Goal: Transaction & Acquisition: Purchase product/service

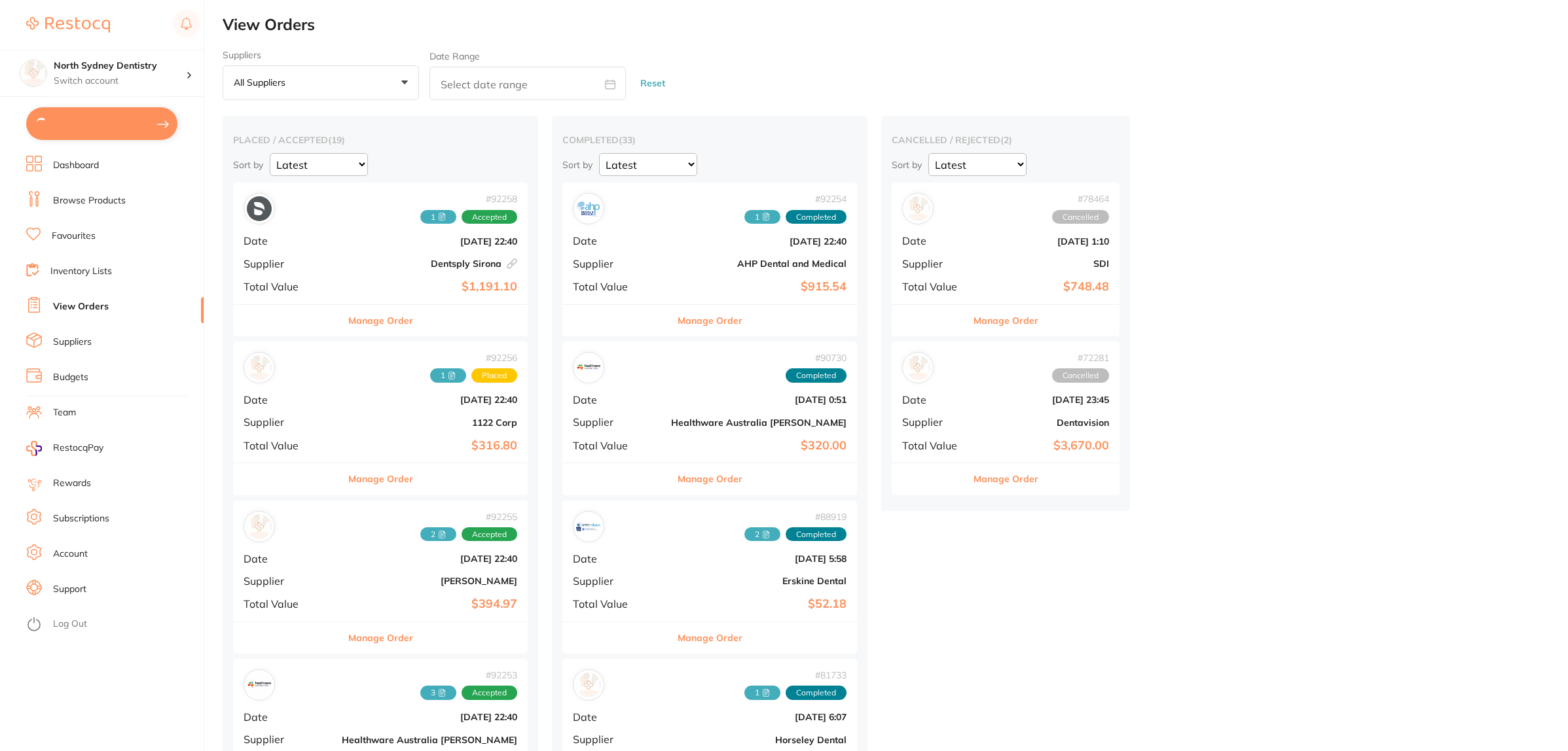
type input "1"
type input "3"
type input "7"
type input "2"
click at [106, 128] on button "$8,814.47 in your order" at bounding box center [102, 123] width 151 height 32
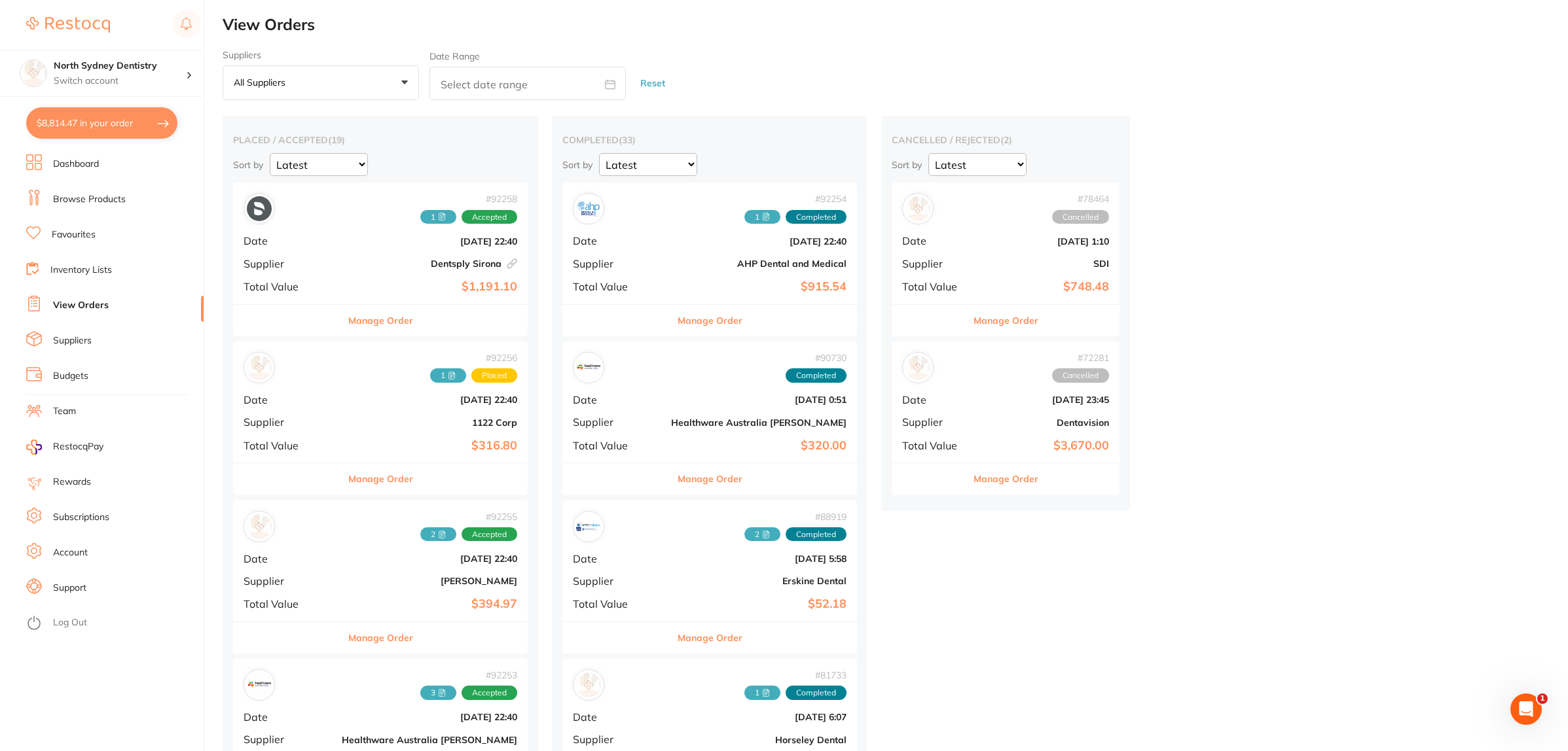
checkbox input "true"
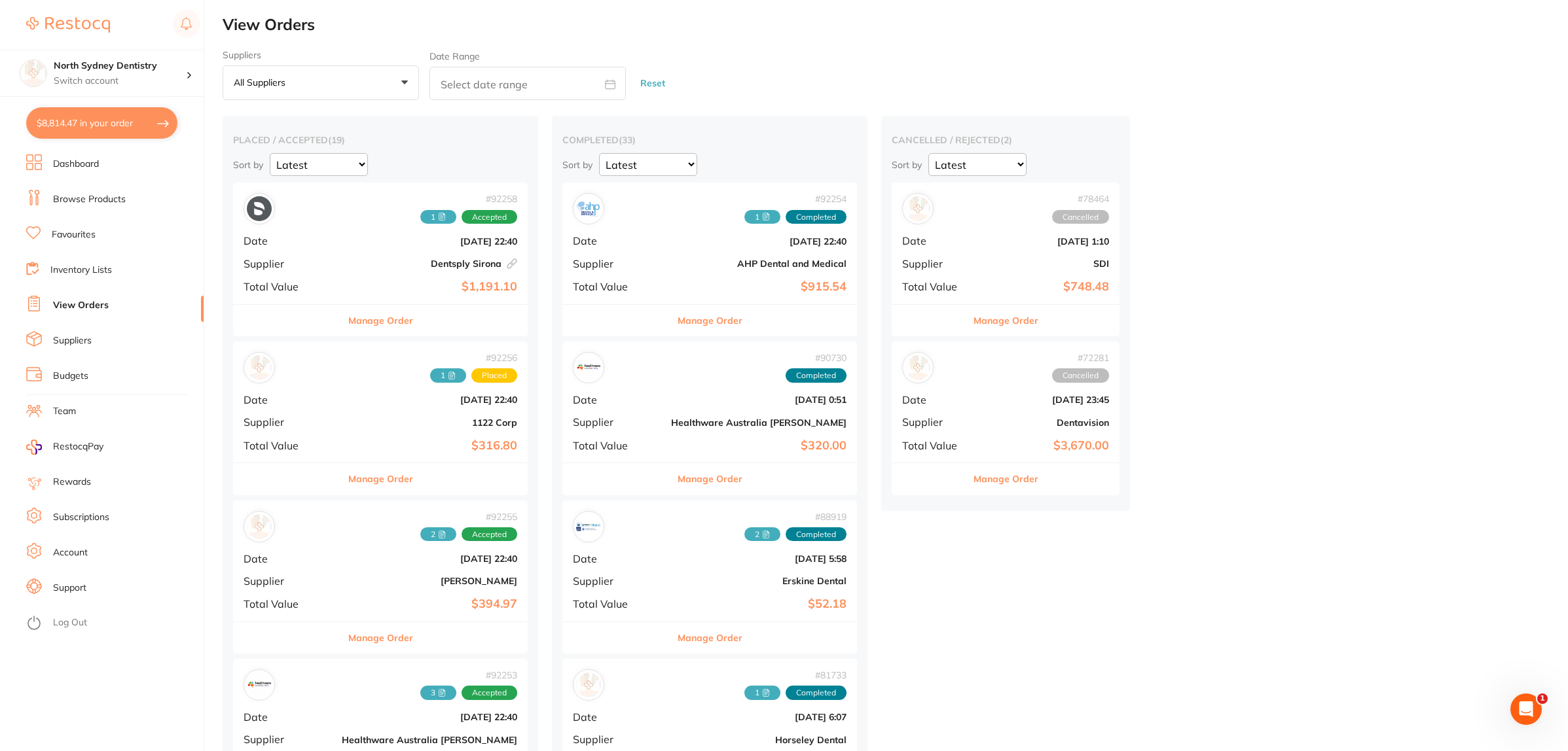
checkbox input "true"
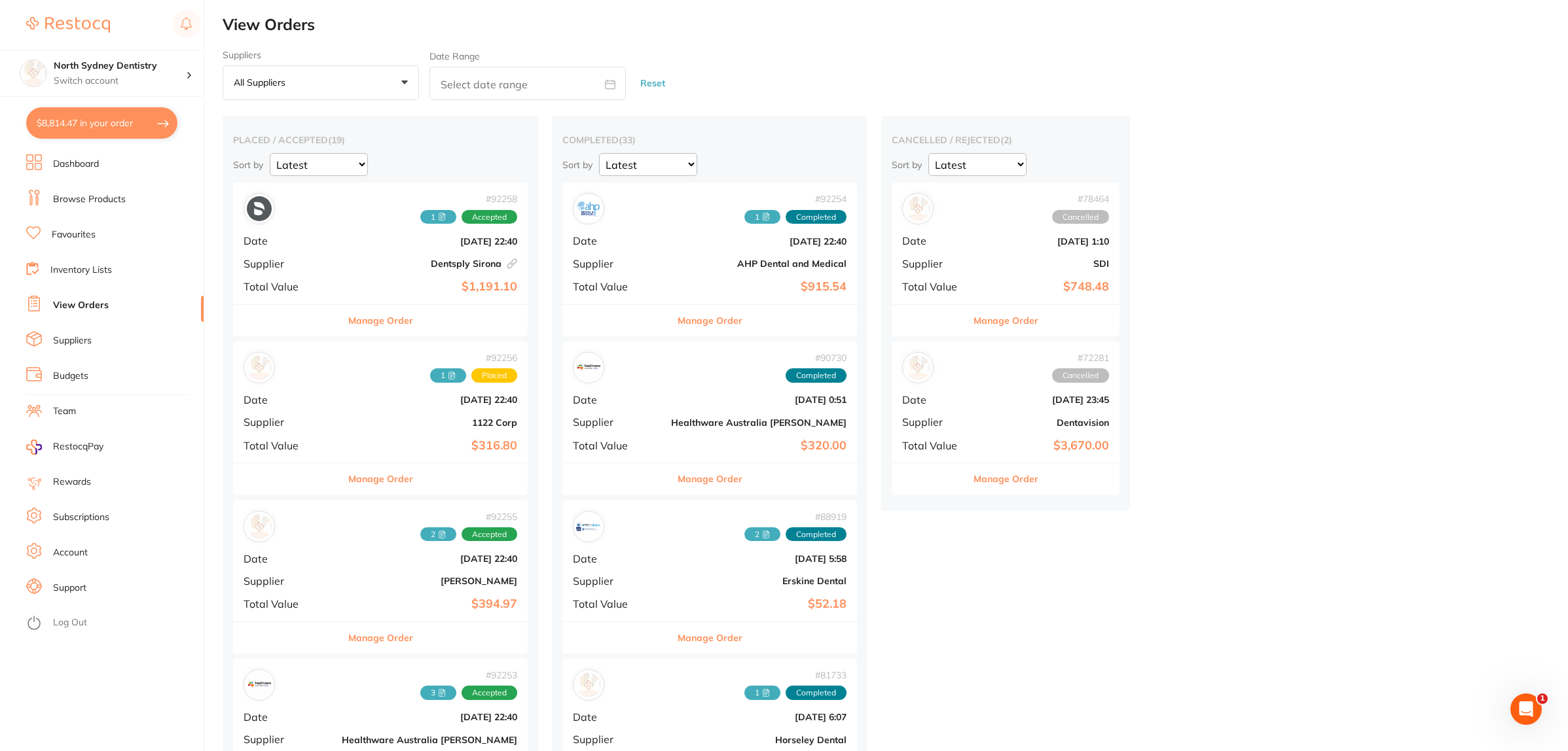
checkbox input "true"
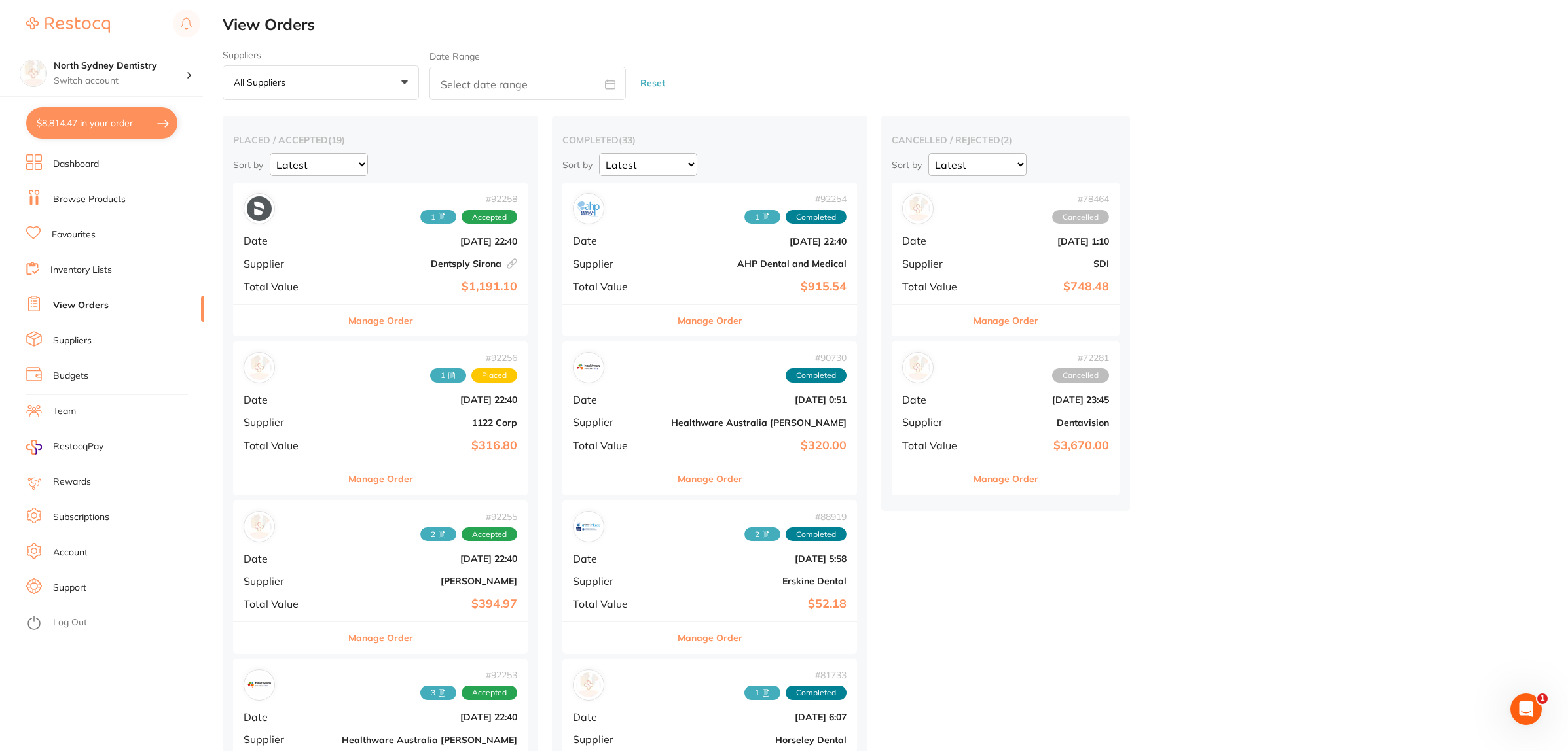
checkbox input "true"
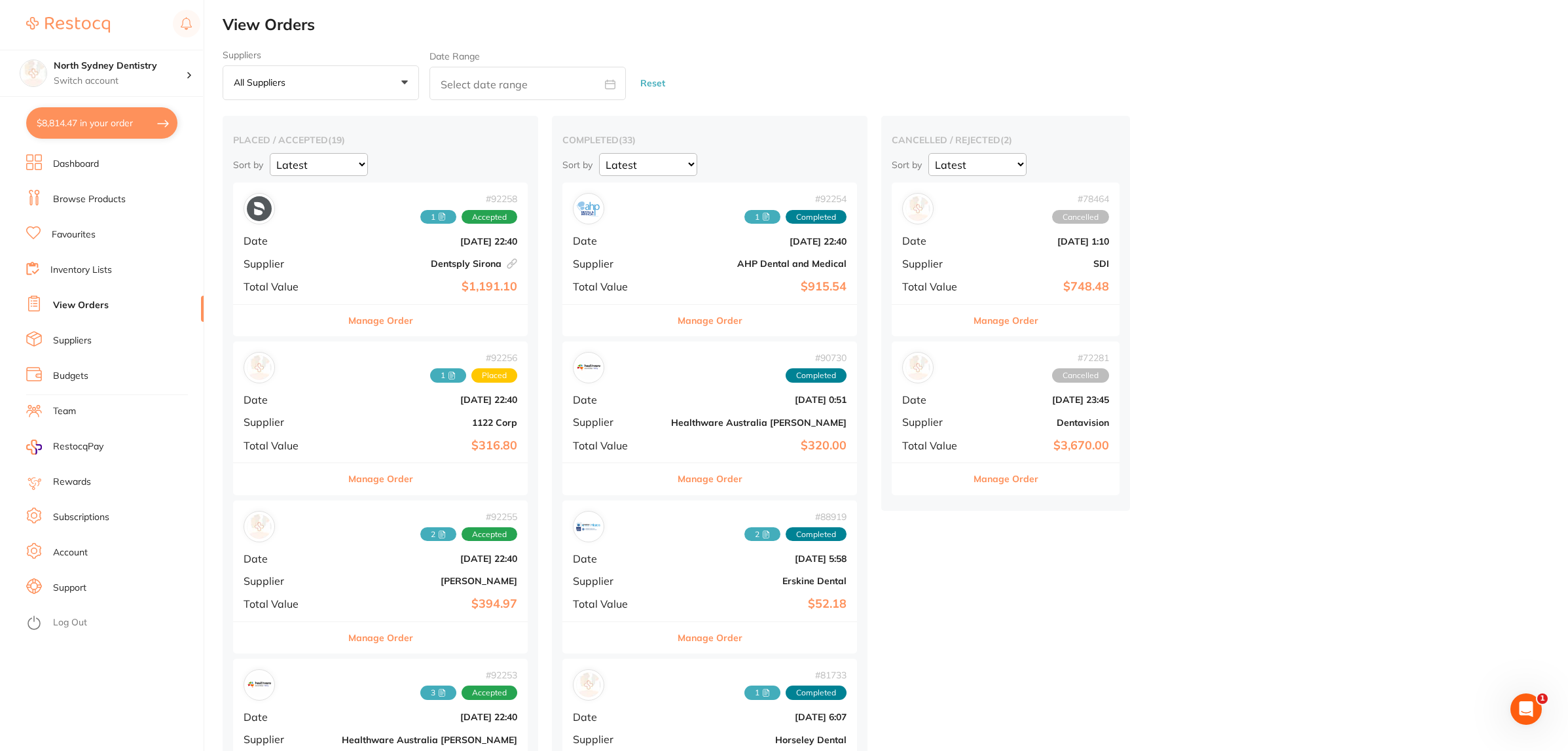
checkbox input "true"
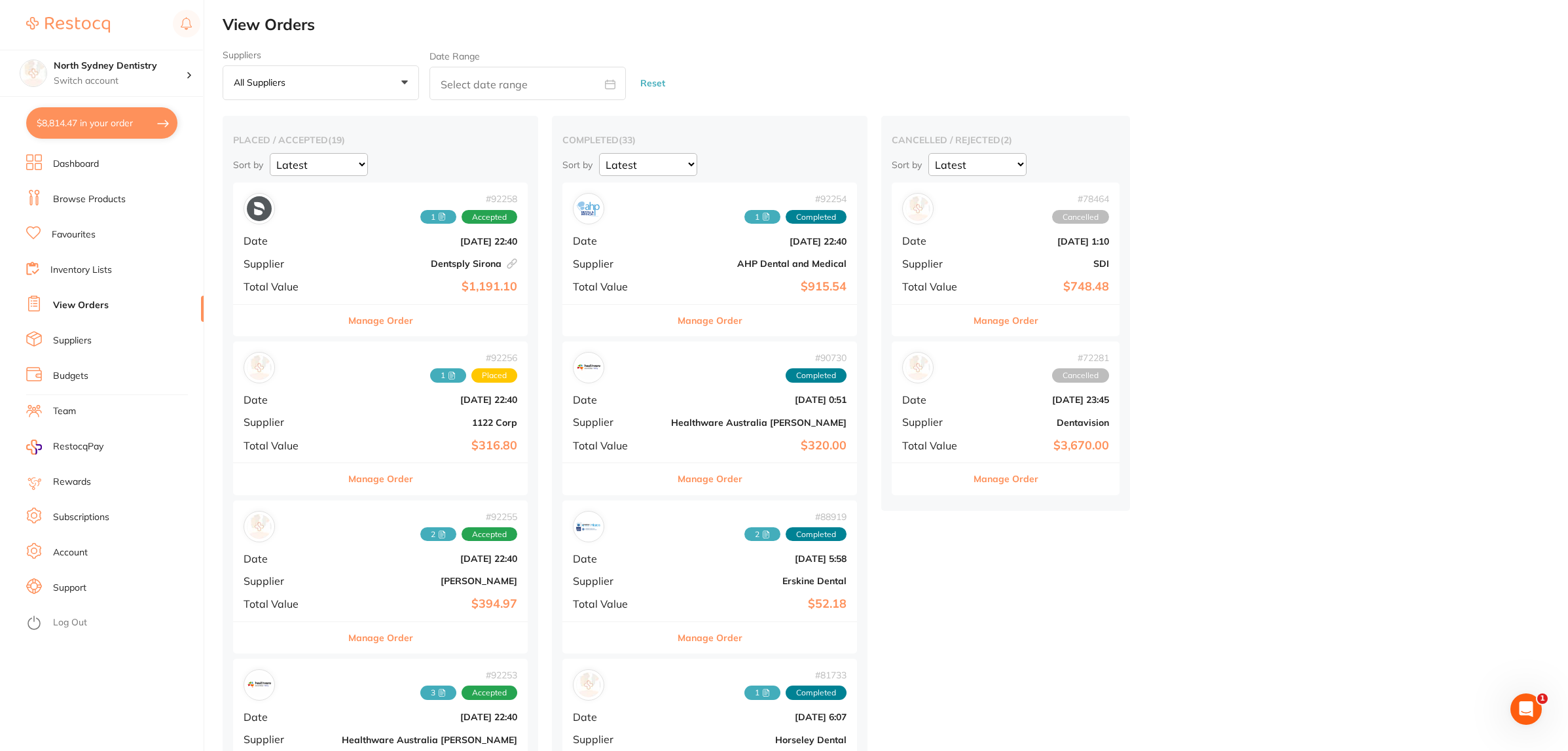
checkbox input "true"
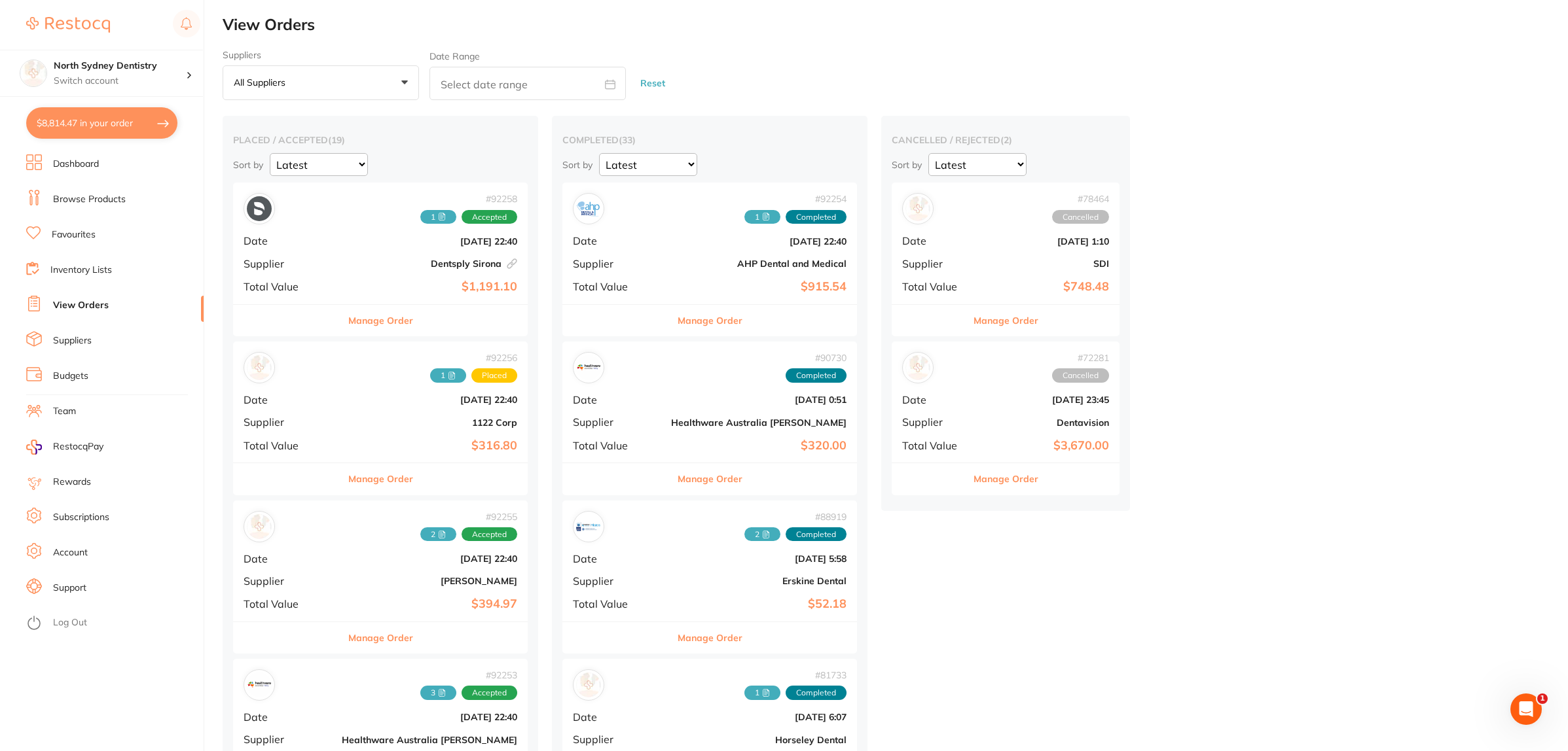
checkbox input "true"
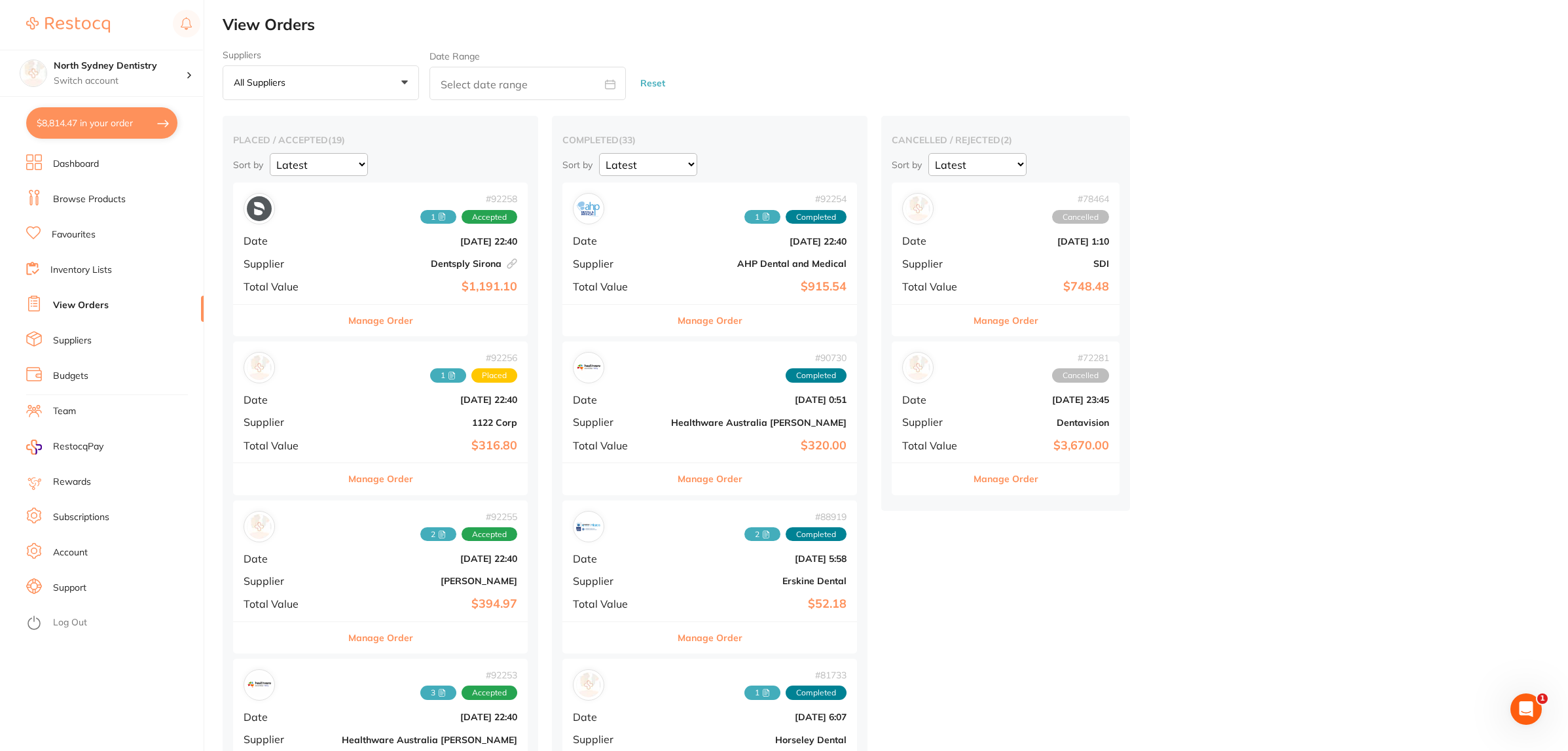
checkbox input "true"
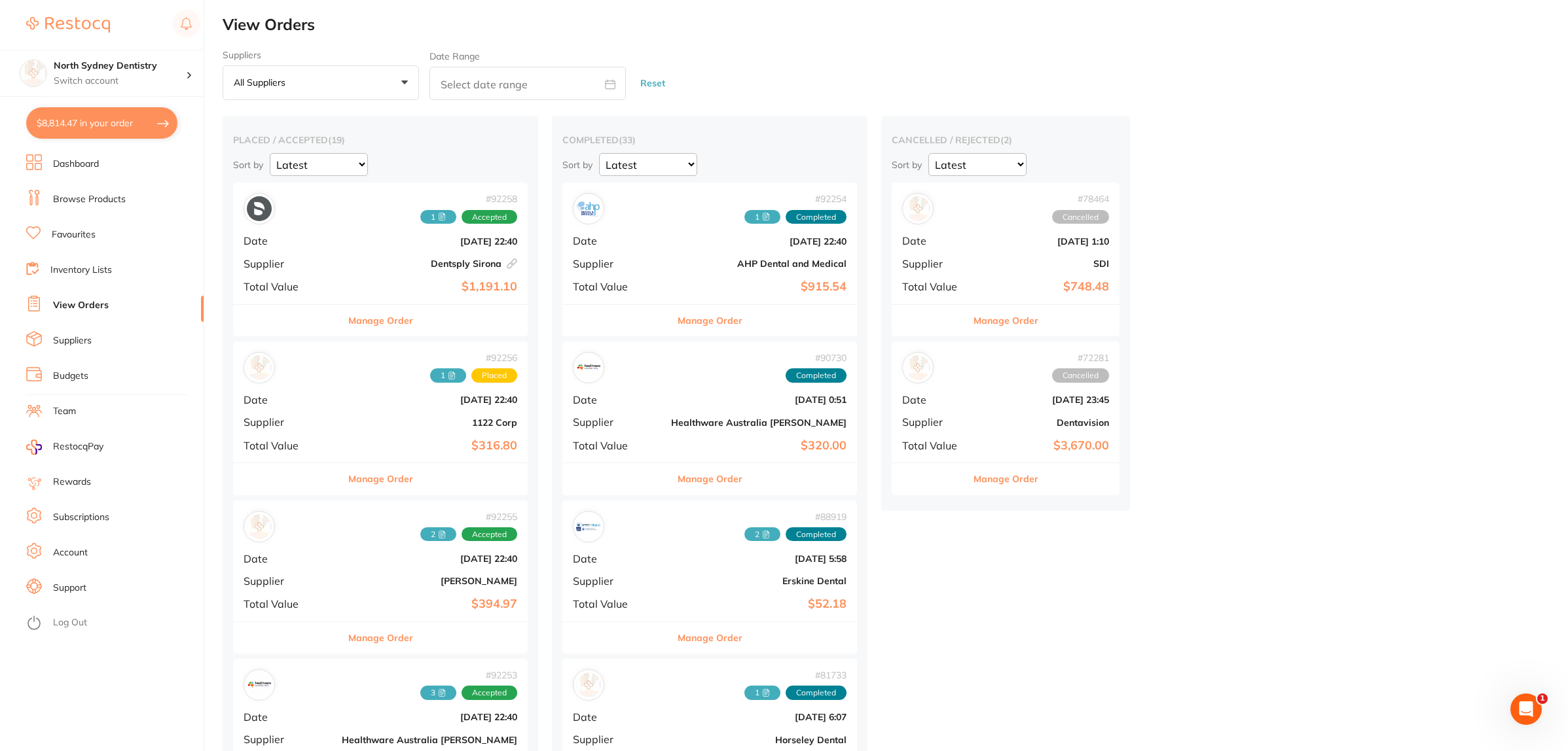
checkbox input "true"
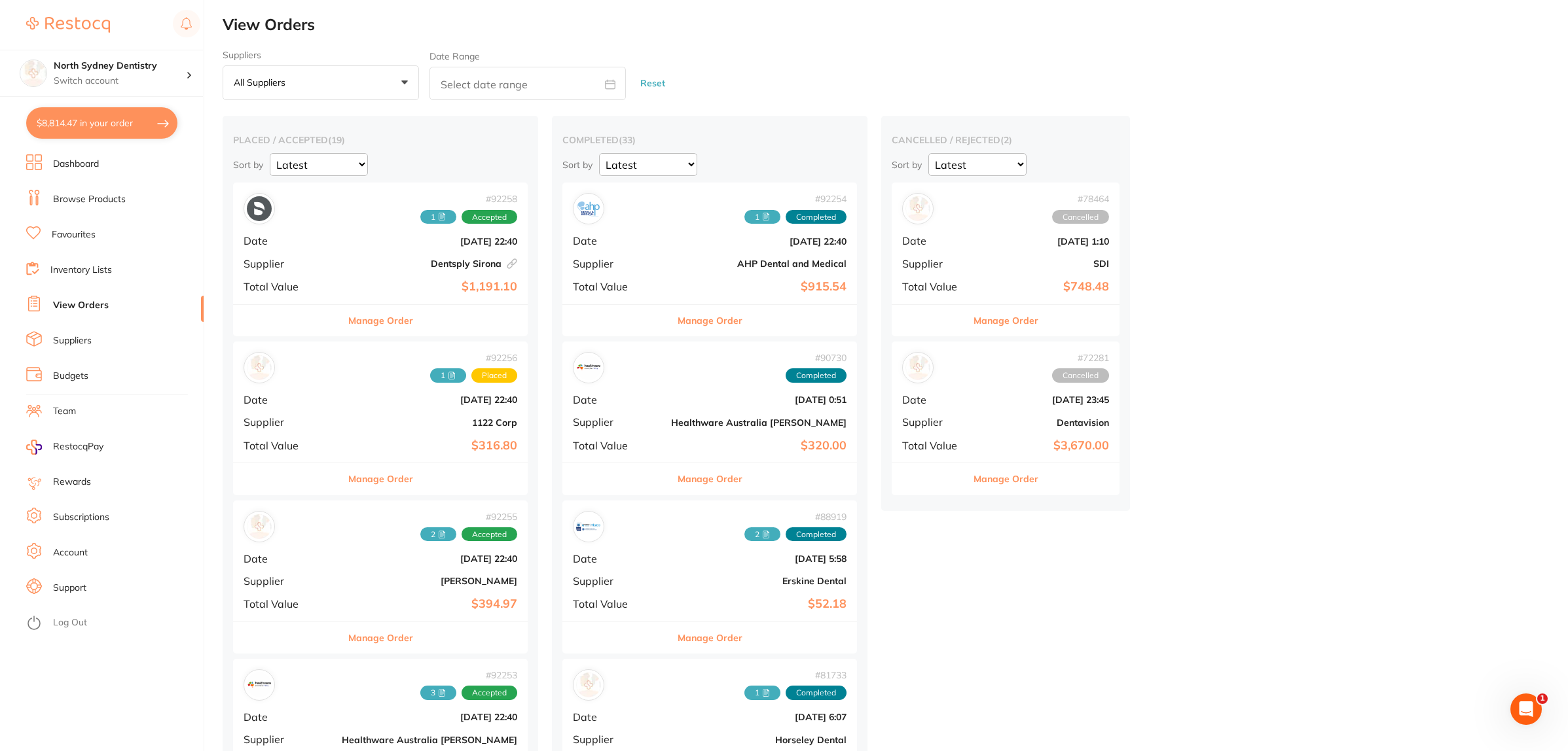
checkbox input "true"
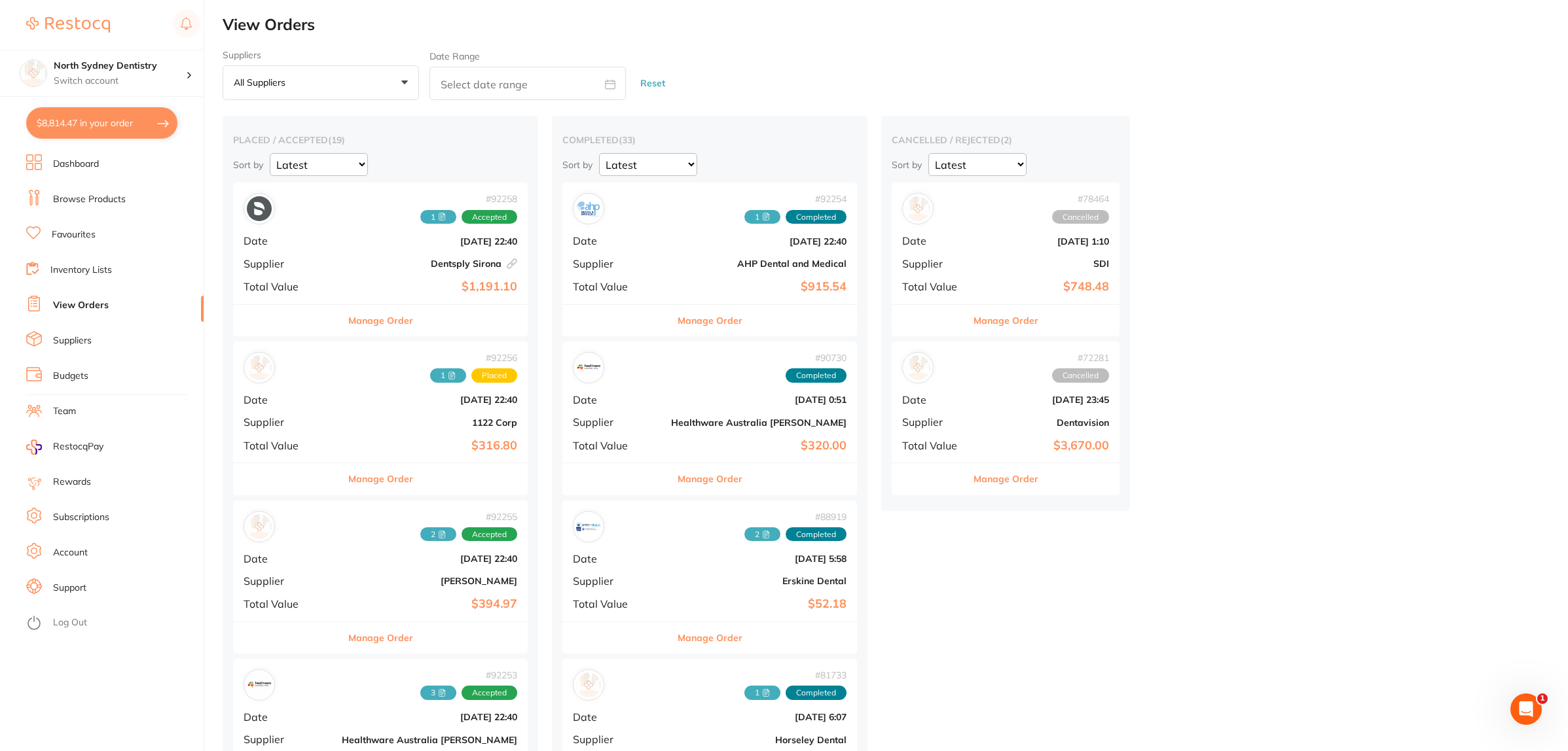
checkbox input "true"
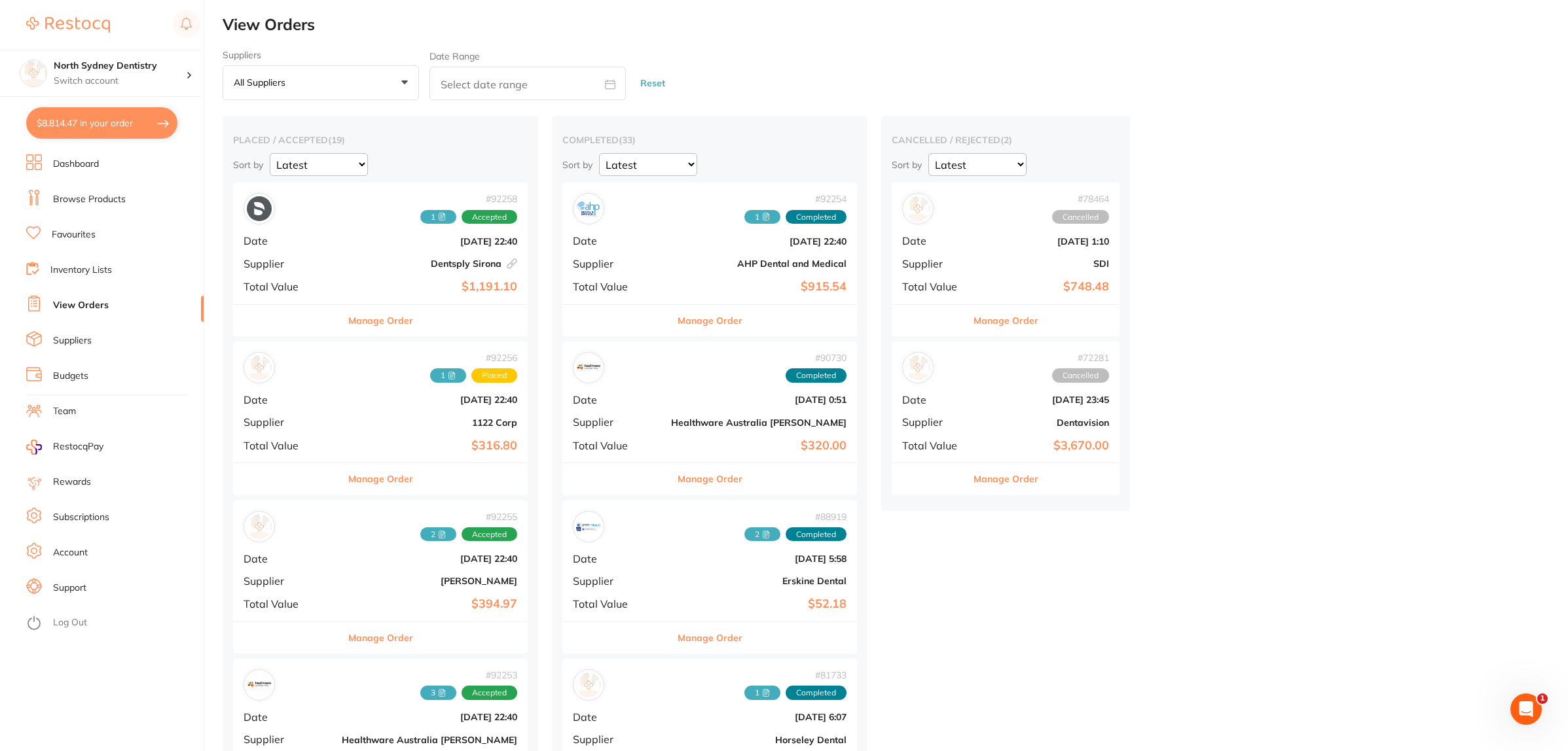
checkbox input "true"
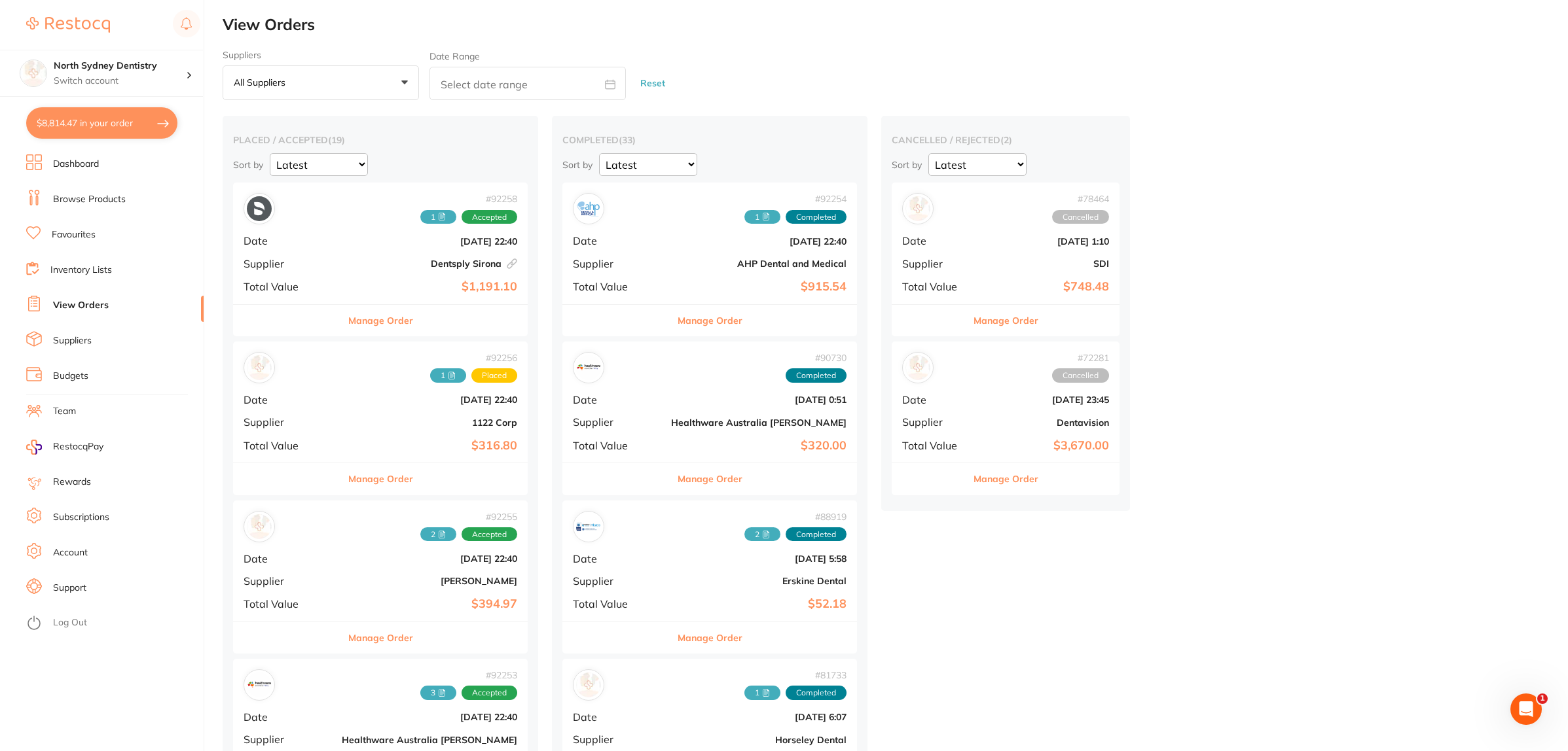
checkbox input "true"
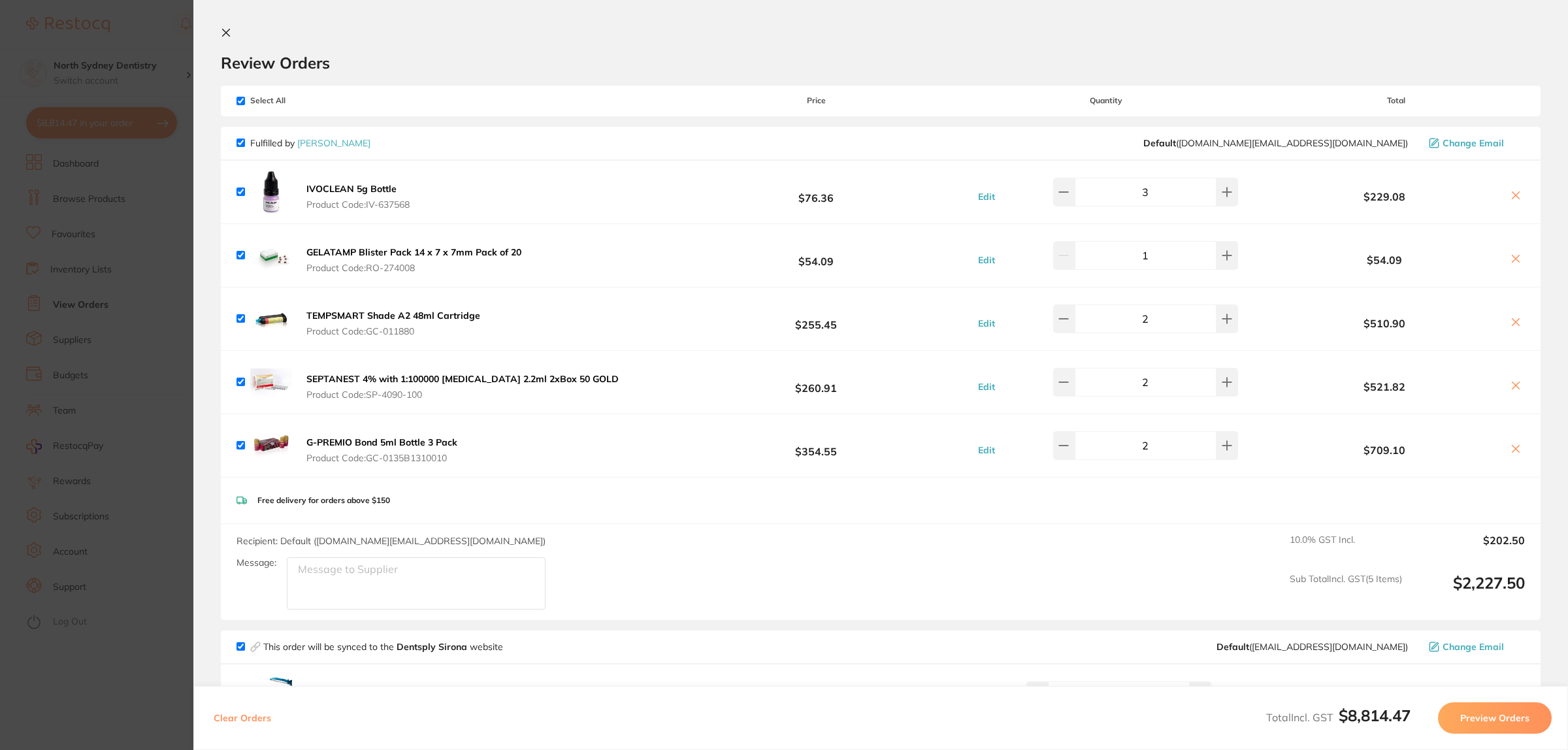
click at [82, 296] on section "Update RRP Set your pre negotiated price for this item. Item Agreed RRP (excl. …" at bounding box center [784, 375] width 1568 height 750
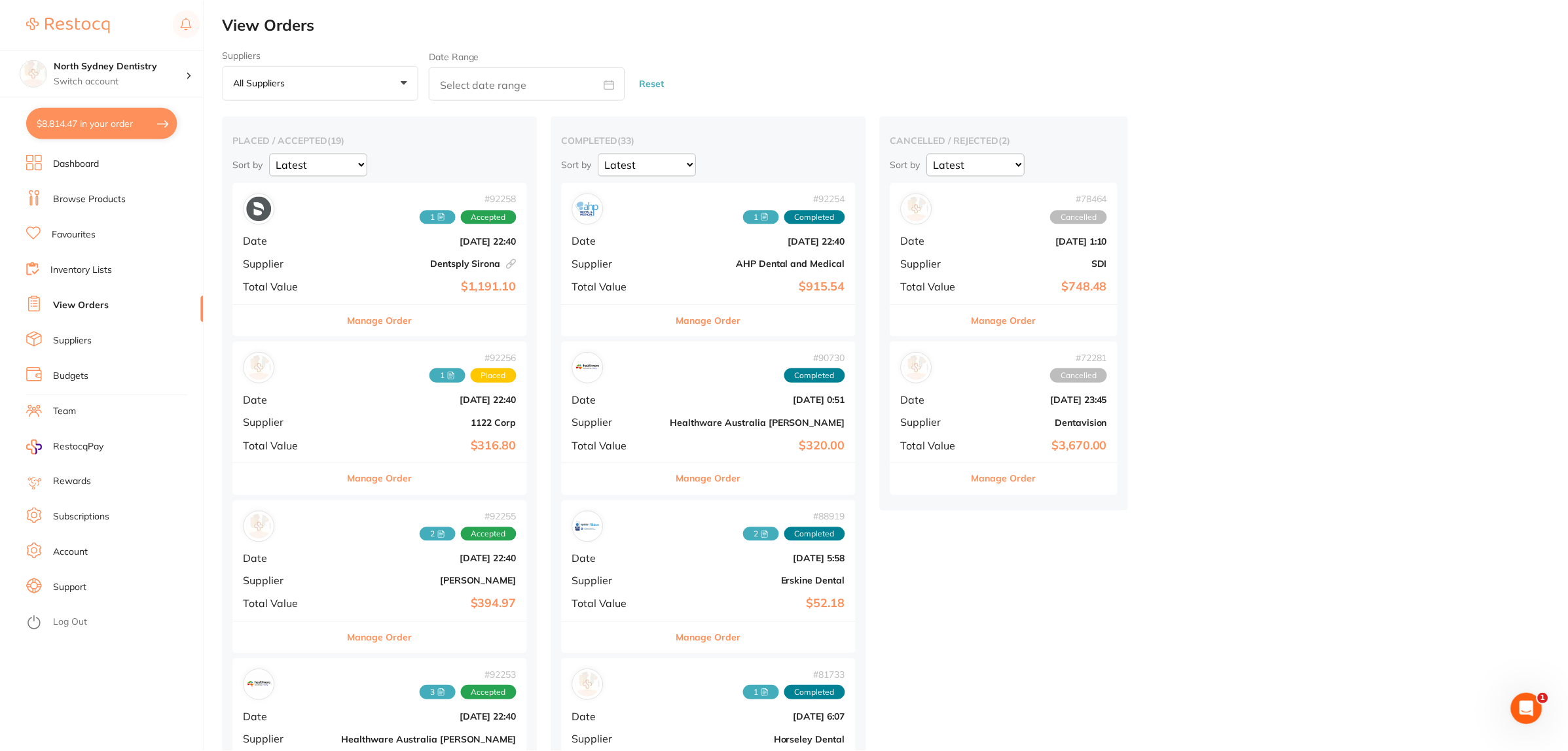
scroll to position [1, 0]
click at [91, 167] on link "Dashboard" at bounding box center [76, 164] width 46 height 13
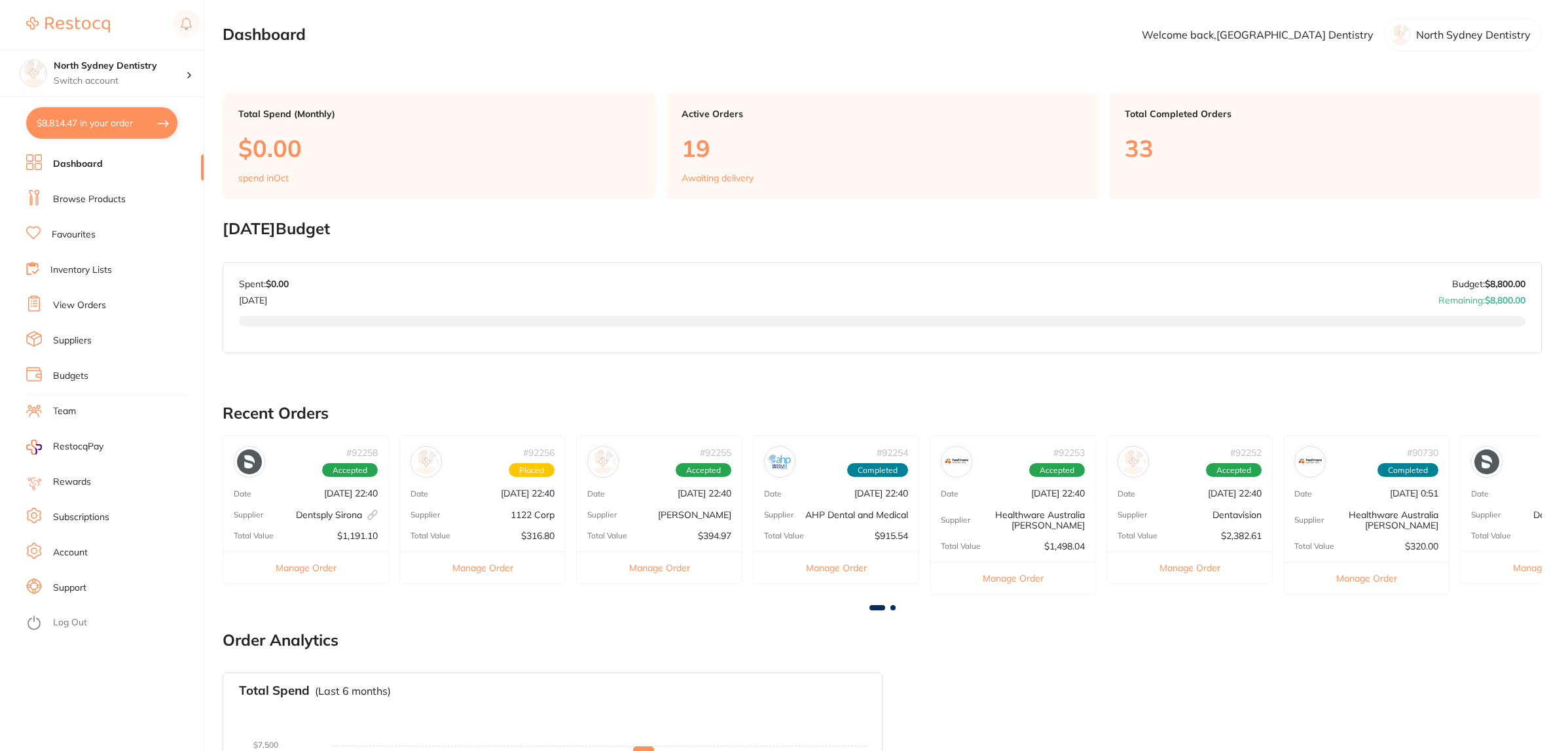
click at [97, 367] on li "Budgets" at bounding box center [115, 376] width 178 height 20
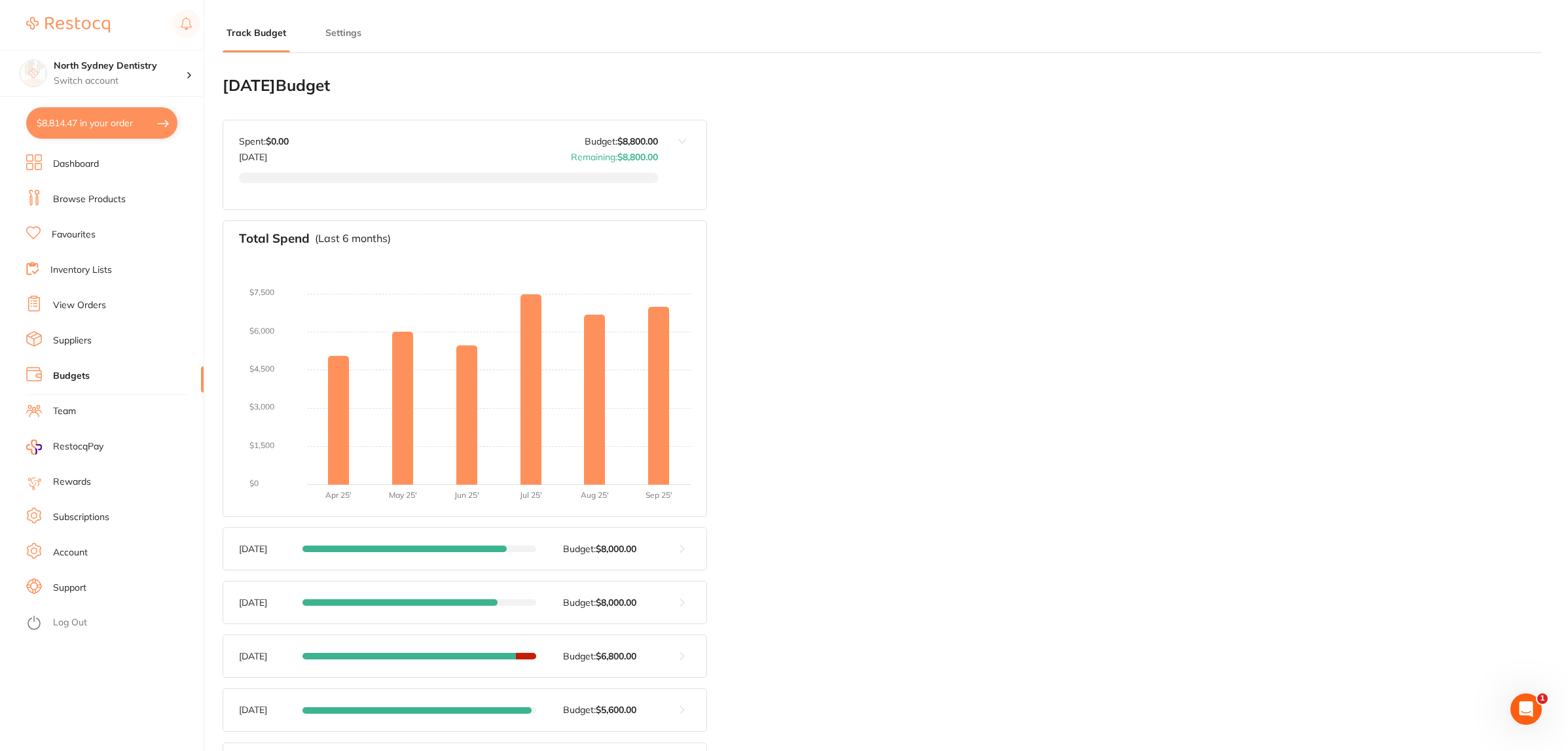
click at [97, 109] on button "$8,814.47 in your order" at bounding box center [102, 123] width 151 height 32
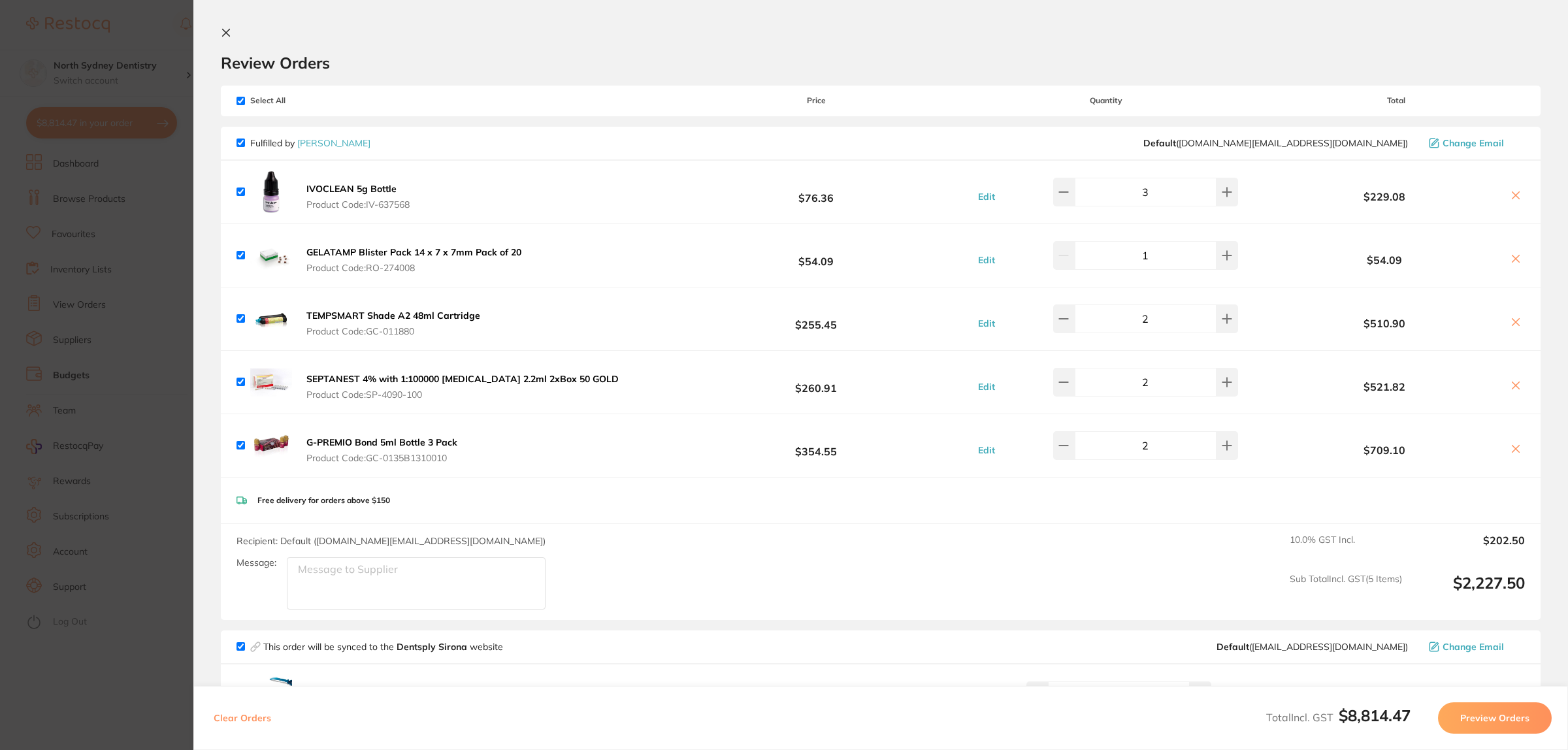
scroll to position [82, 0]
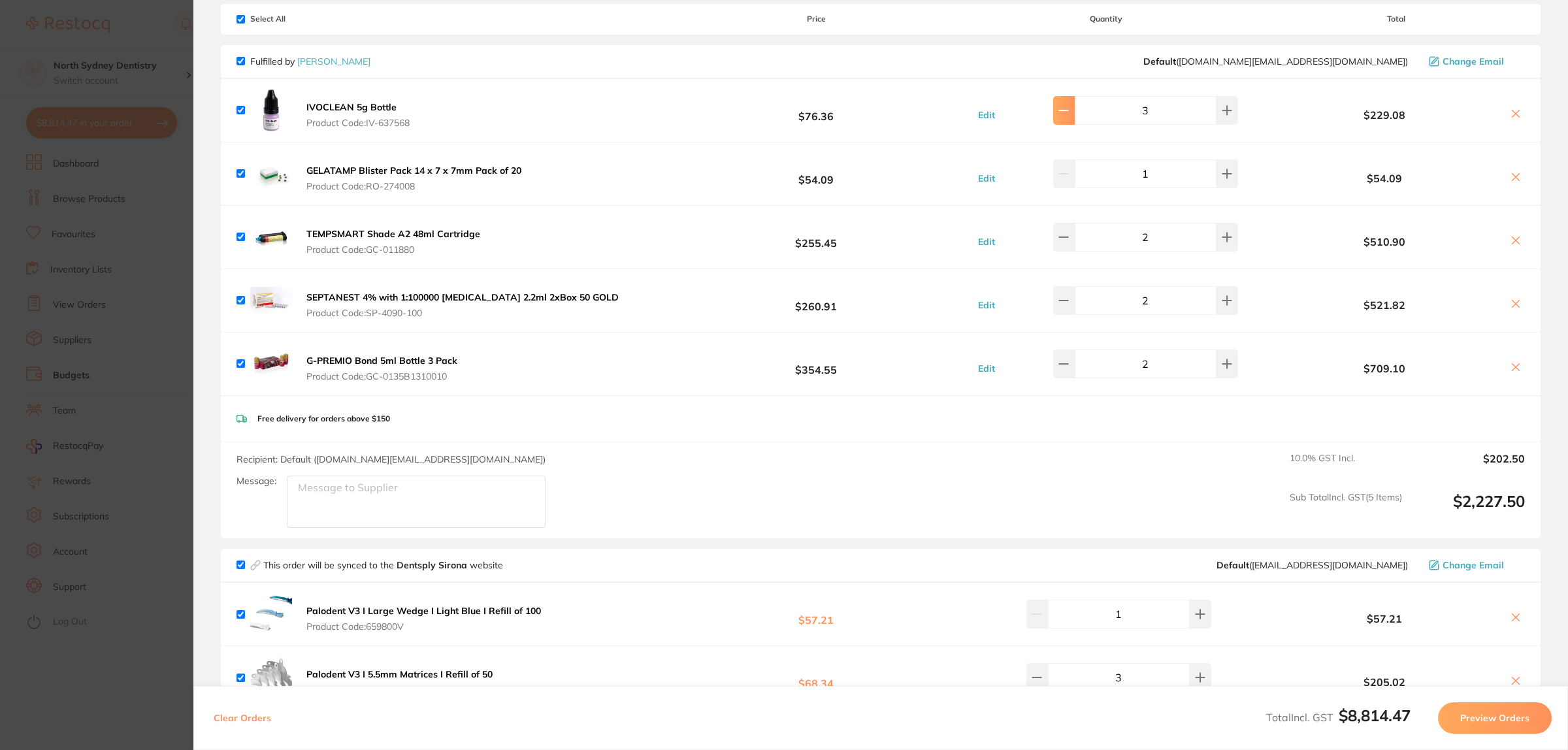
click at [1069, 111] on icon at bounding box center [1063, 110] width 10 height 10
type input "2"
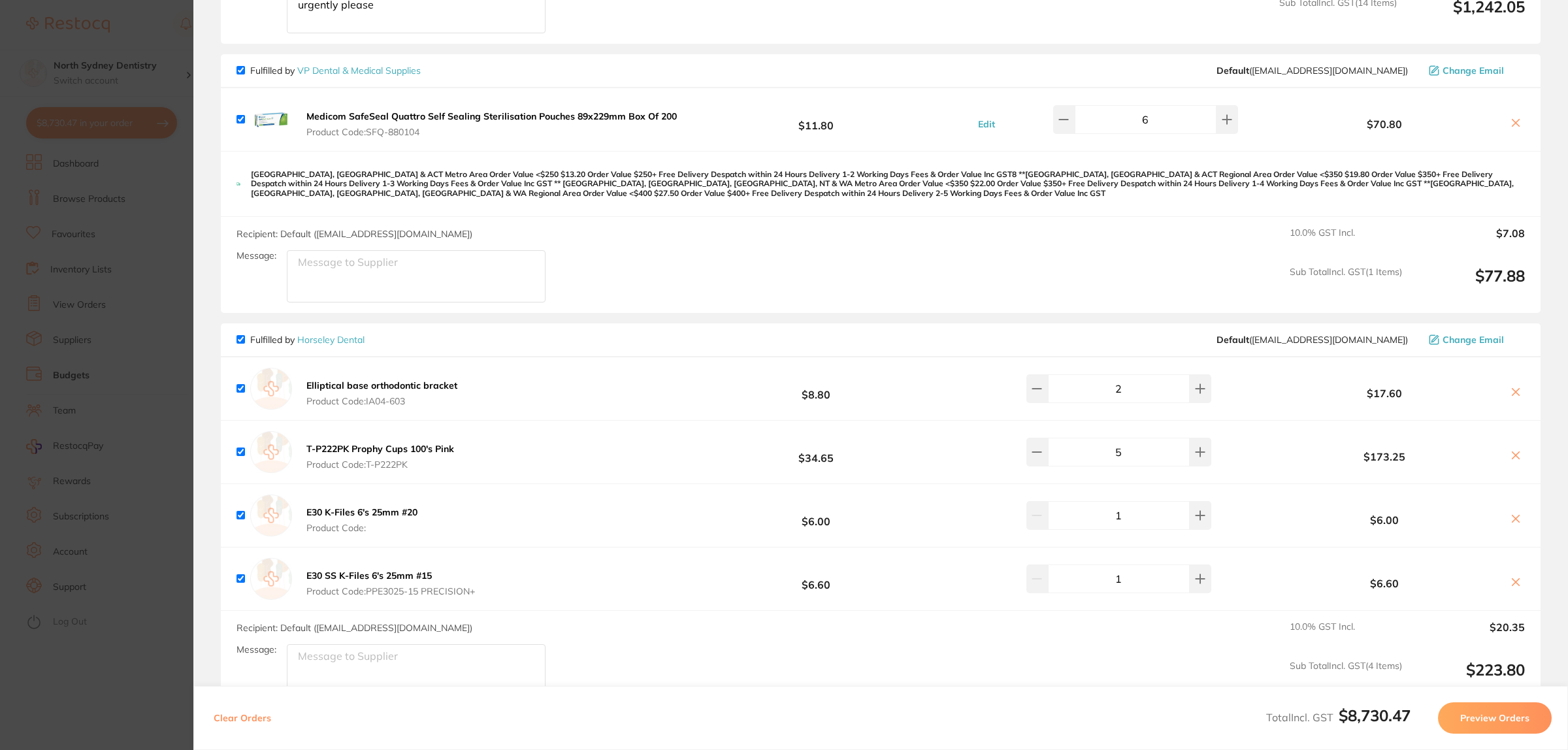
scroll to position [3263, 0]
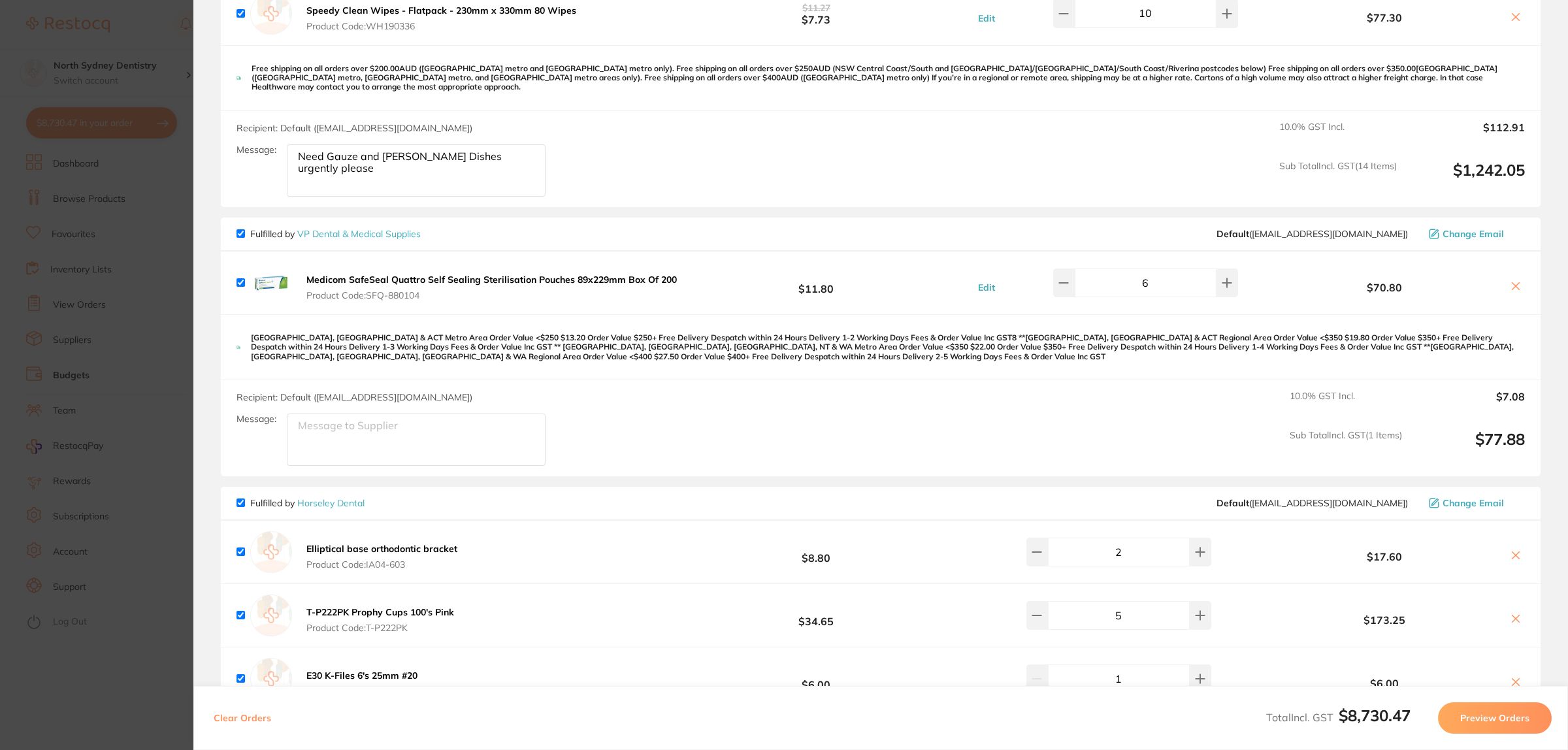
drag, startPoint x: 311, startPoint y: 268, endPoint x: 509, endPoint y: 268, distance: 198.0
click at [509, 274] on b "Medicom SafeSeal Quattro Self Sealing Sterilisation Pouches 89x229mm Box Of 200" at bounding box center [491, 280] width 370 height 12
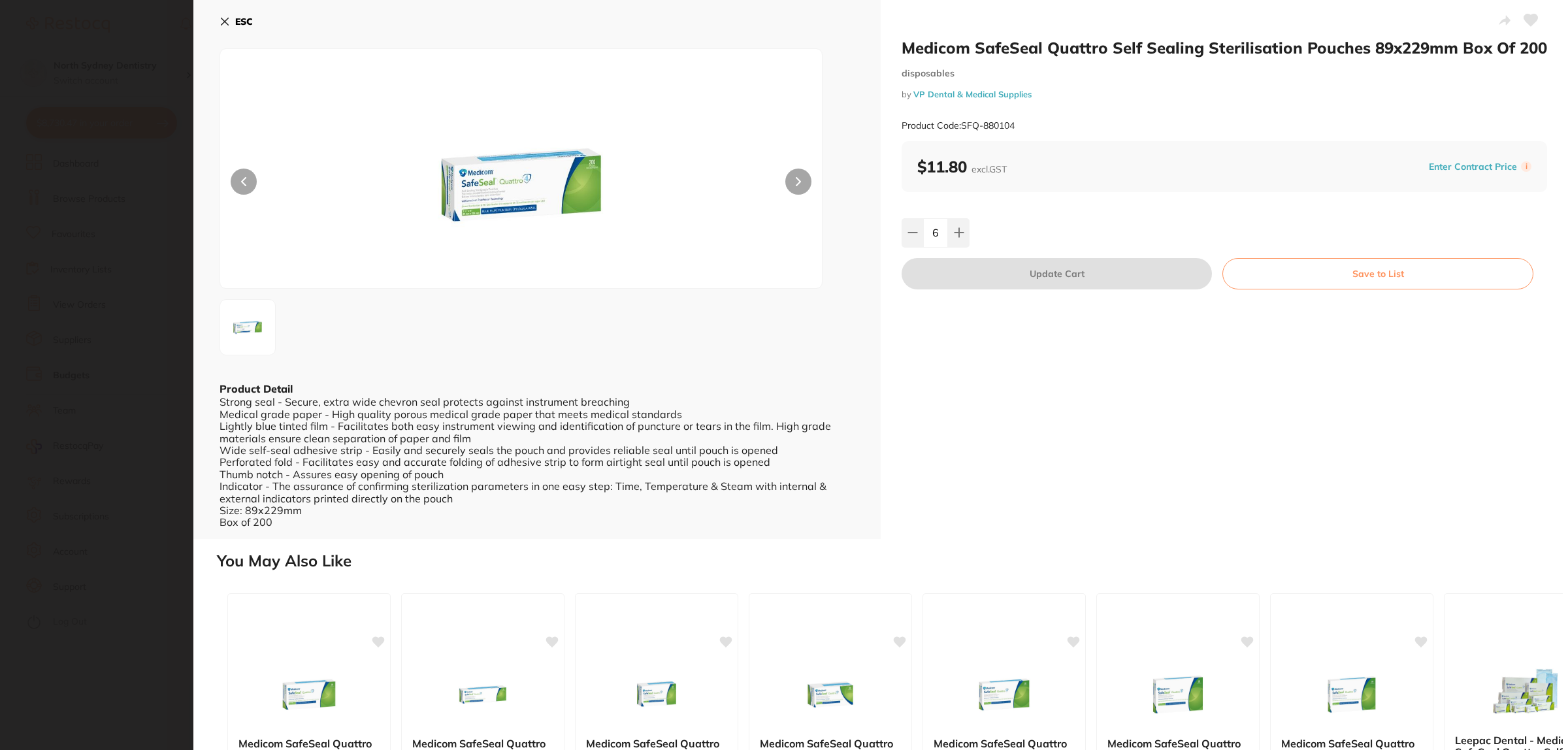
click at [96, 365] on section "Medicom SafeSeal Quattro Self Sealing Sterilisation Pouches 89x229mm Box Of 200…" at bounding box center [784, 375] width 1568 height 750
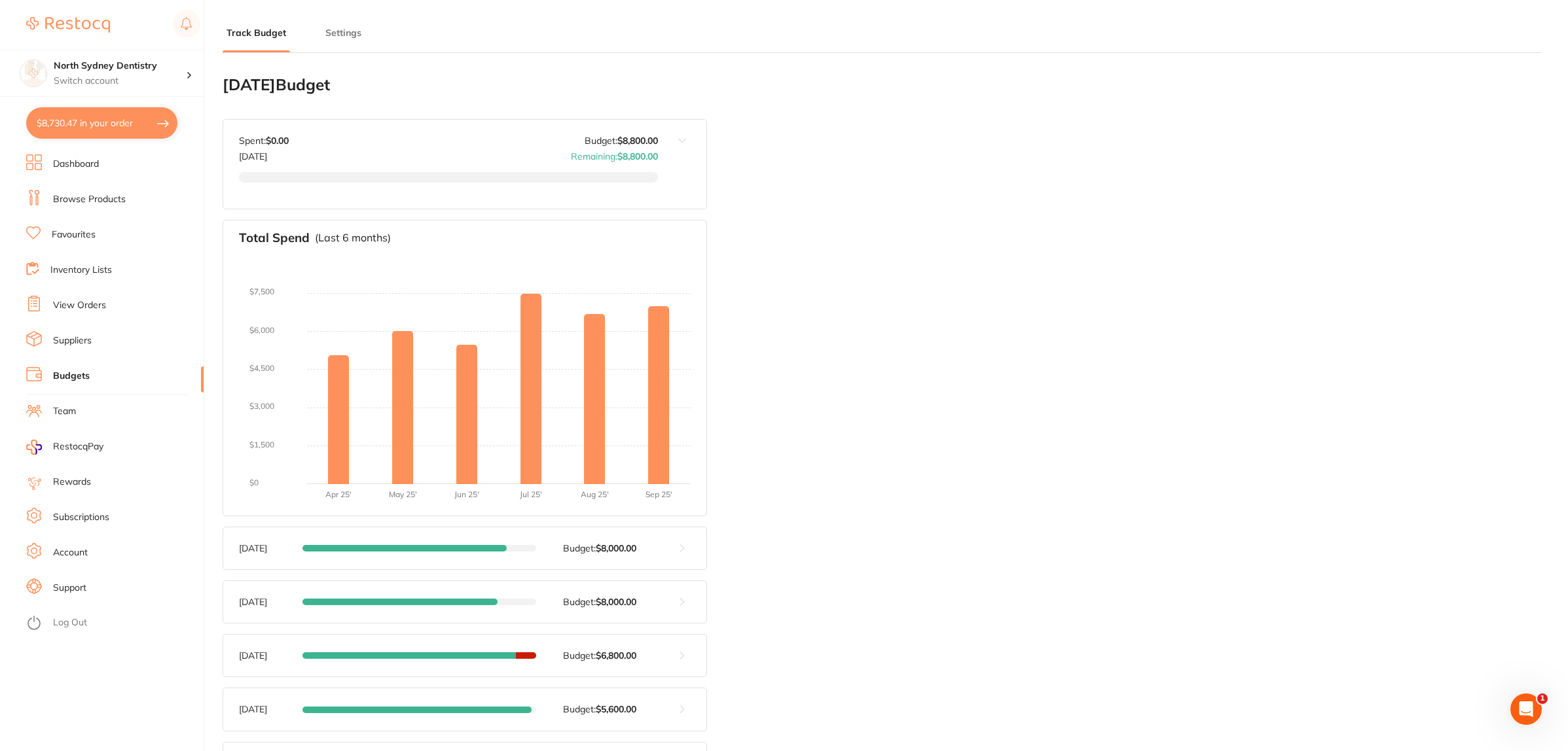
scroll to position [0, 0]
click at [86, 117] on button "$8,730.47 in your order" at bounding box center [102, 123] width 151 height 32
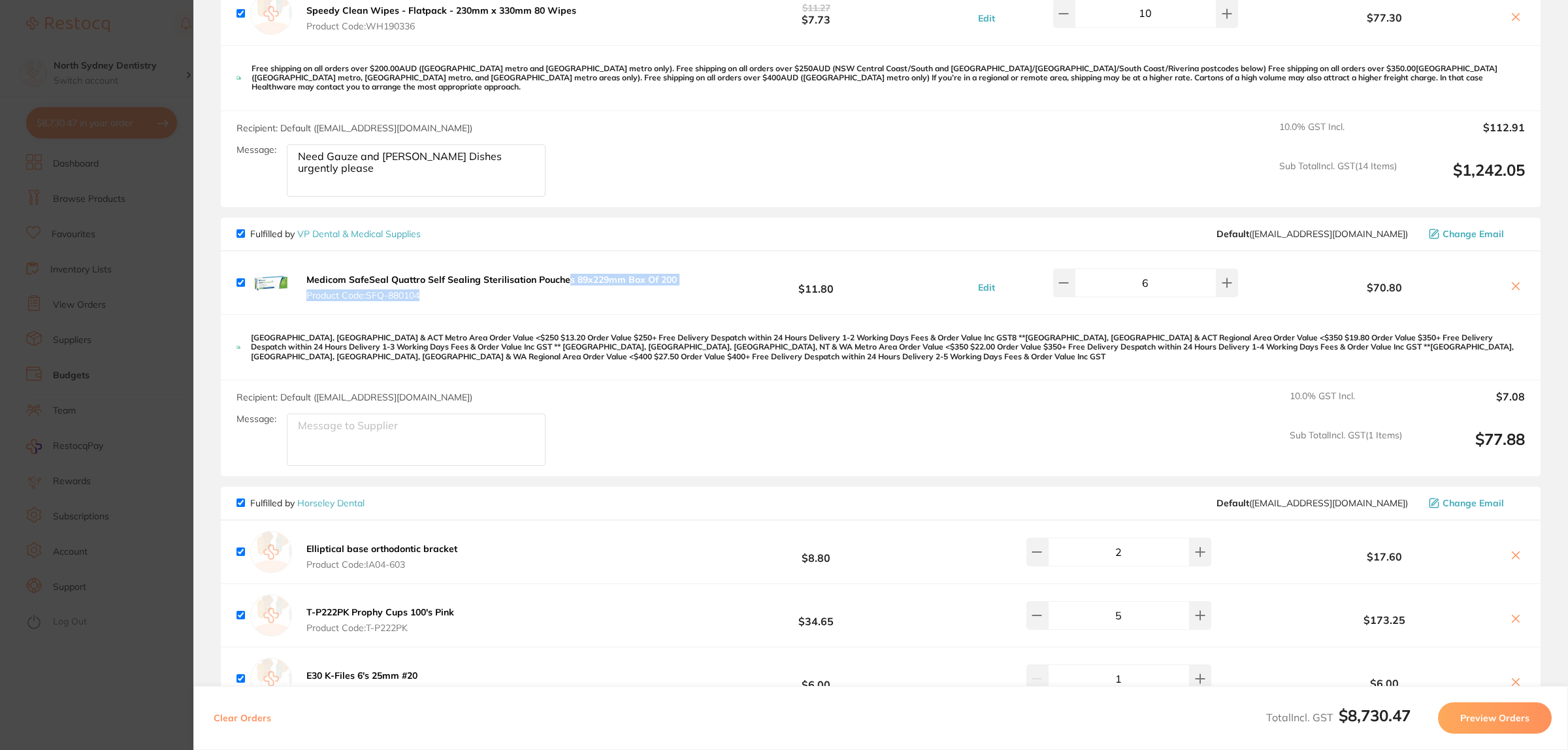
drag, startPoint x: 688, startPoint y: 272, endPoint x: 565, endPoint y: 276, distance: 123.1
click at [565, 276] on div "Medicom SafeSeal Quattro Self Sealing Sterilisation Pouches 89x229mm Box Of 200…" at bounding box center [880, 283] width 1319 height 63
copy button "s 89x229mm Box Of 200 Product Code: SFQ-880104"
click at [24, 330] on section "Update RRP Set your pre negotiated price for this item. Item Agreed RRP (excl. …" at bounding box center [784, 375] width 1568 height 750
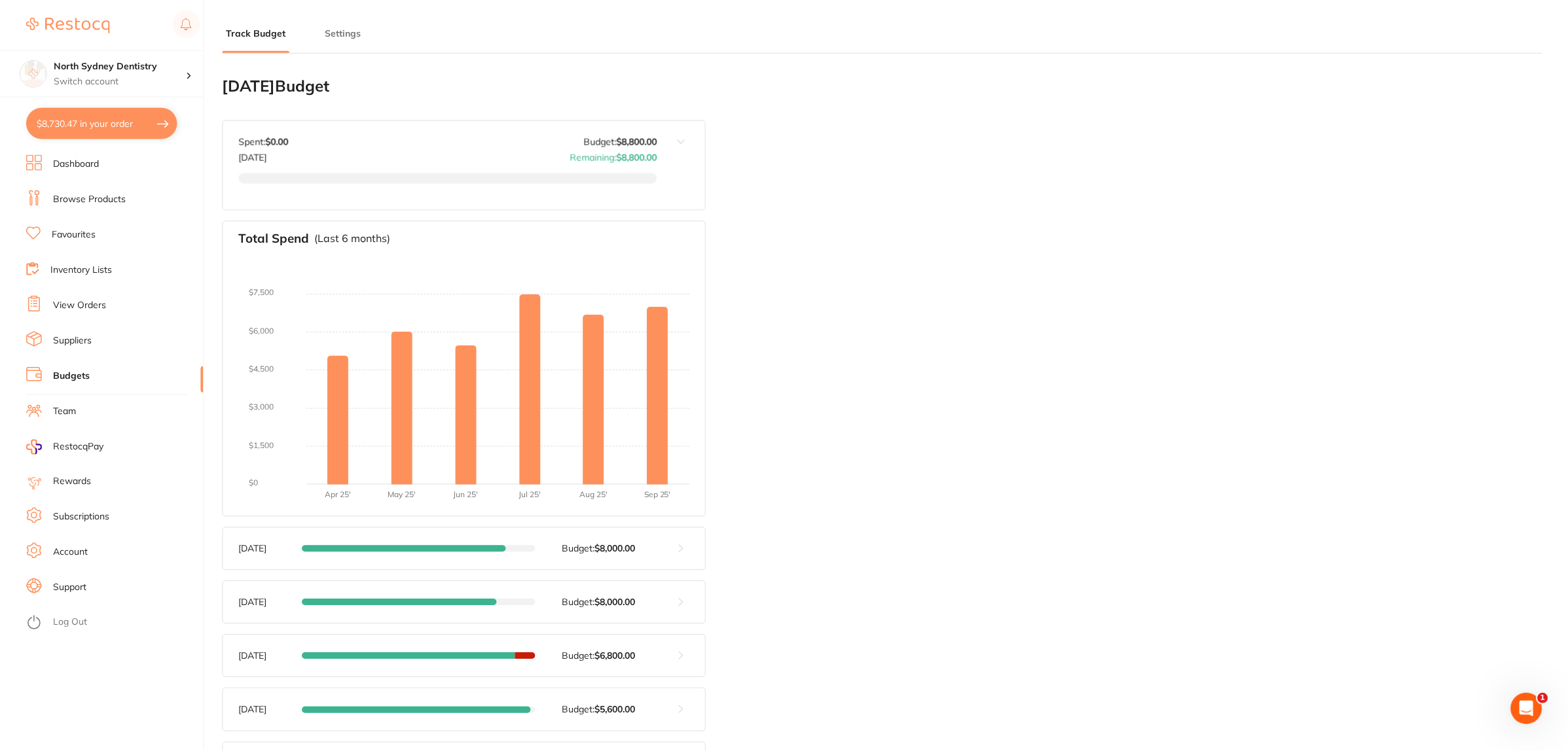
scroll to position [1, 0]
click at [91, 204] on link "Browse Products" at bounding box center [89, 199] width 73 height 13
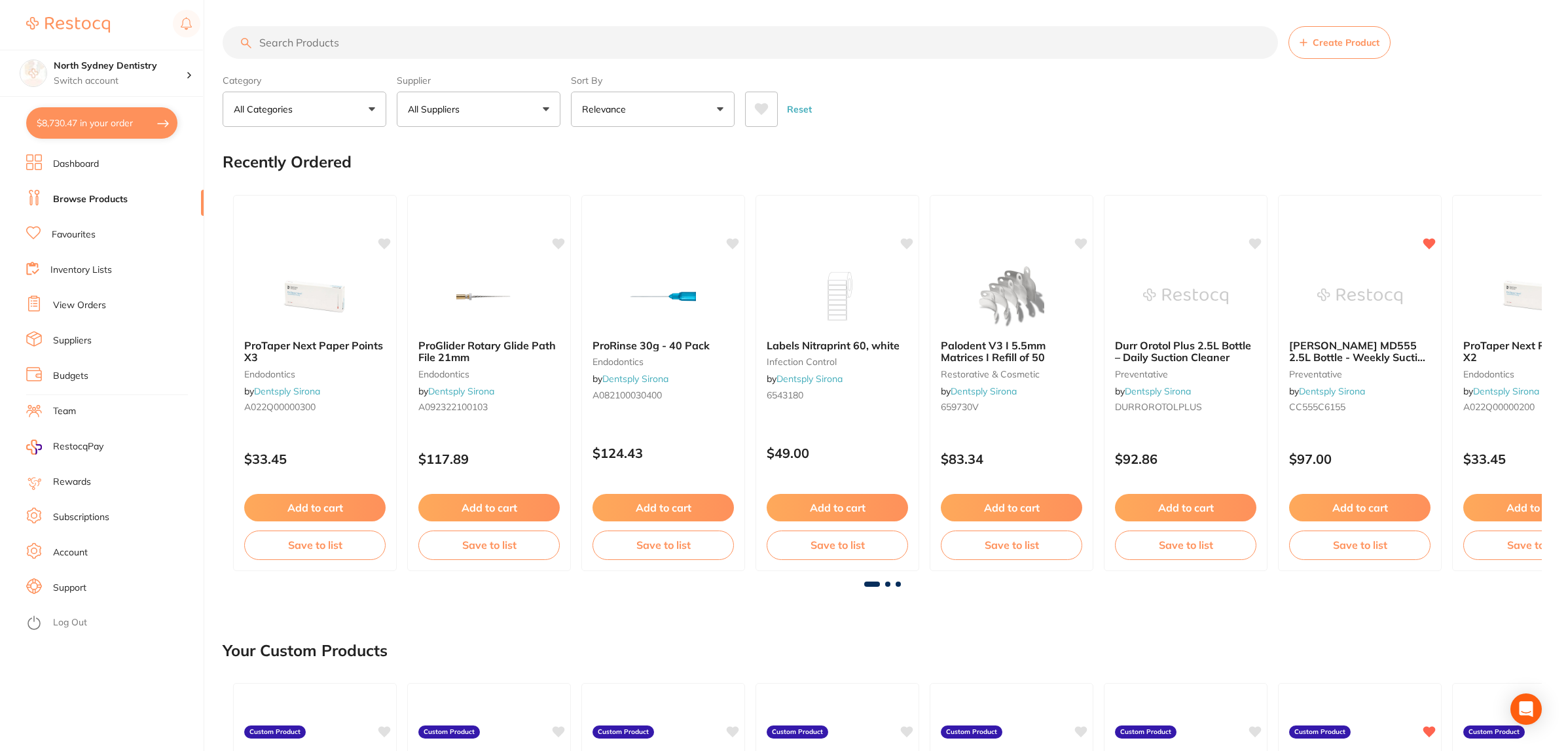
drag, startPoint x: 380, startPoint y: 48, endPoint x: 318, endPoint y: 59, distance: 63.0
paste input "s 89x229mm Box Of 200 Product Code: SFQ-880104"
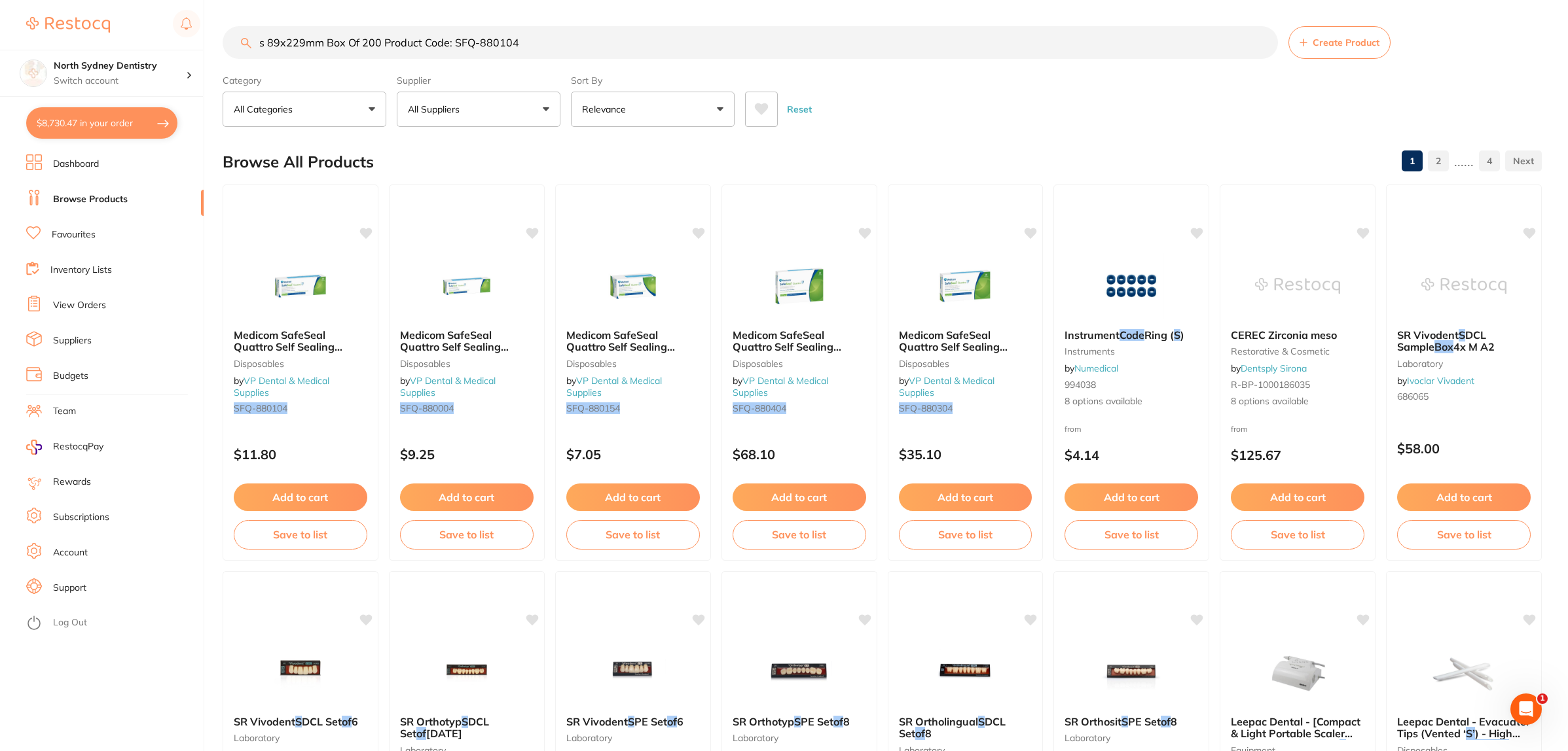
drag, startPoint x: 558, startPoint y: 41, endPoint x: 325, endPoint y: 44, distance: 233.0
click at [325, 44] on input "s 89x229mm Box Of 200 Product Code: SFQ-880104" at bounding box center [750, 43] width 1055 height 32
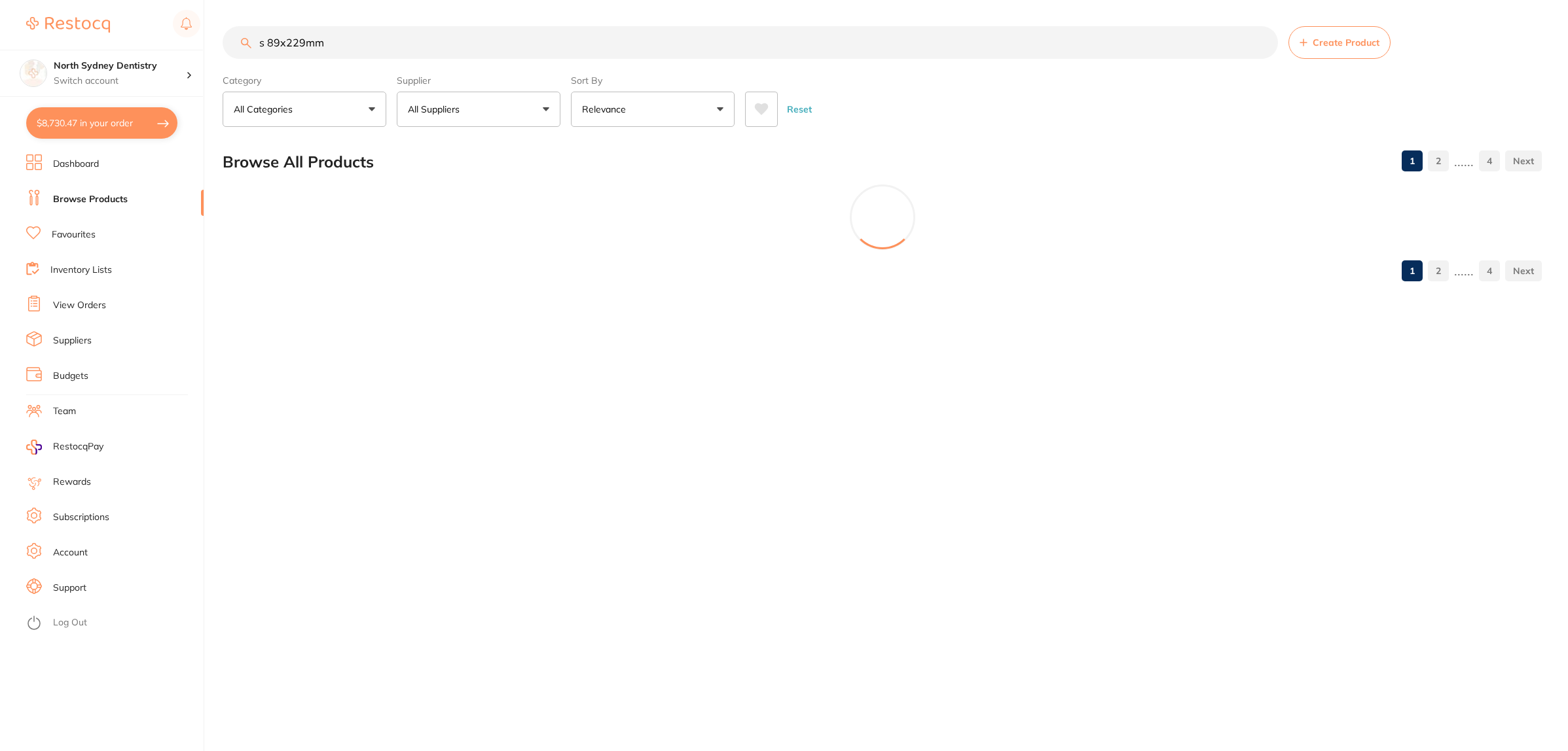
click at [254, 48] on input "s 89x229mm" at bounding box center [750, 43] width 1055 height 32
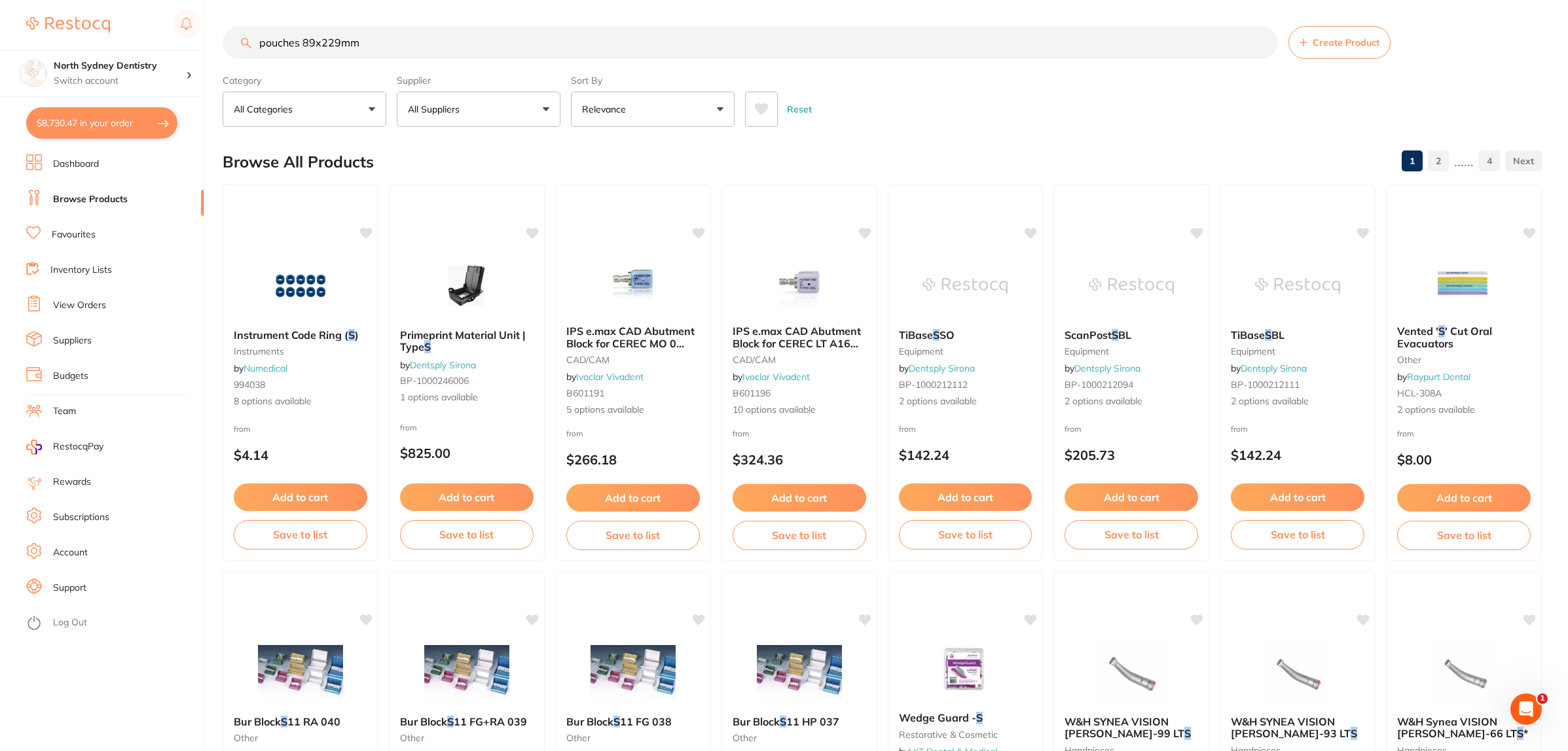
type input "pouches 89x229mm"
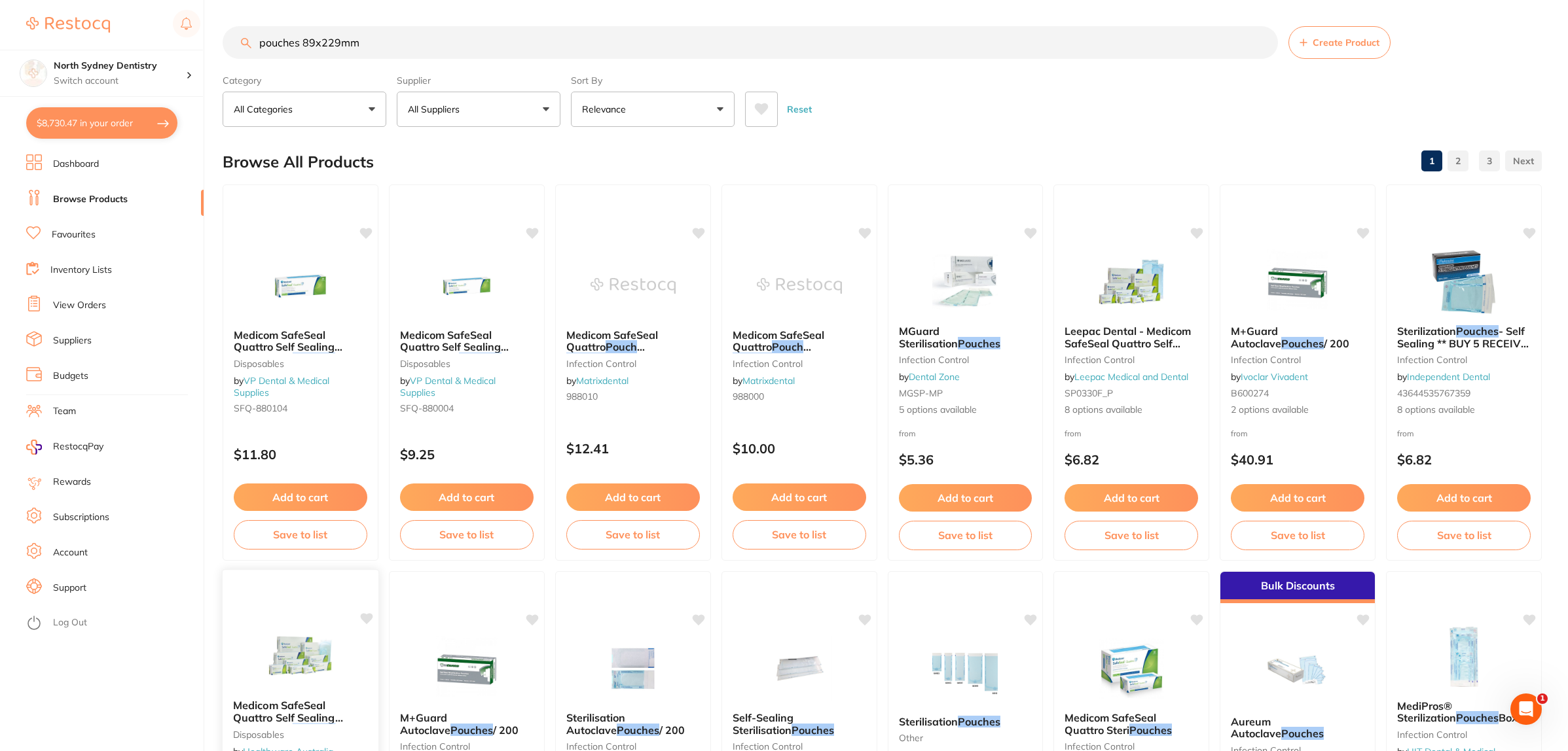
scroll to position [327, 0]
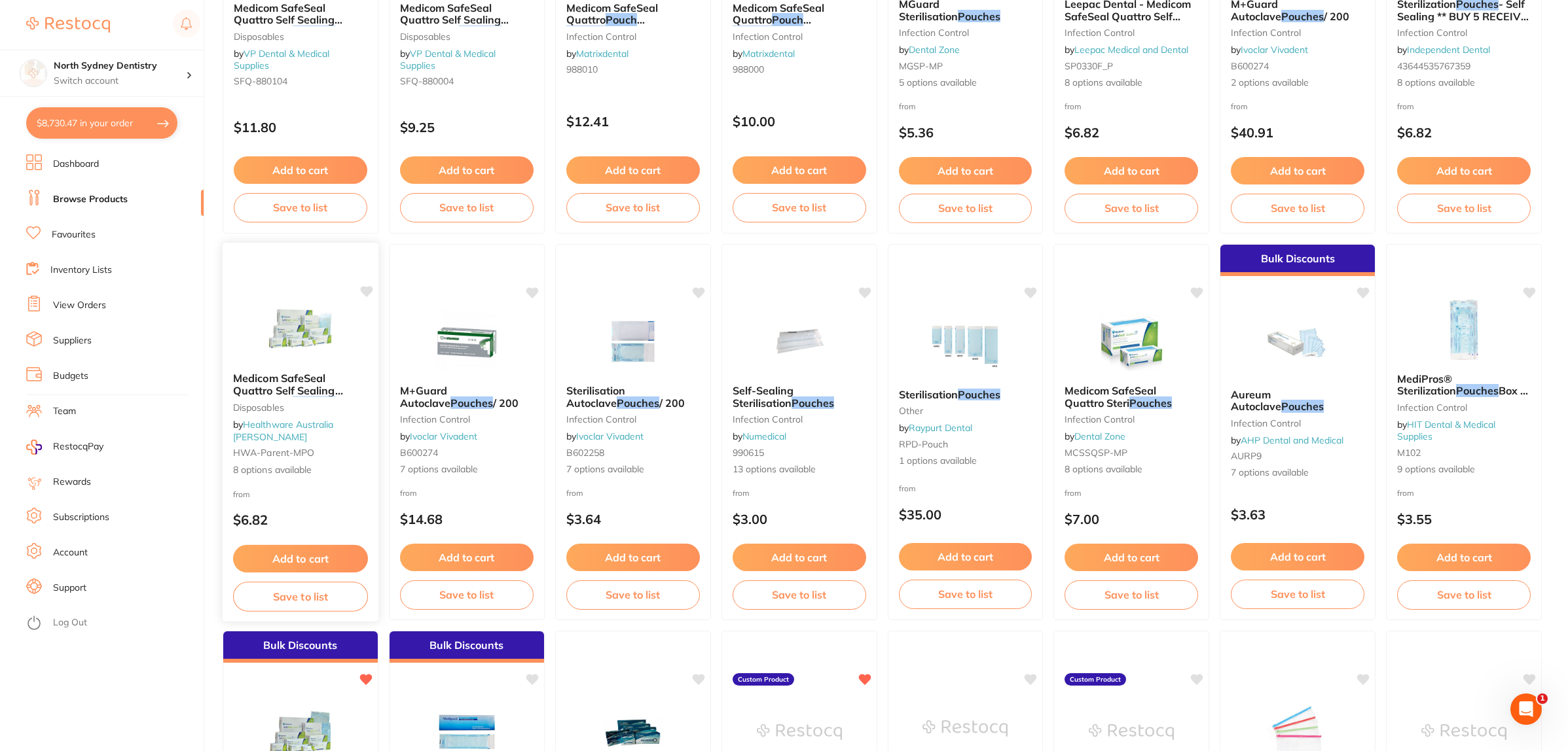
click at [311, 318] on img at bounding box center [300, 329] width 85 height 66
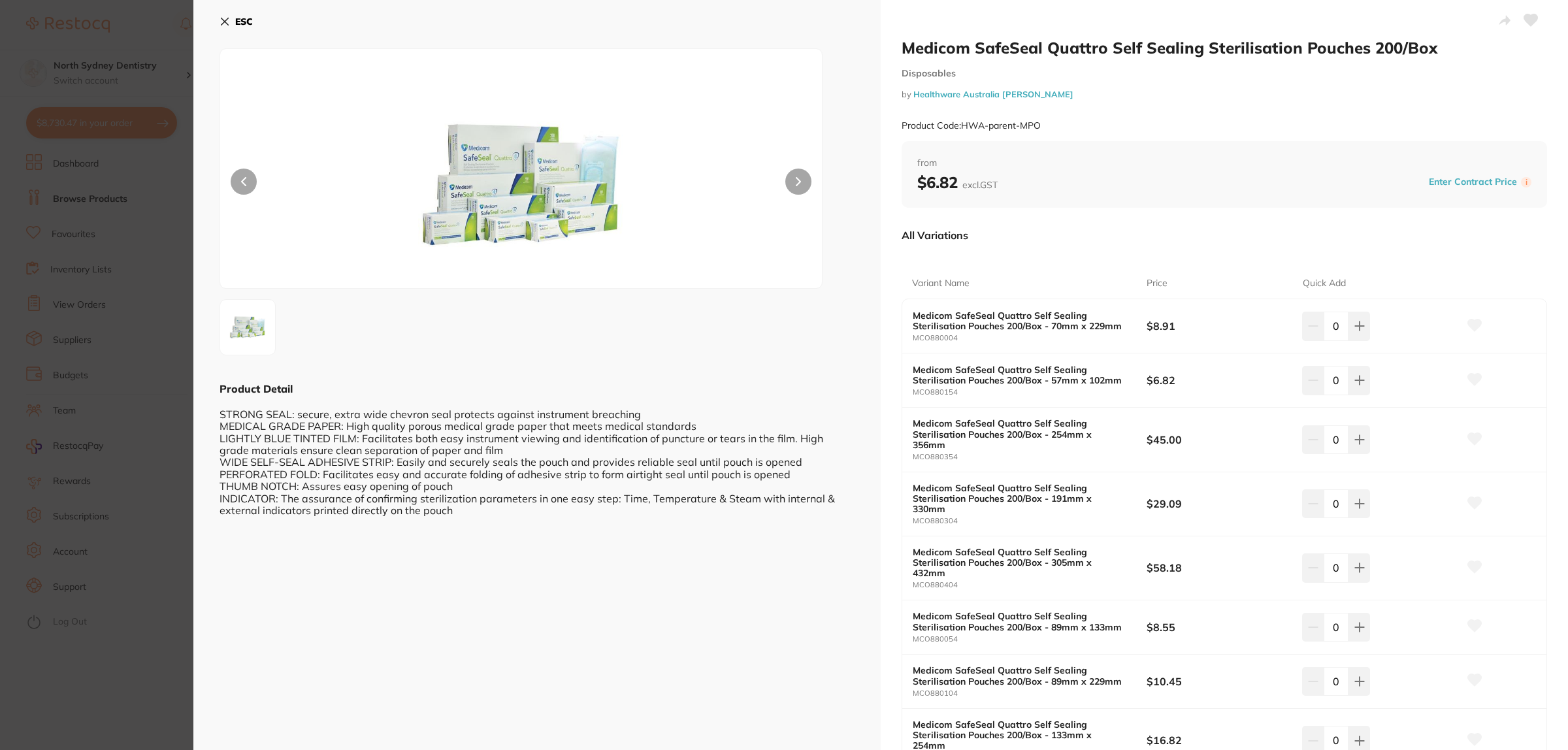
click at [60, 424] on section "Medicom SafeSeal Quattro Self Sealing Sterilisation Pouches 200/Box Disposables…" at bounding box center [784, 375] width 1568 height 750
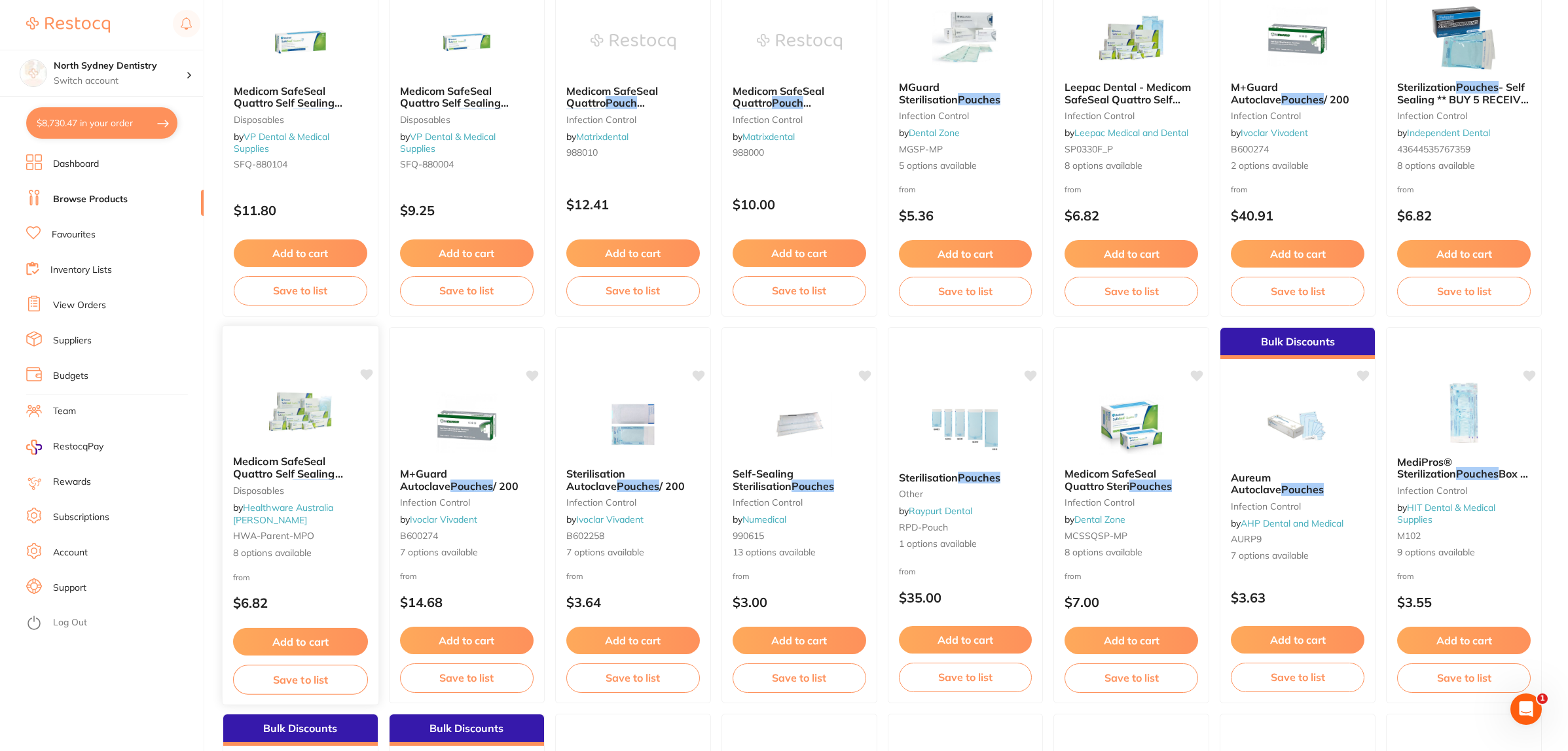
scroll to position [246, 0]
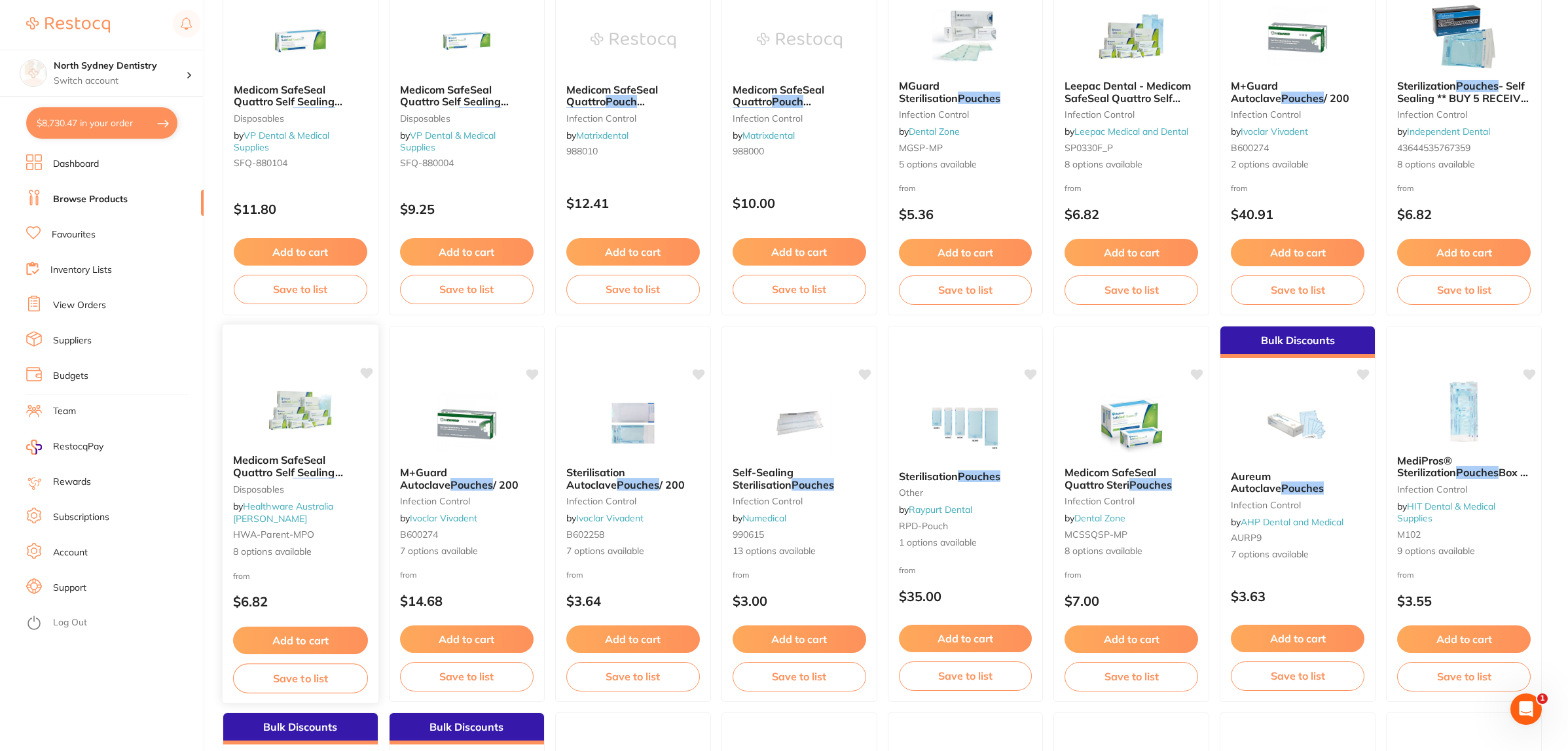
click at [306, 444] on img at bounding box center [300, 410] width 85 height 66
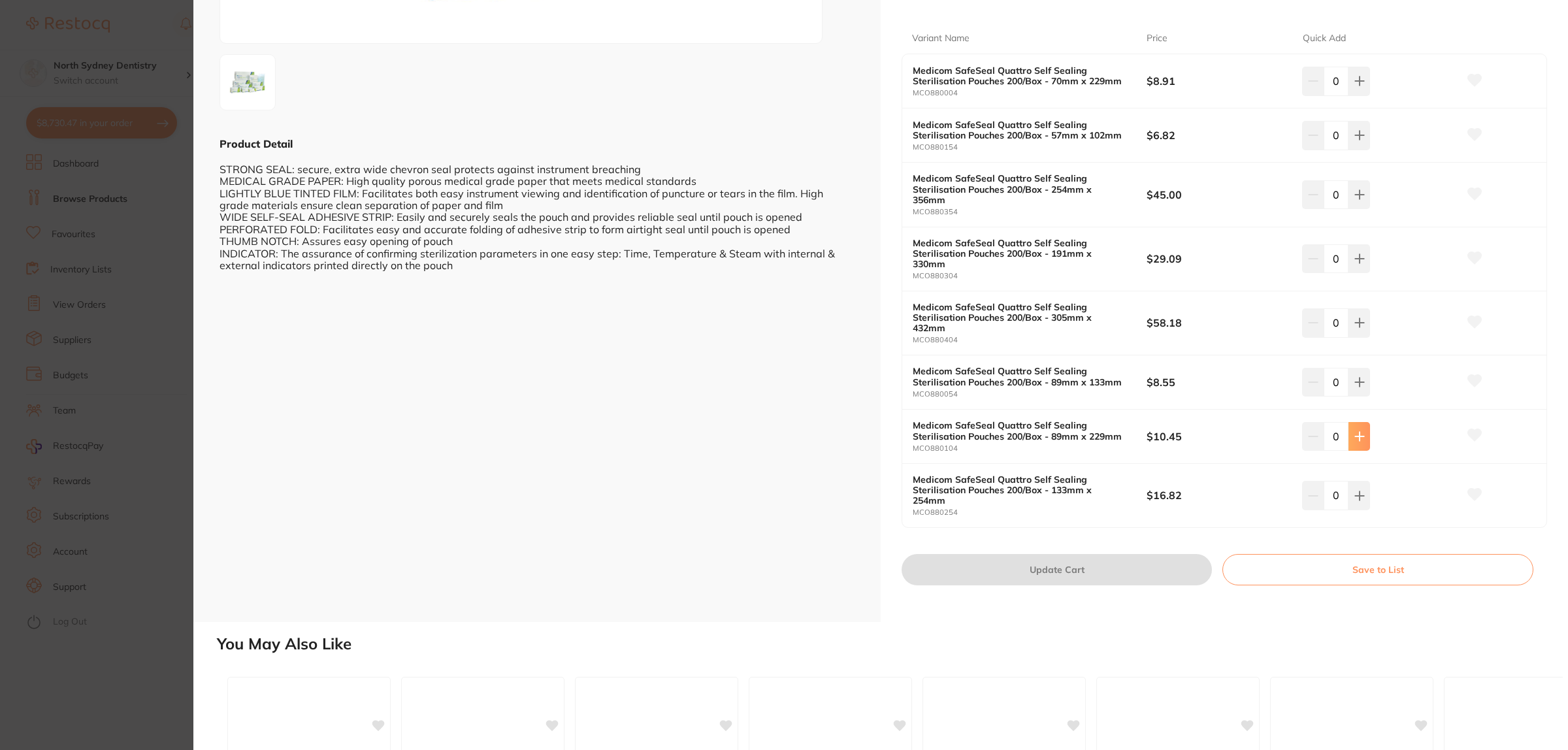
click at [1348, 445] on button at bounding box center [1358, 436] width 21 height 29
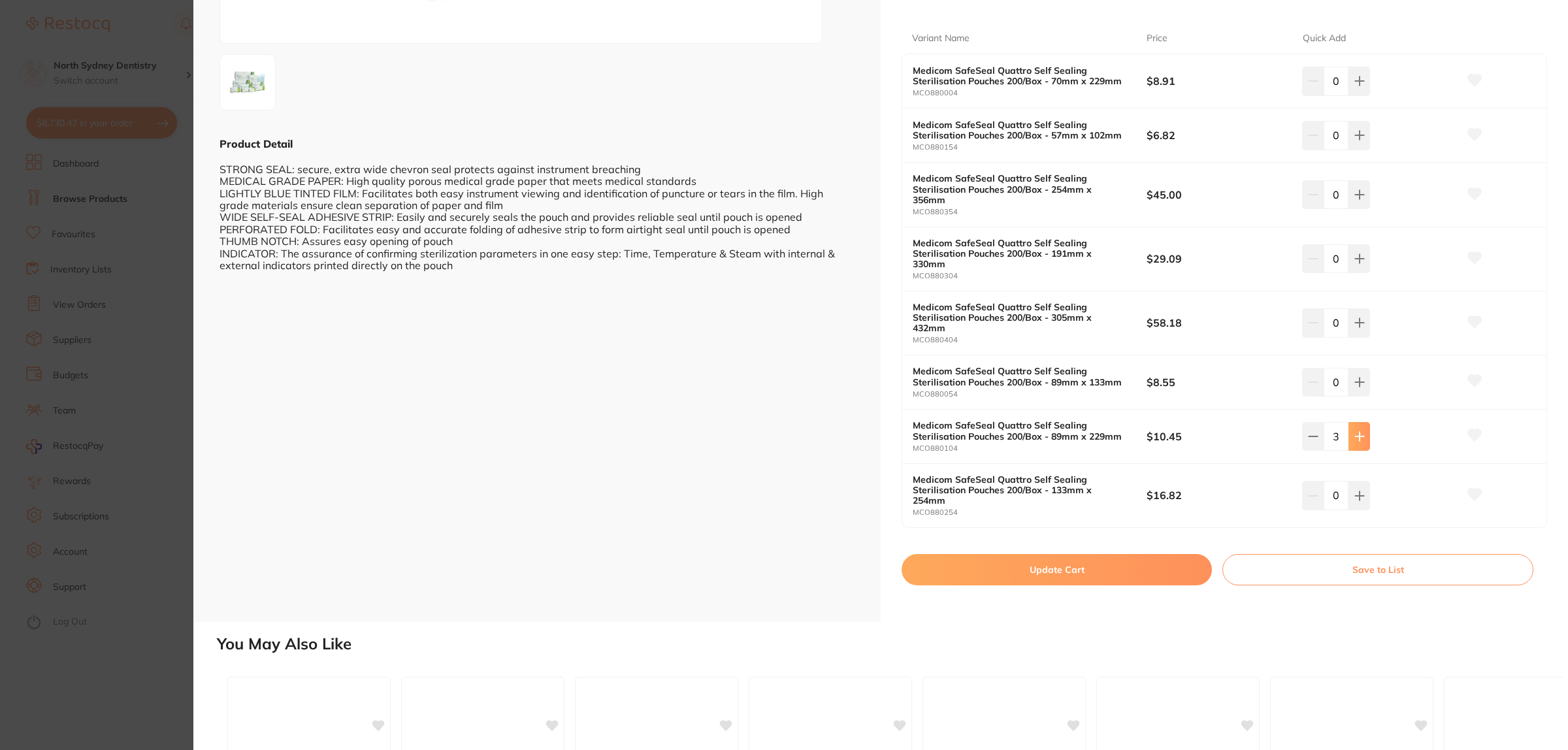
click at [1351, 443] on button at bounding box center [1358, 436] width 21 height 29
type input "6"
click at [963, 576] on button "Update Cart" at bounding box center [1056, 569] width 310 height 32
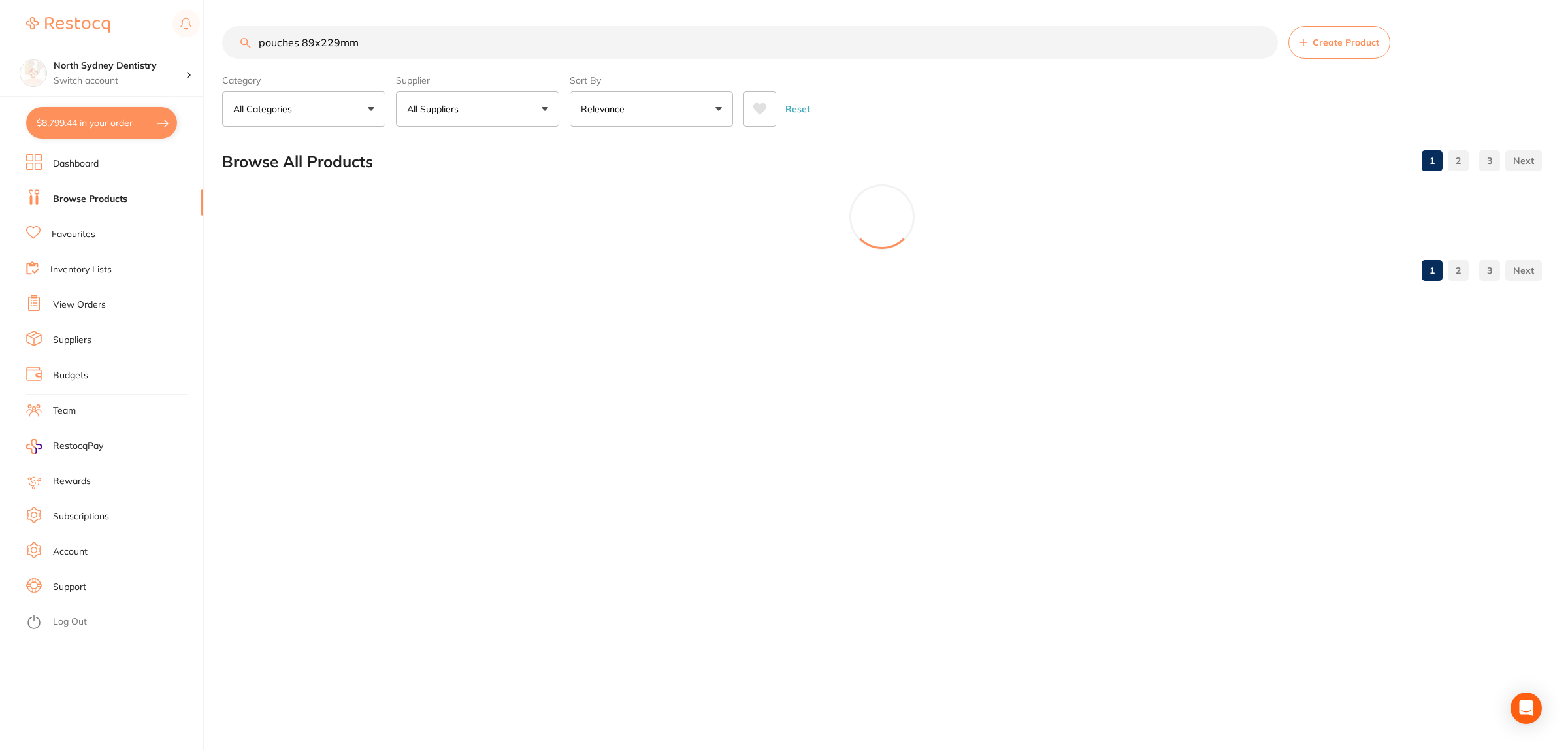
checkbox input "false"
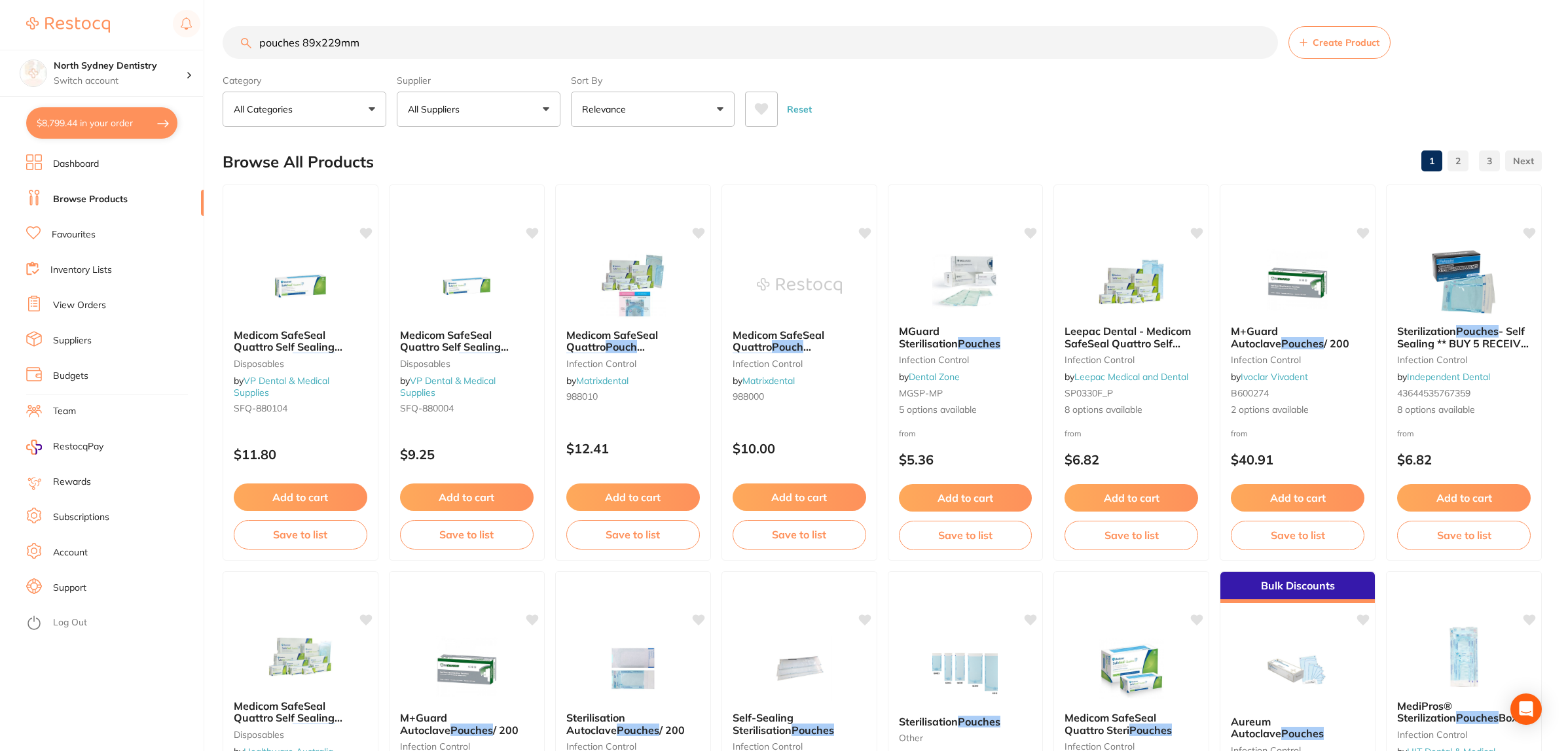
click at [103, 125] on button "$8,799.44 in your order" at bounding box center [102, 123] width 151 height 32
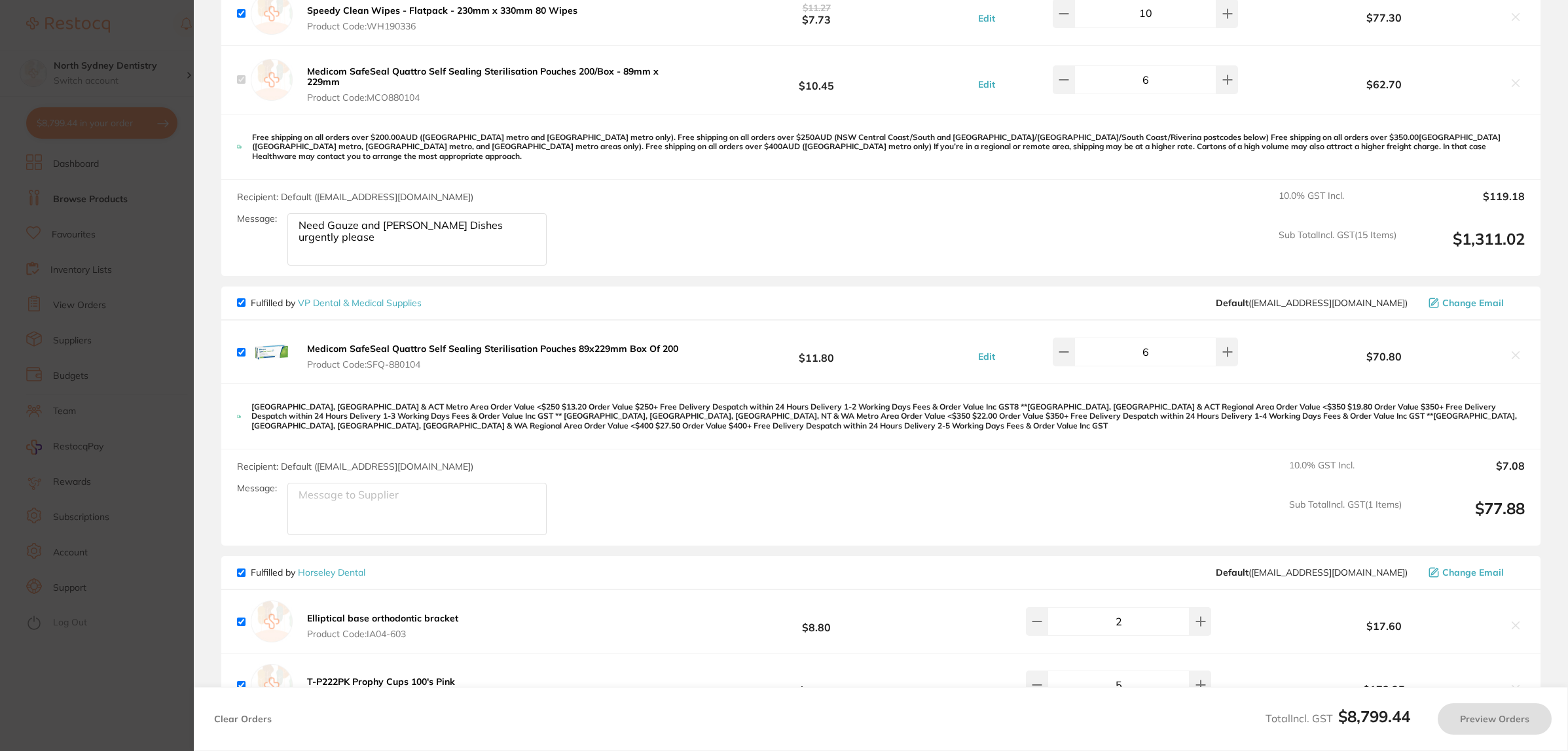
checkbox input "true"
checkbox input "false"
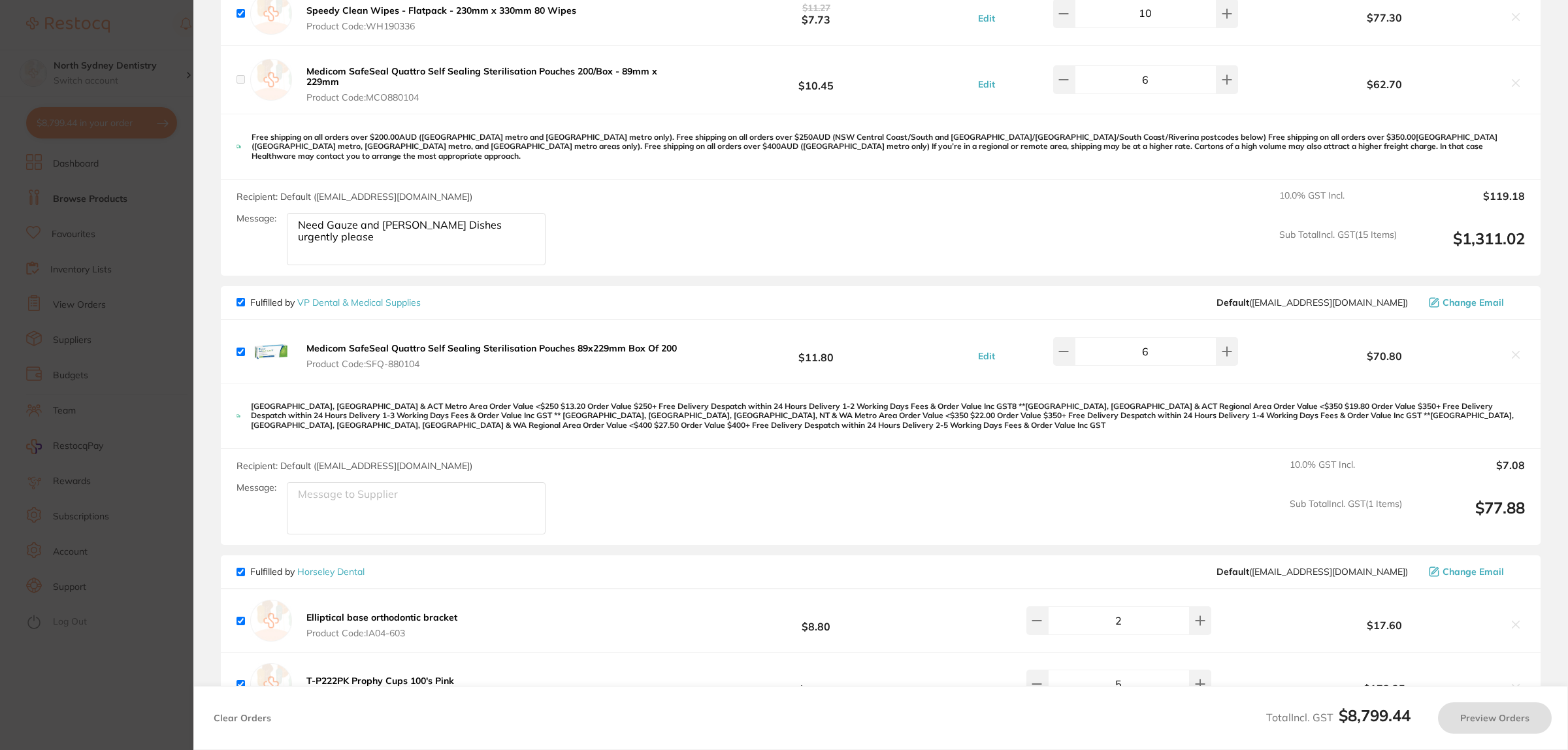
checkbox input "true"
click at [1510, 354] on icon at bounding box center [1515, 355] width 10 height 10
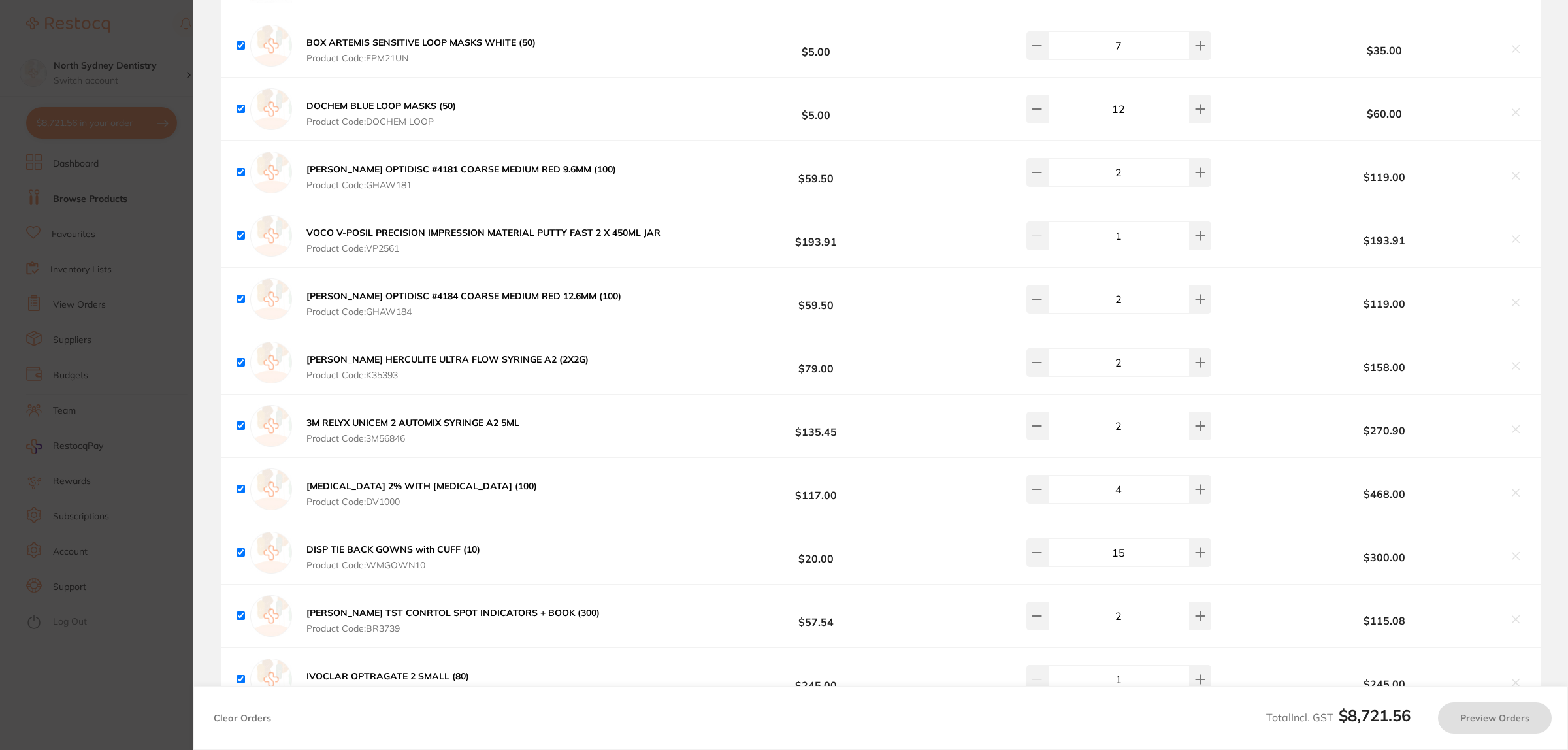
checkbox input "true"
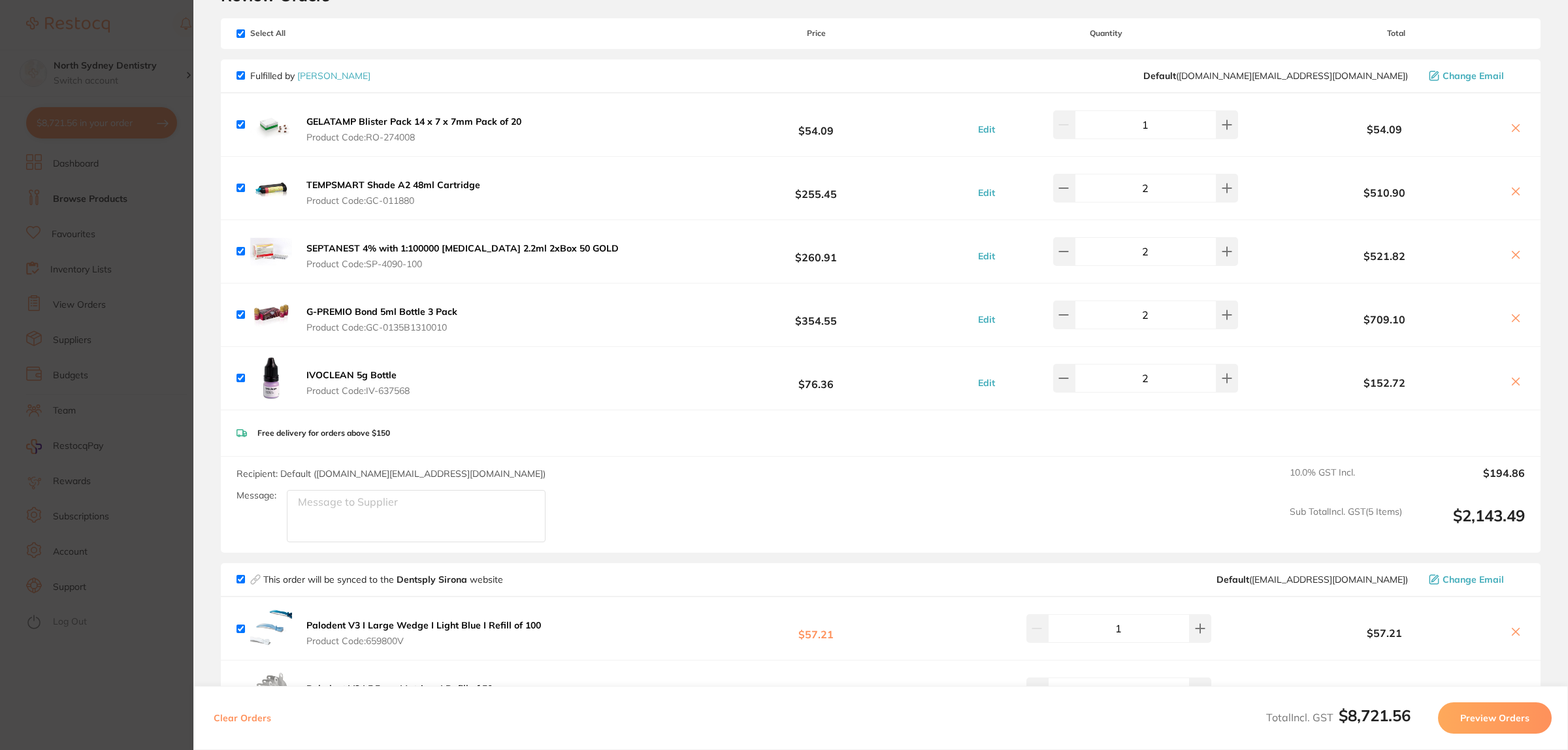
scroll to position [41, 0]
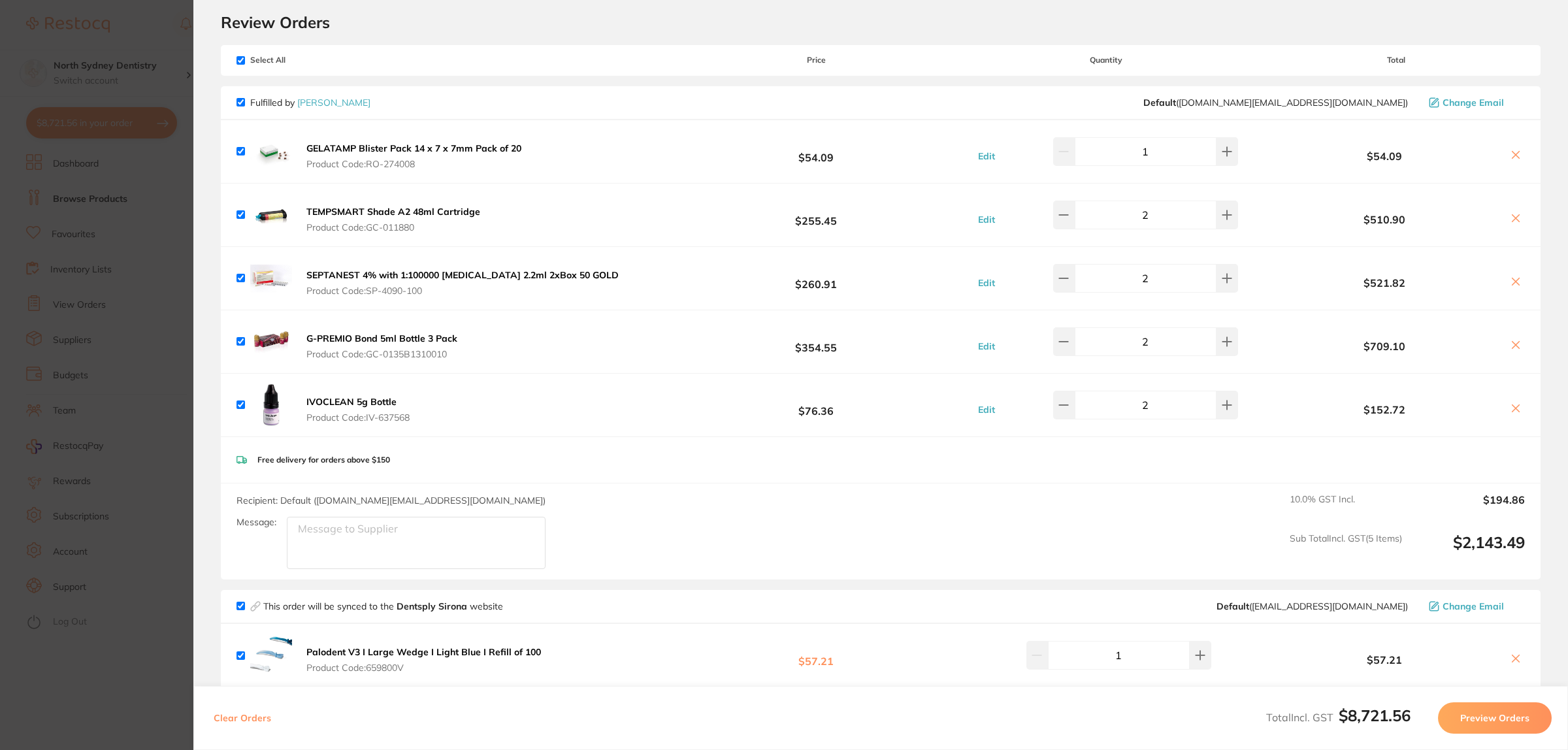
click at [102, 445] on section "Update RRP Set your pre negotiated price for this item. Item Agreed RRP (excl. …" at bounding box center [784, 375] width 1568 height 750
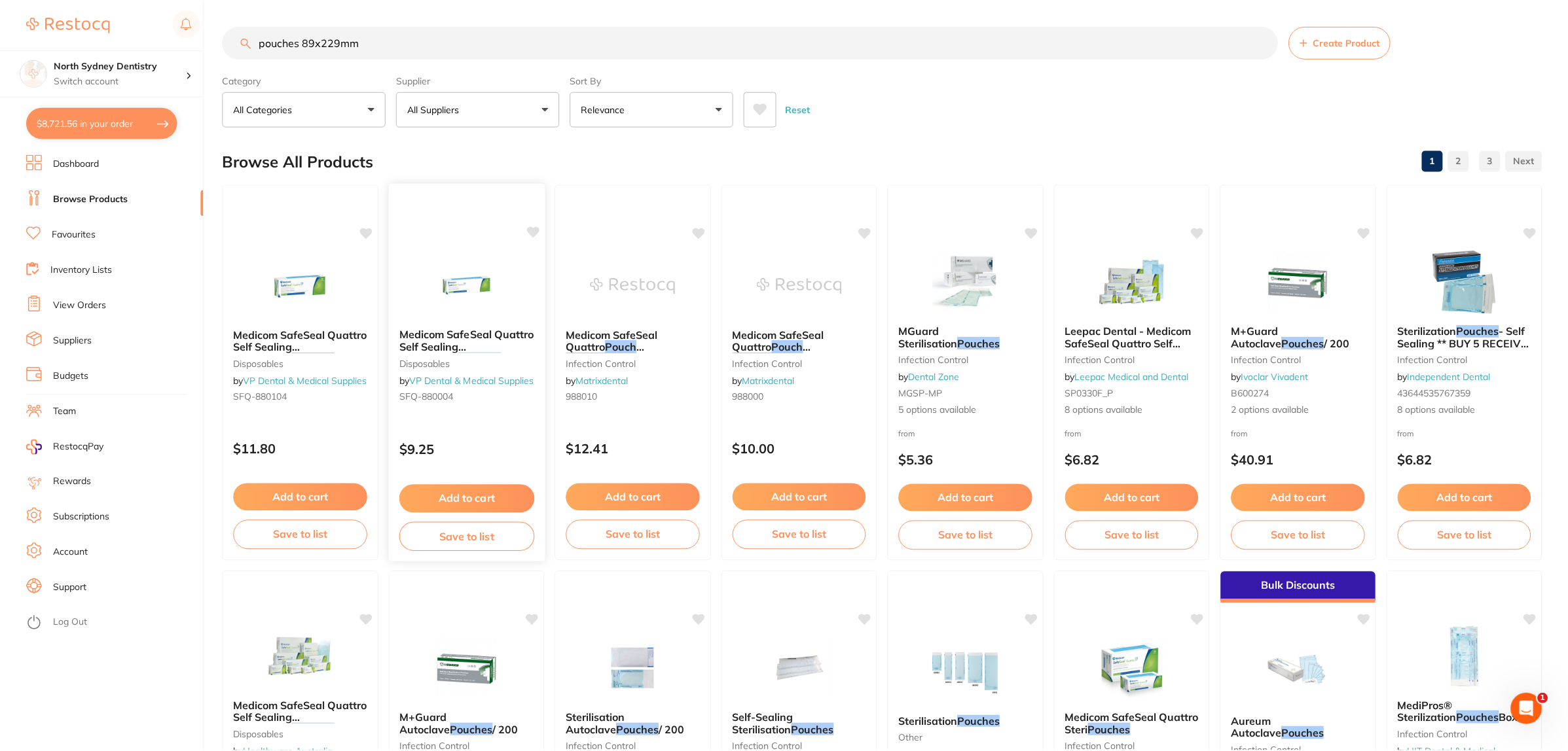
scroll to position [246, 0]
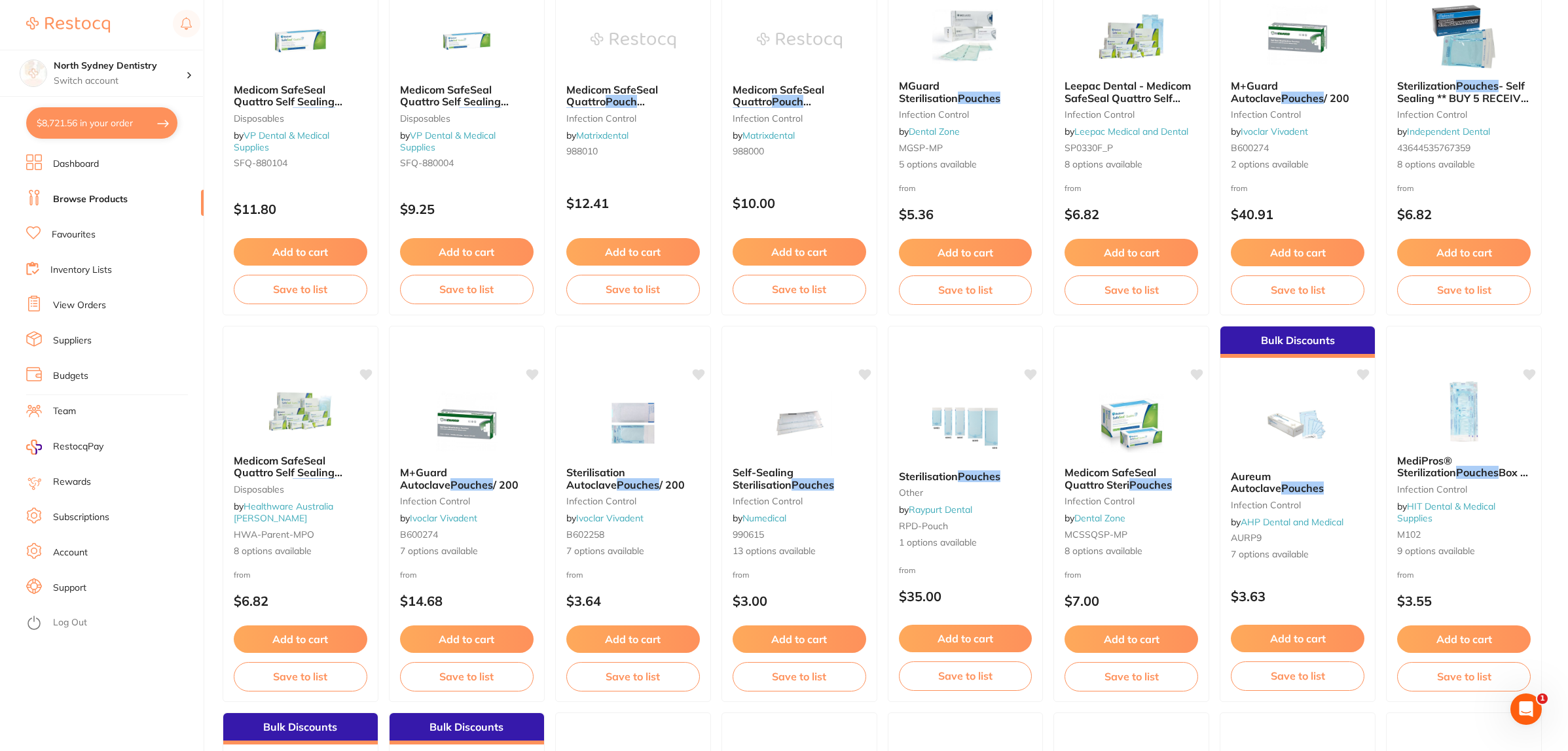
click at [102, 187] on ul "Dashboard Browse Products Favourites Inventory Lists View Orders Suppliers Budg…" at bounding box center [115, 452] width 178 height 597
click at [102, 198] on link "Browse Products" at bounding box center [90, 199] width 74 height 13
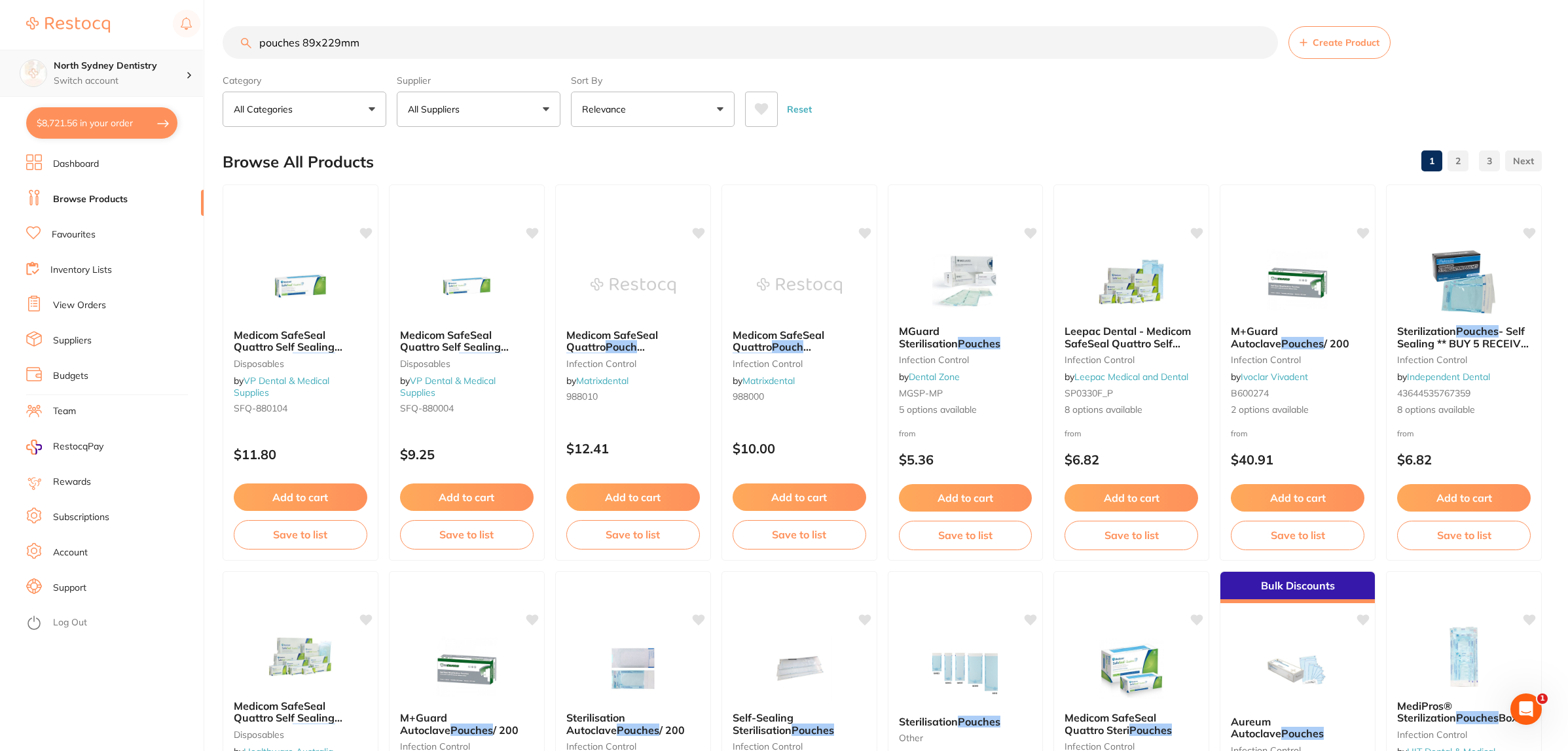
drag, startPoint x: 414, startPoint y: 36, endPoint x: 17, endPoint y: 55, distance: 397.5
click at [17, 55] on div "$8,721.56 North Sydney Dentistry Switch account North Sydney Dentistry $8,721.5…" at bounding box center [784, 376] width 1568 height 751
type input "ivoclean"
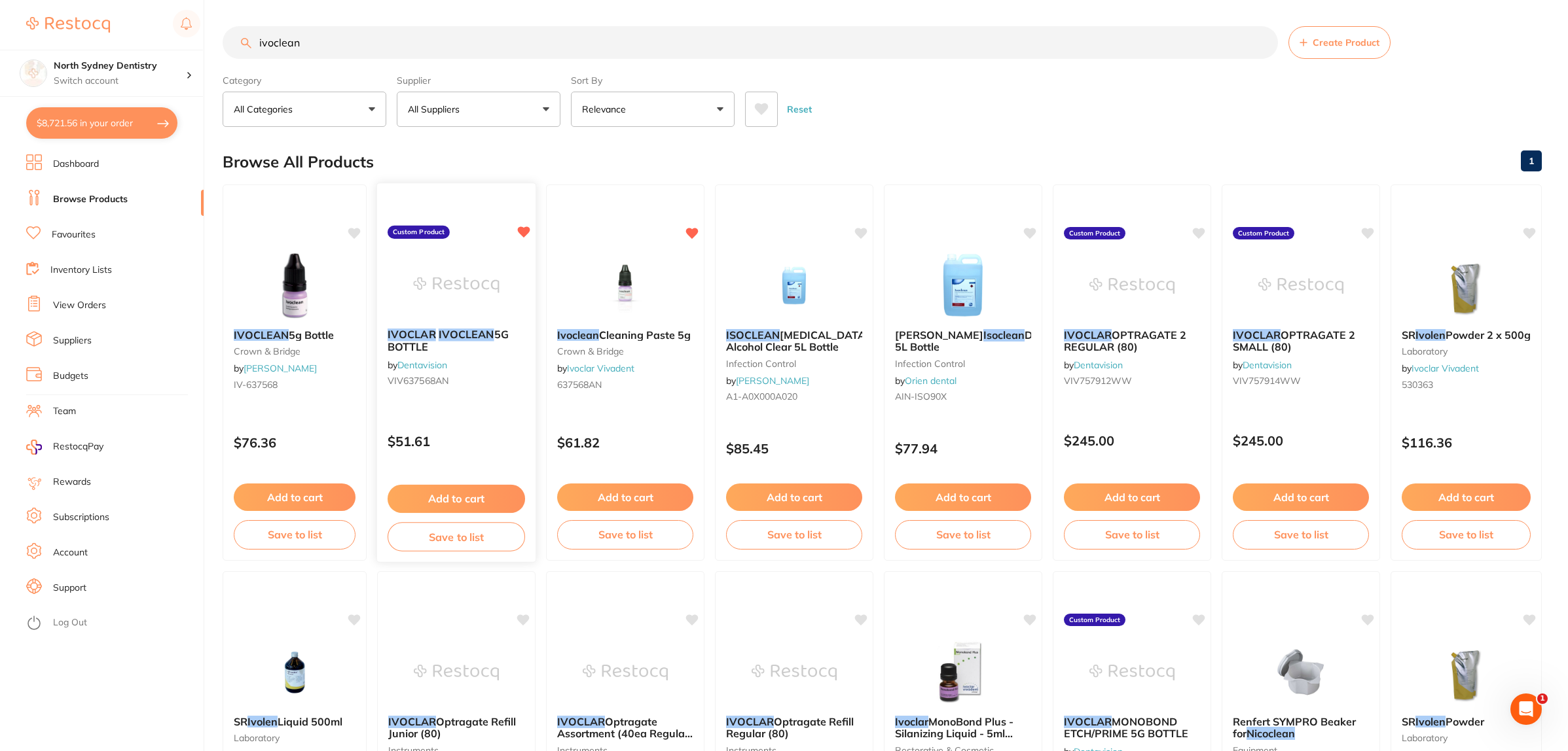
click at [467, 499] on button "Add to cart" at bounding box center [456, 498] width 137 height 28
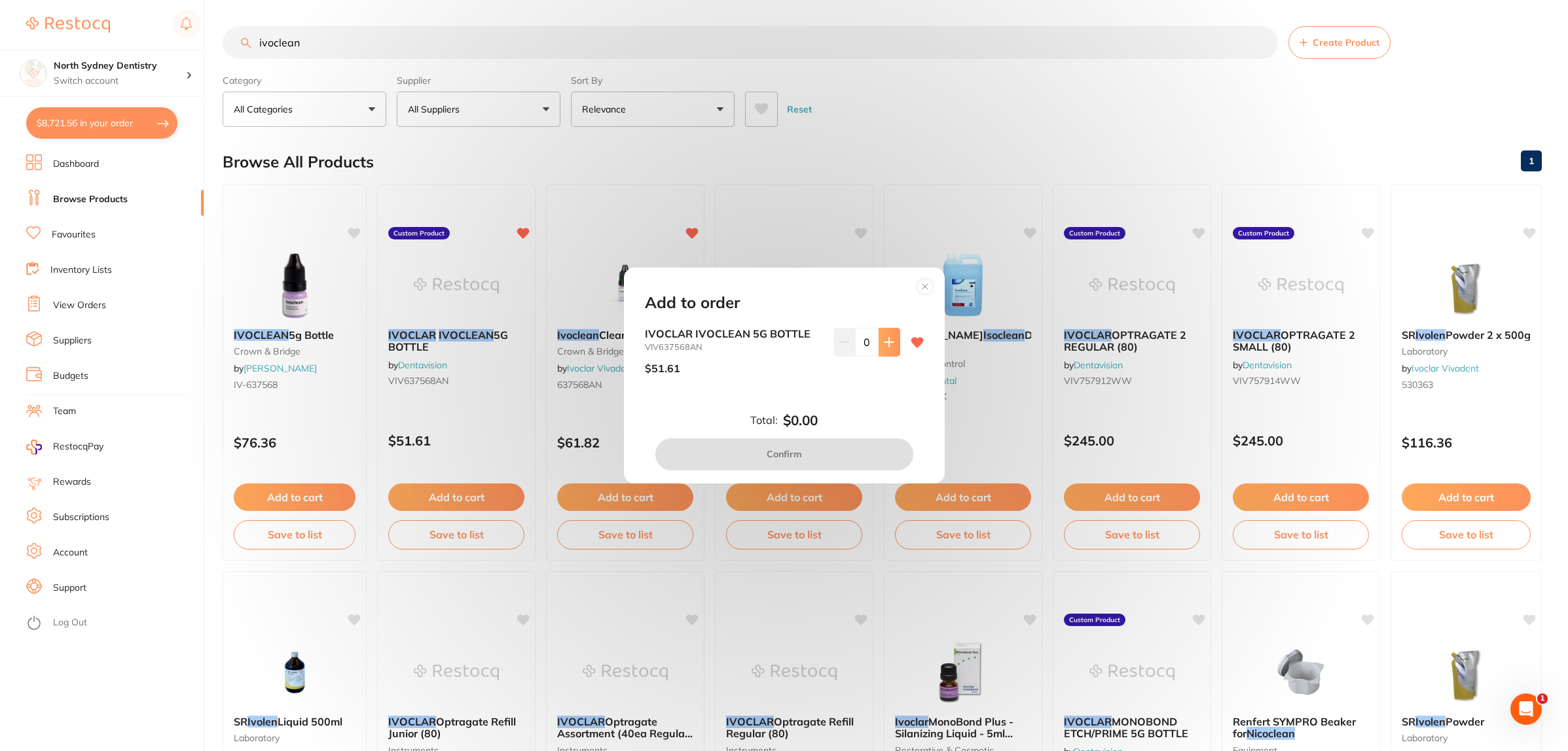
click at [883, 339] on icon at bounding box center [889, 342] width 10 height 10
type input "3"
click at [825, 446] on button "Confirm" at bounding box center [784, 454] width 258 height 32
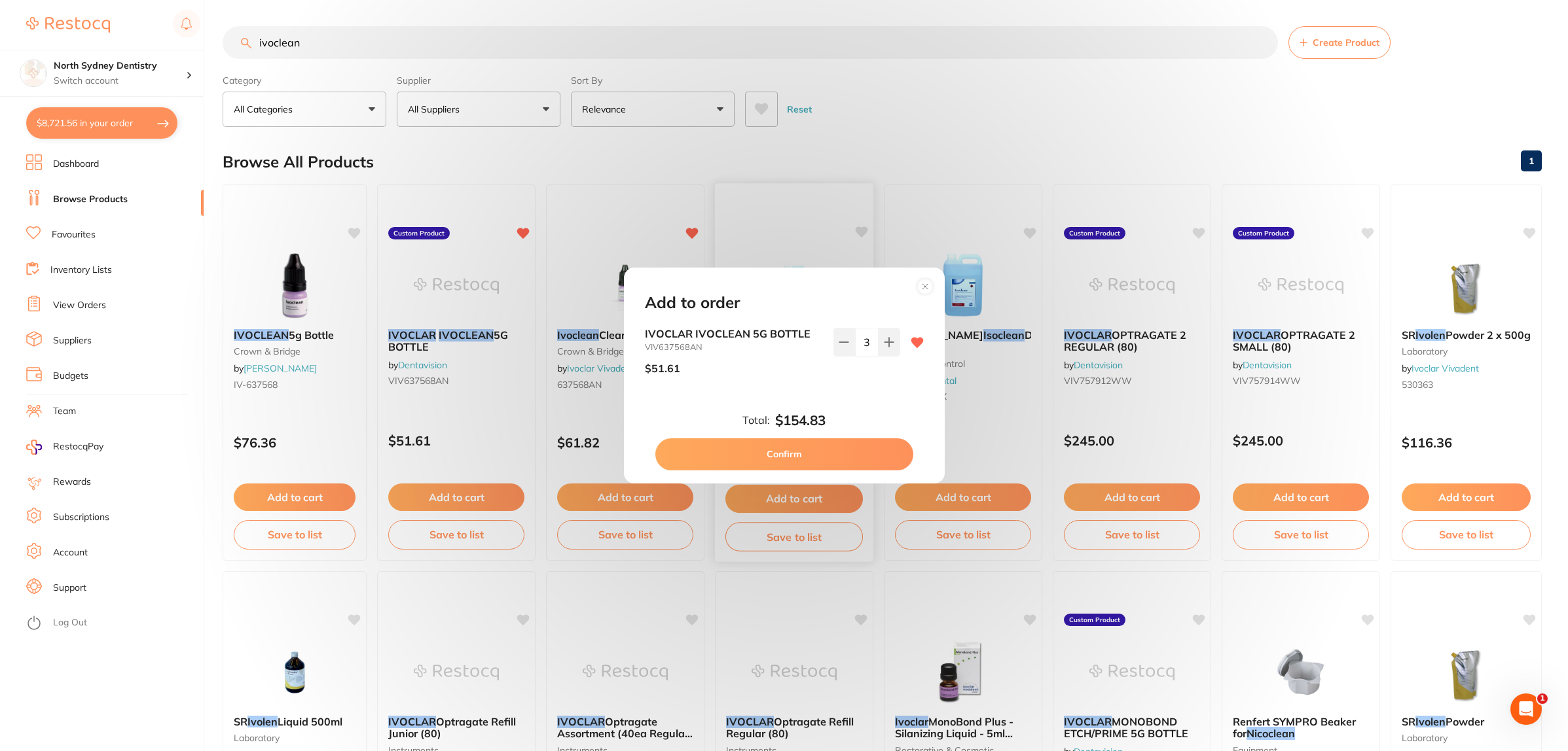
checkbox input "false"
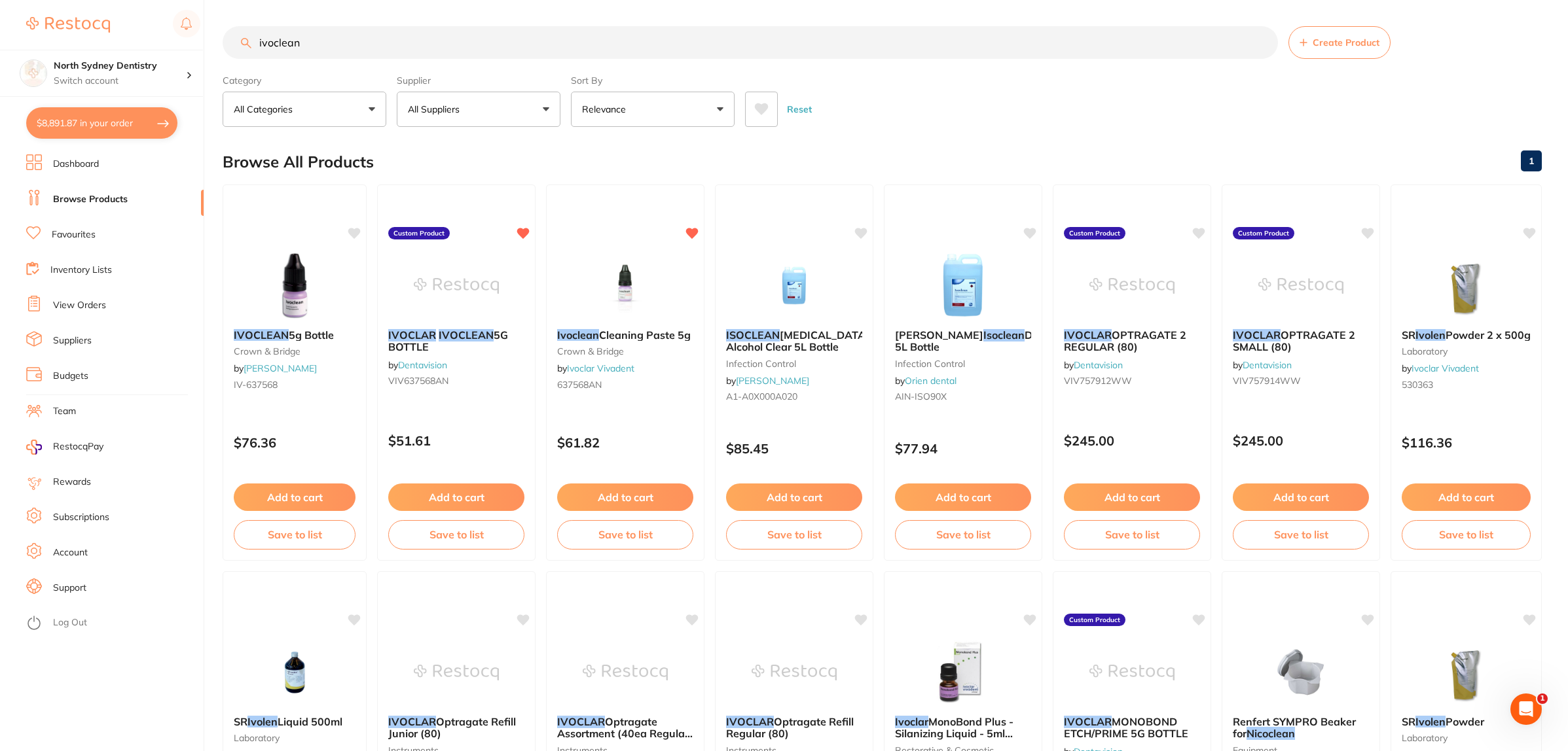
click at [89, 116] on button "$8,891.87 in your order" at bounding box center [102, 123] width 151 height 32
checkbox input "true"
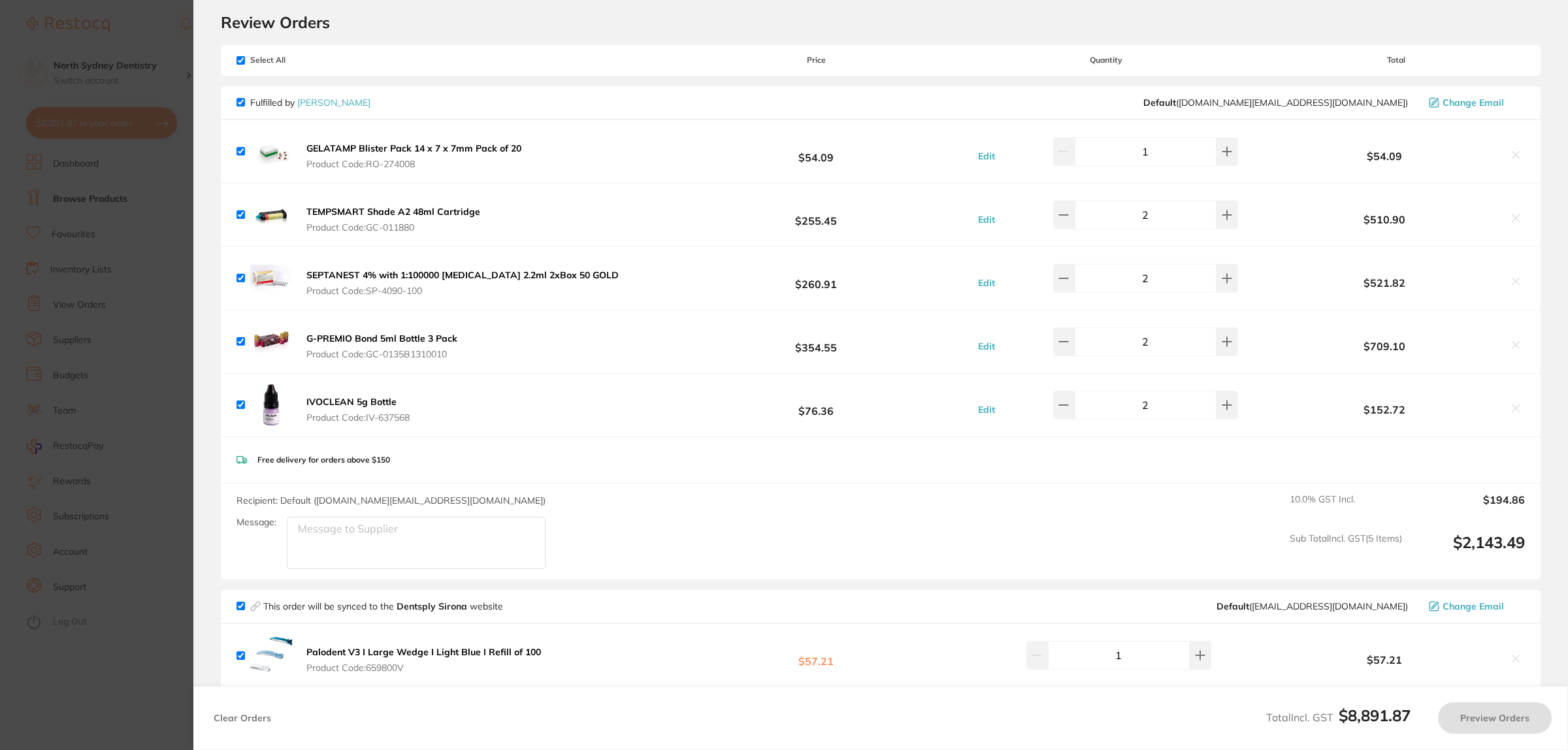
checkbox input "false"
checkbox input "true"
click at [1513, 409] on icon at bounding box center [1515, 408] width 10 height 10
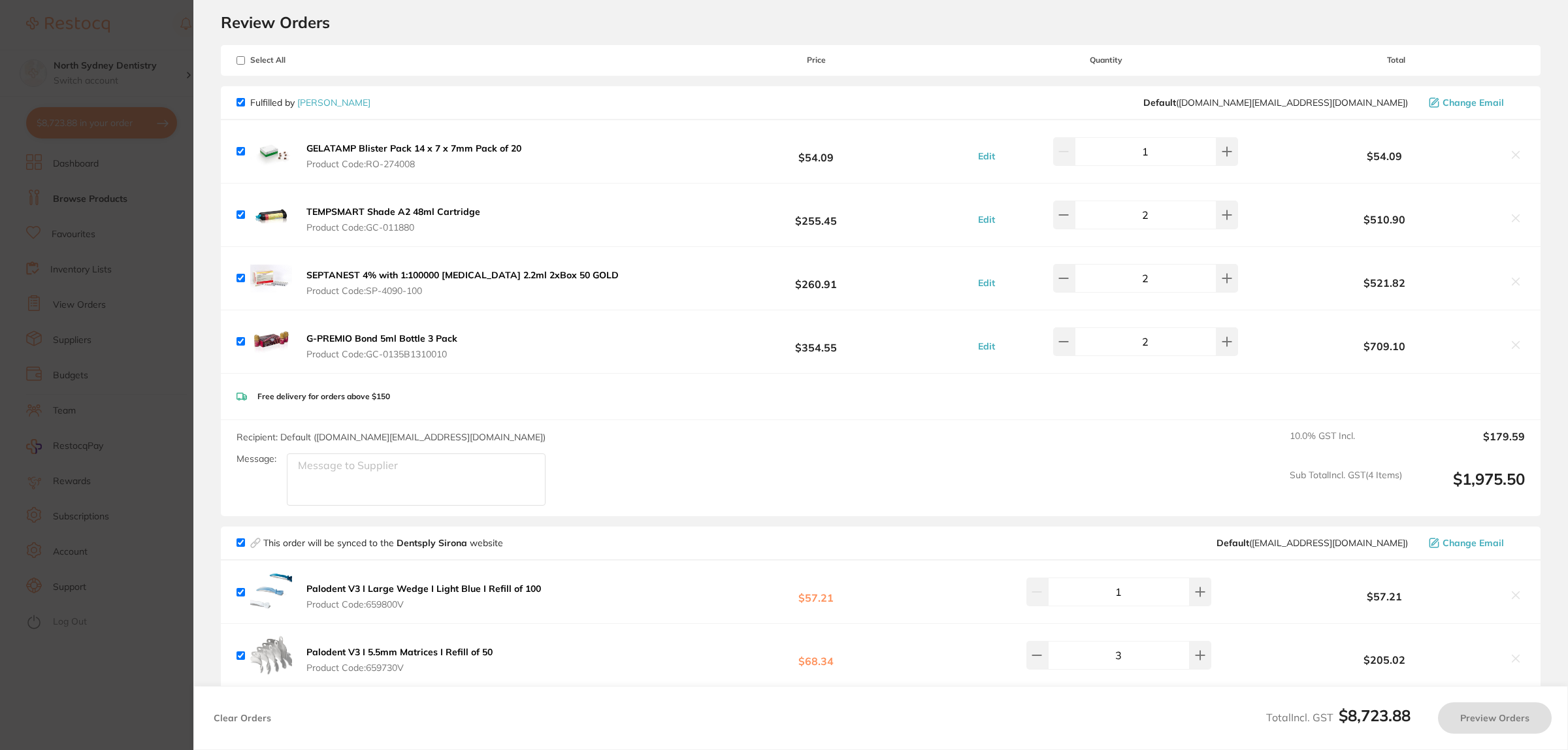
checkbox input "true"
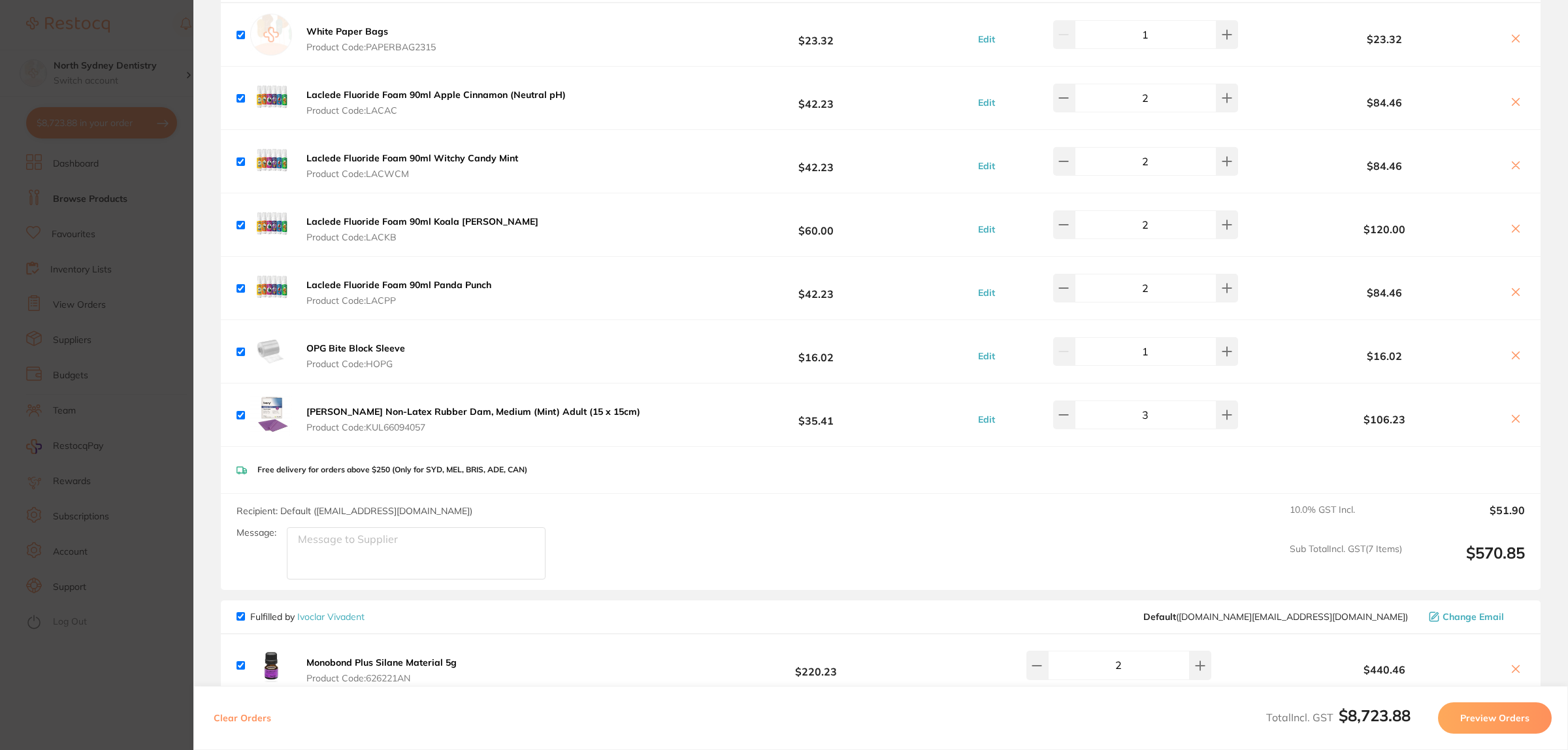
scroll to position [1062, 0]
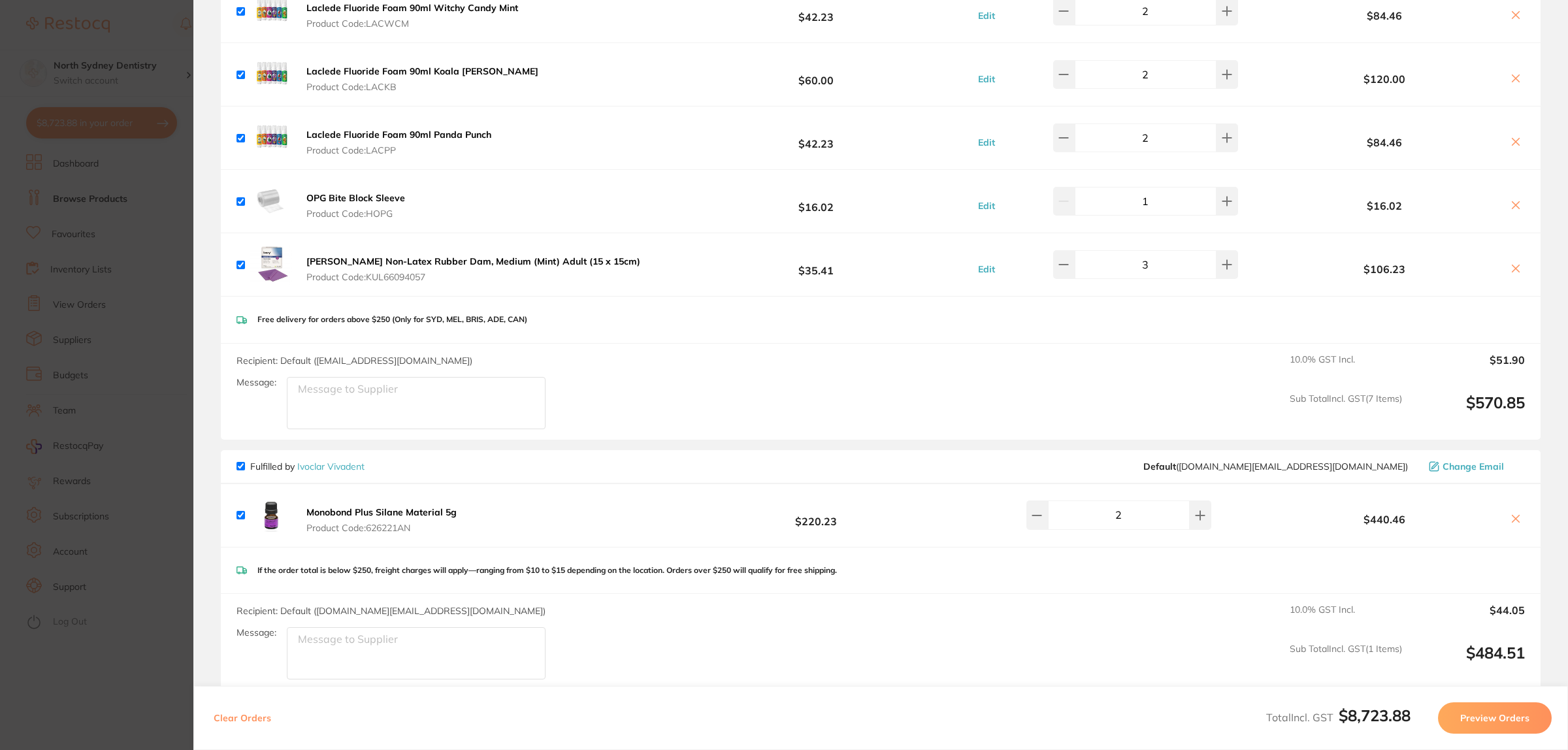
click at [66, 401] on section "Update RRP Set your pre negotiated price for this item. Item Agreed RRP (excl. …" at bounding box center [784, 375] width 1568 height 750
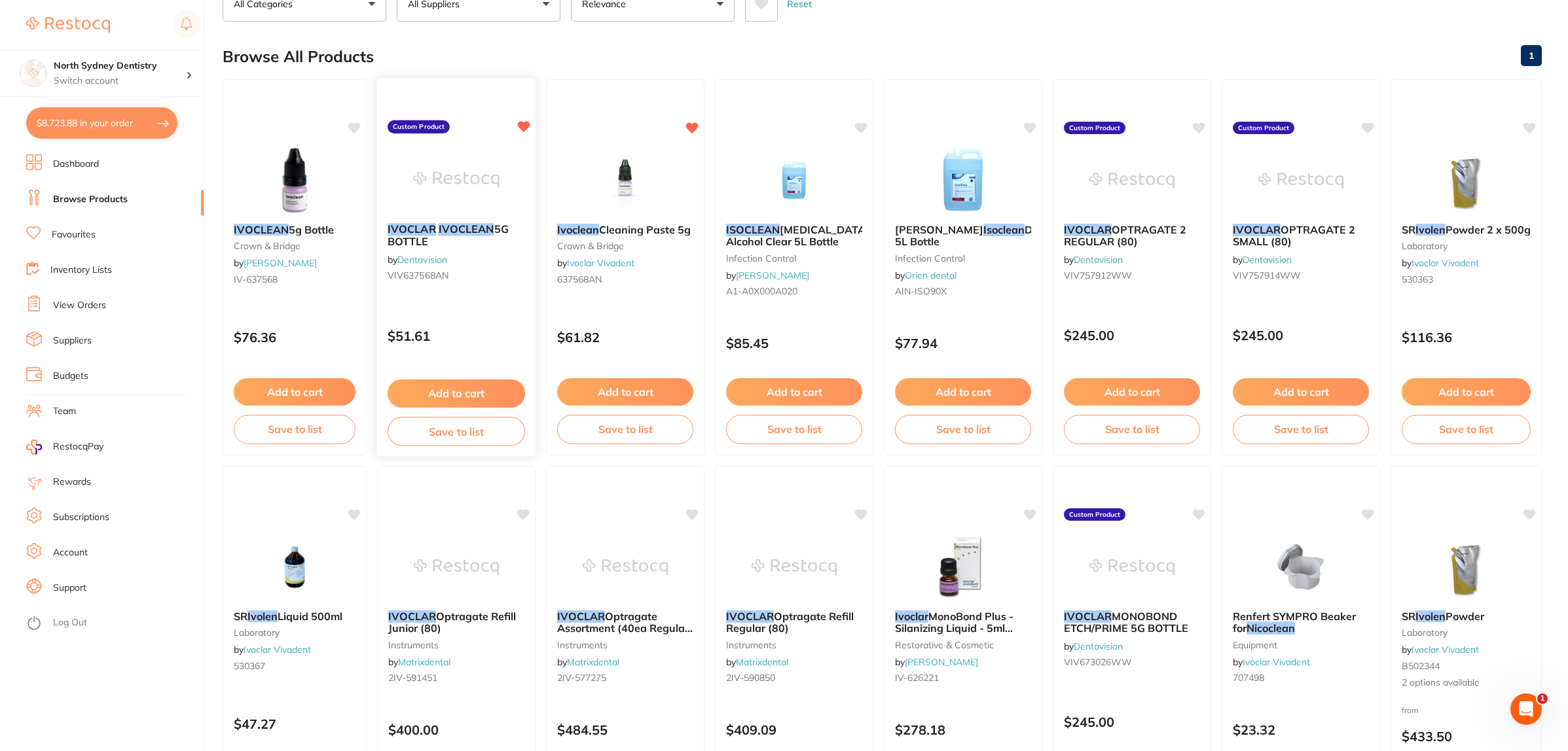
scroll to position [0, 0]
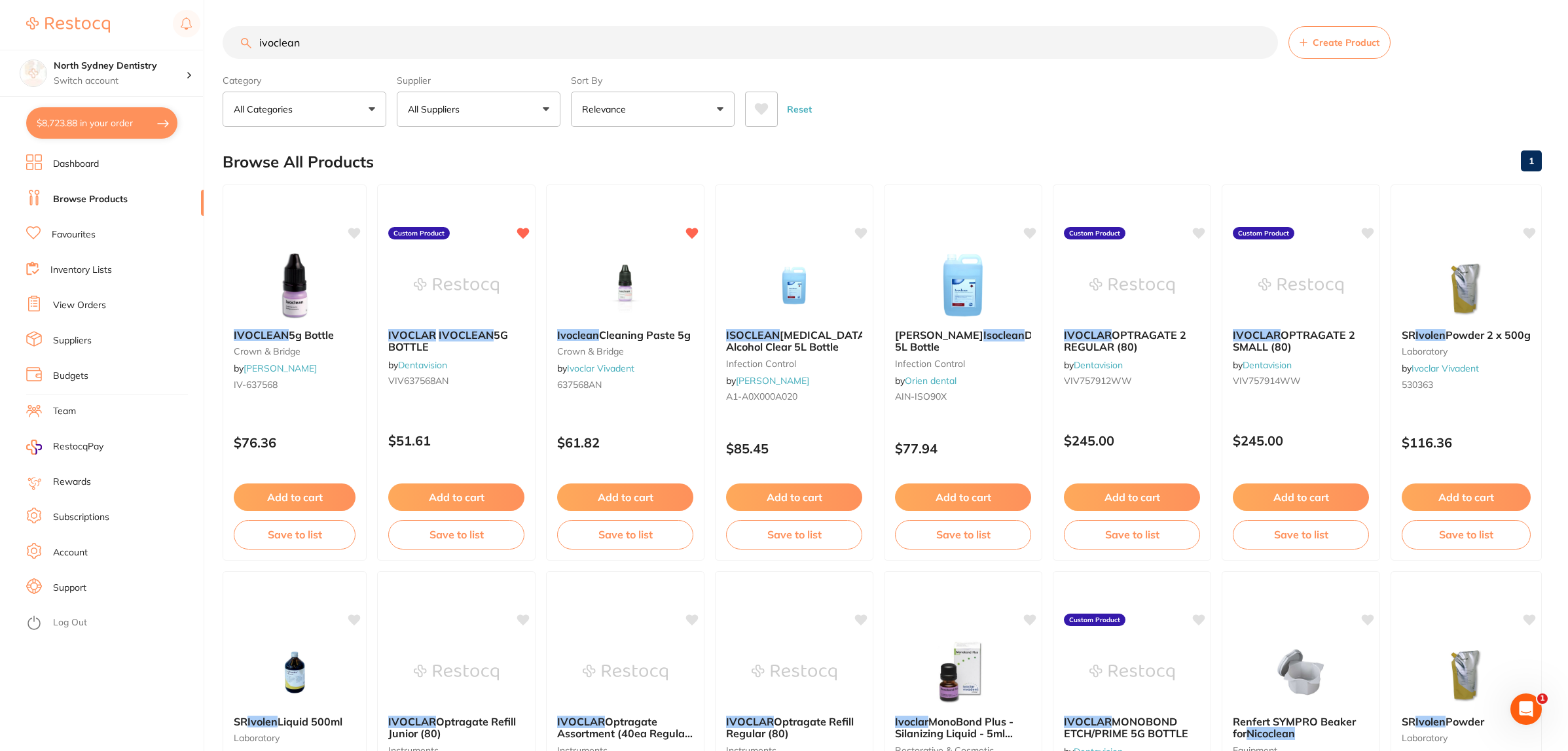
drag, startPoint x: 235, startPoint y: 43, endPoint x: 1, endPoint y: 37, distance: 234.1
click at [0, 38] on div "$8,723.88 North Sydney Dentistry Switch account [GEOGRAPHIC_DATA] Dentistry $8,…" at bounding box center [784, 376] width 1568 height 751
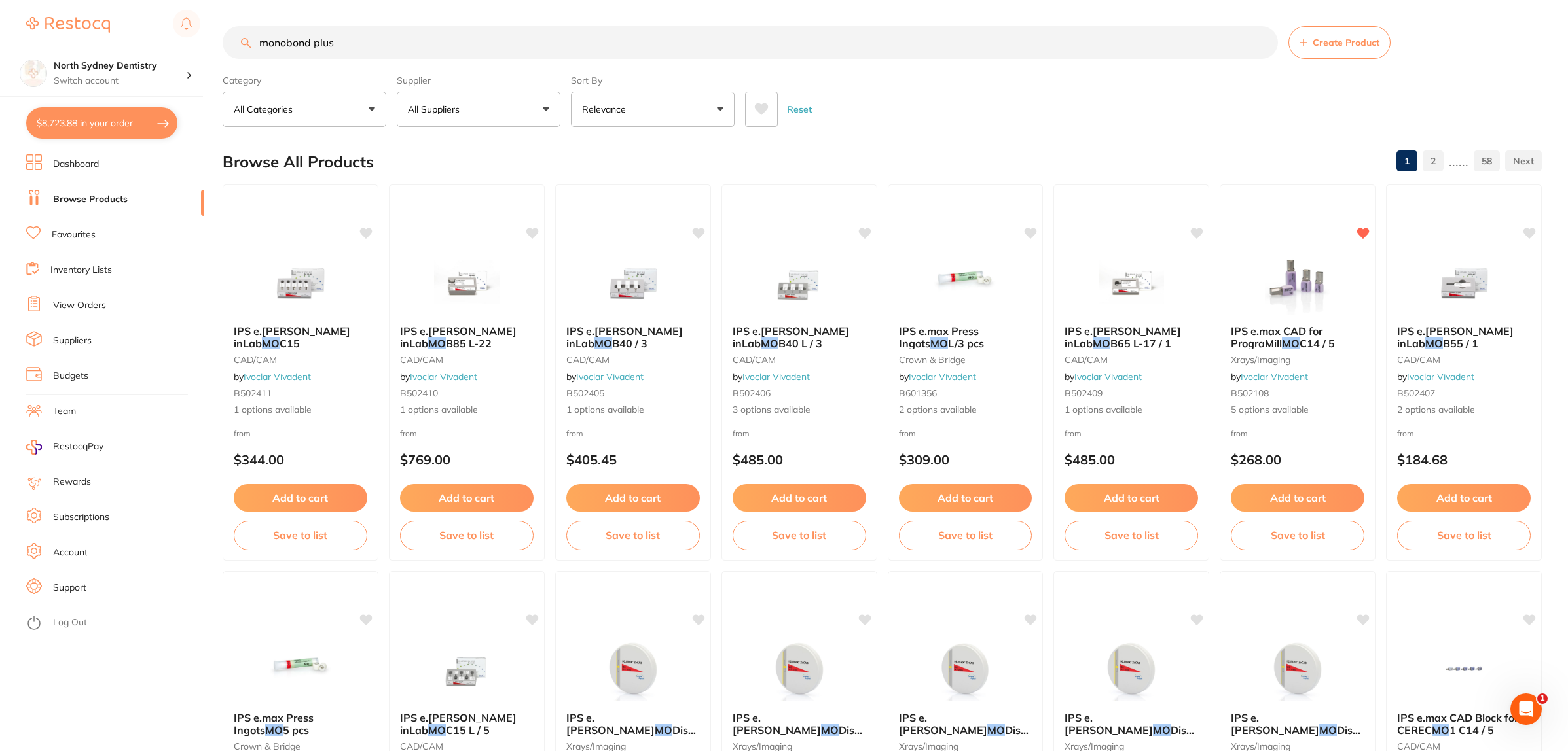
type input "monobond plus"
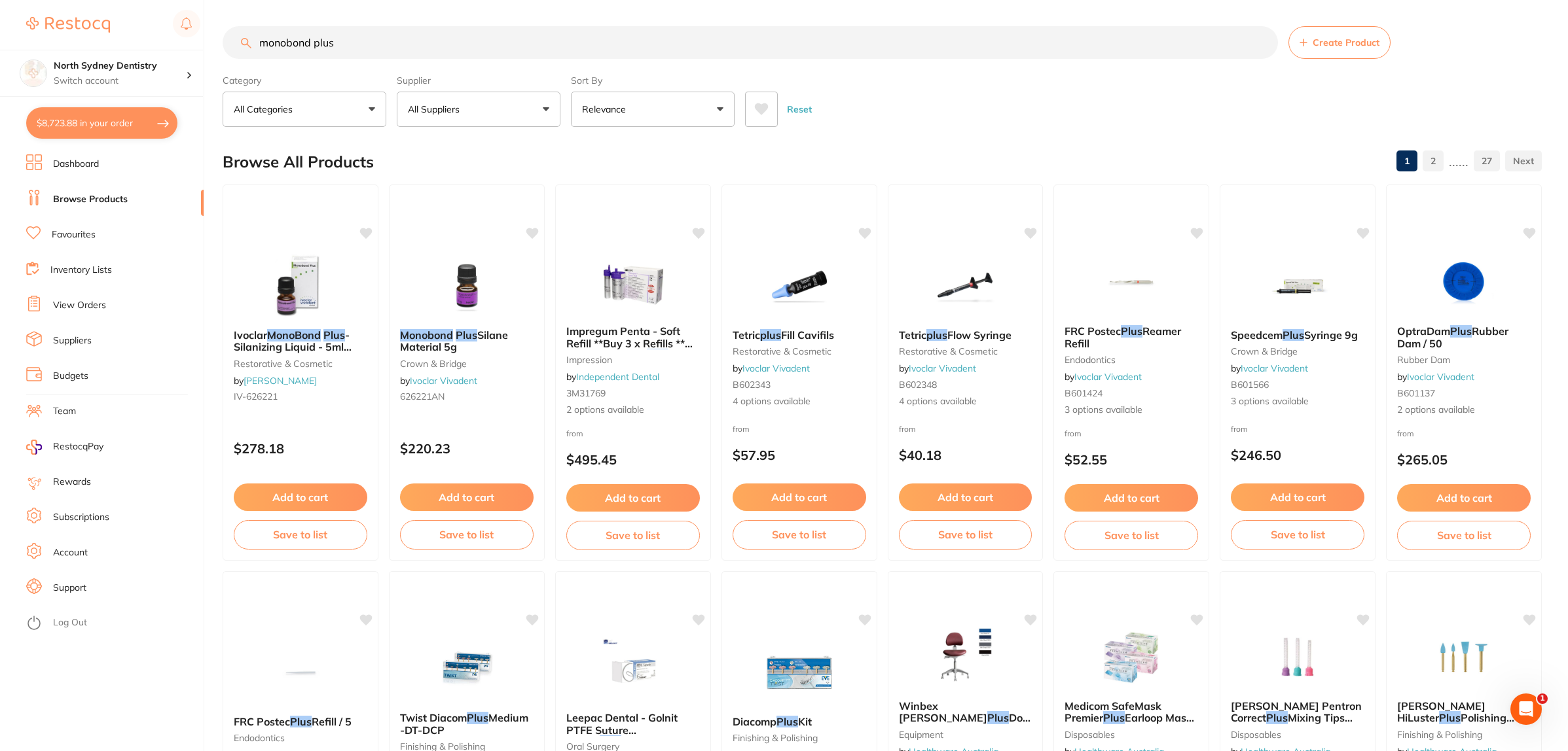
click at [1349, 52] on button "Create Product" at bounding box center [1339, 43] width 102 height 32
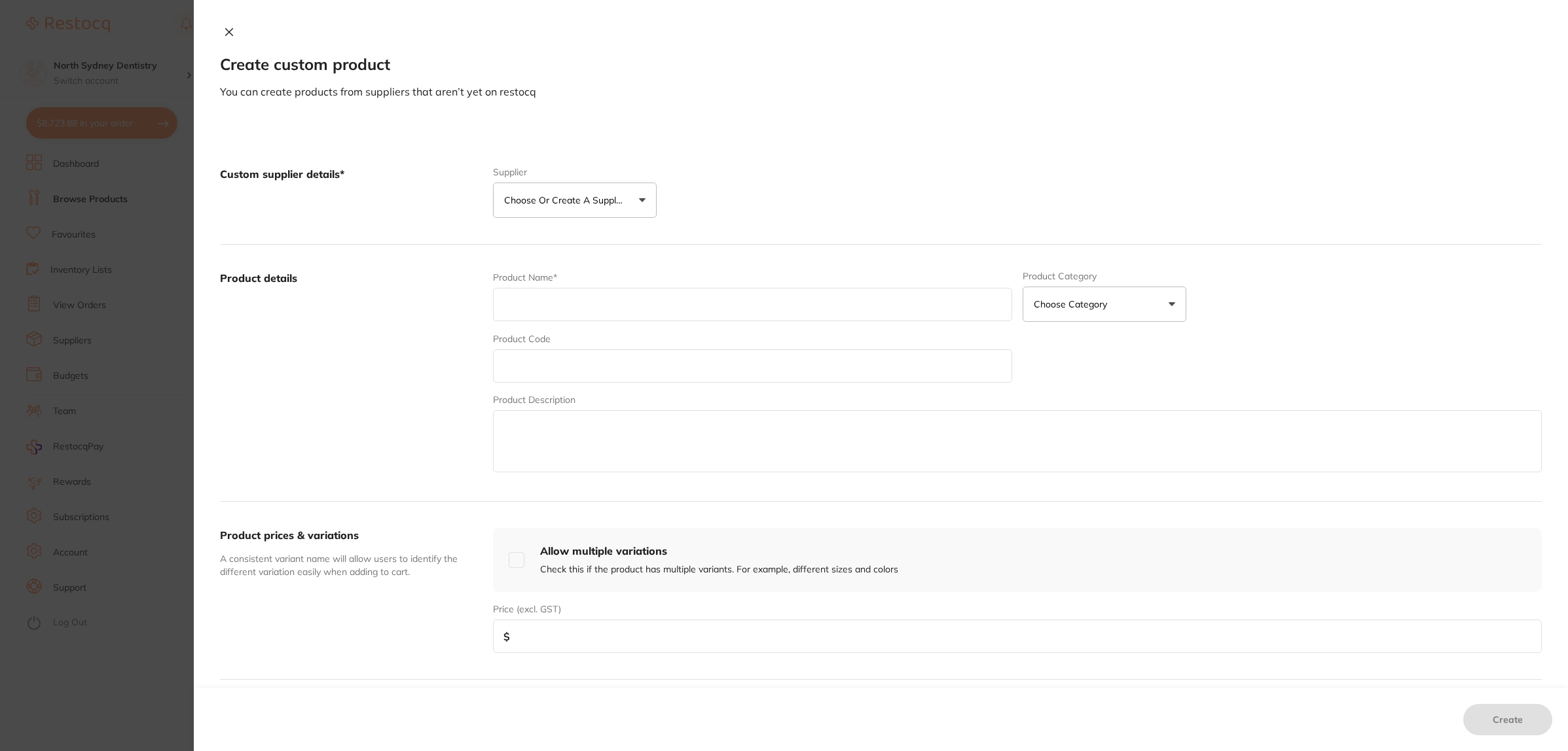
click at [603, 201] on p "Choose or create a supplier" at bounding box center [567, 200] width 125 height 13
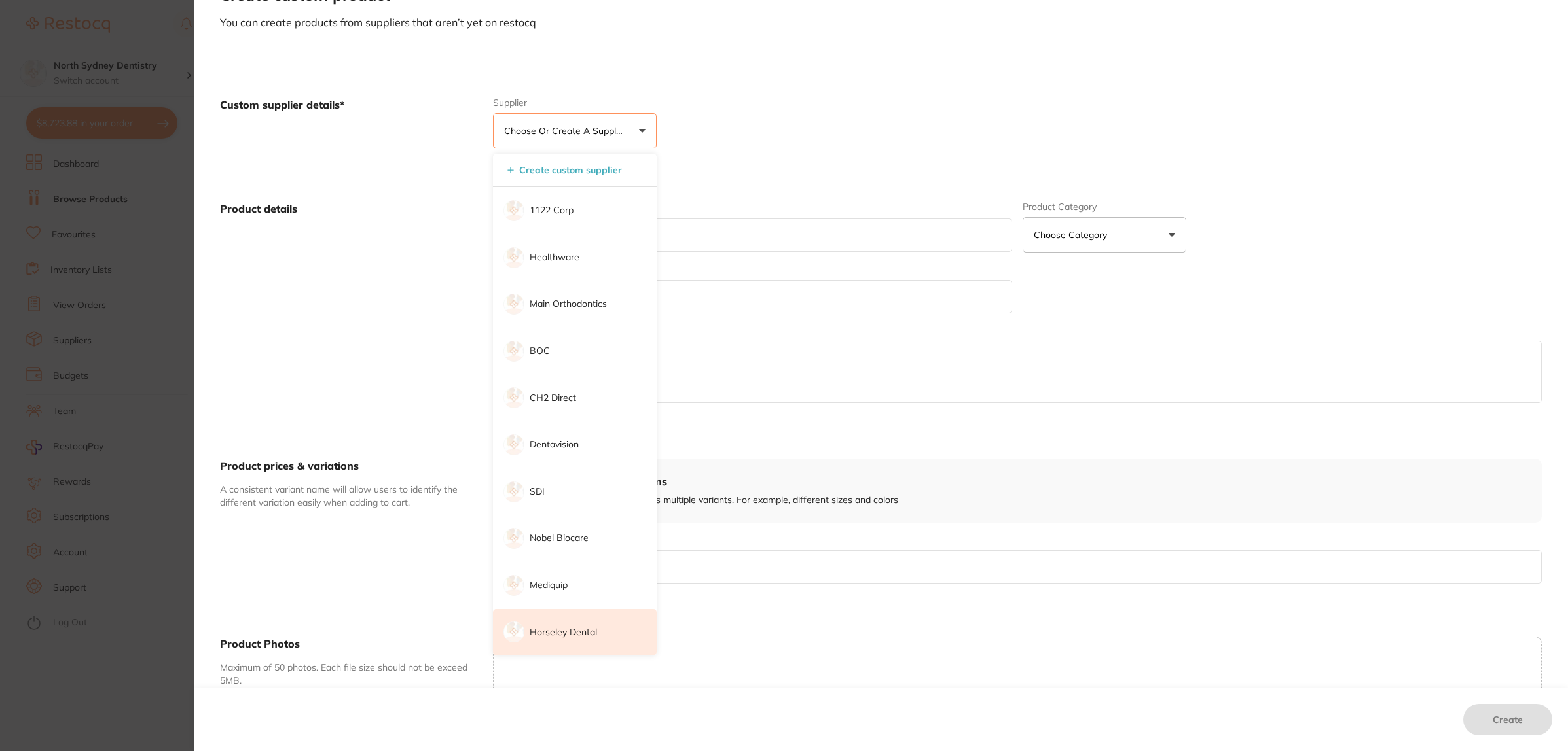
scroll to position [82, 0]
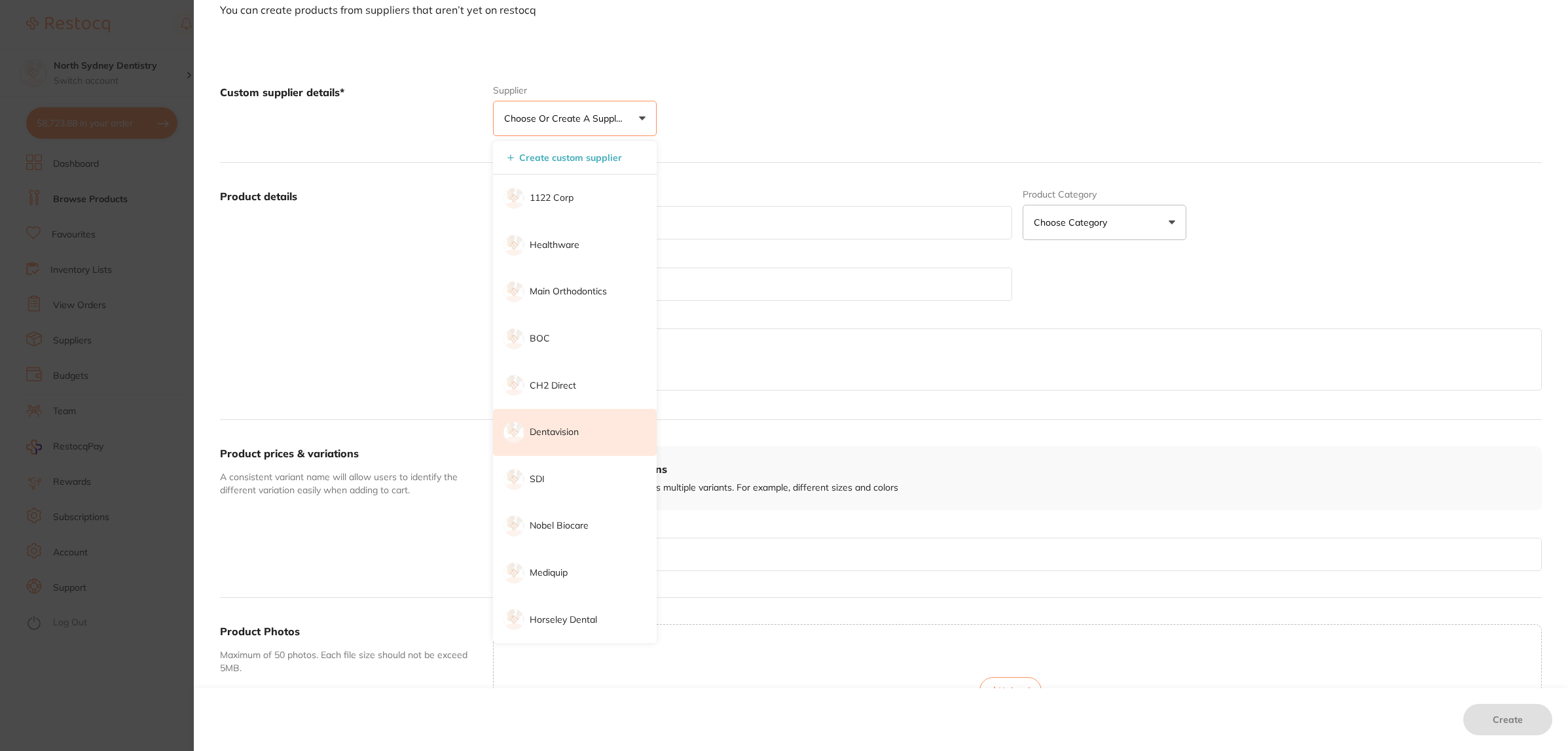
click at [572, 434] on p "Dentavision" at bounding box center [554, 432] width 50 height 13
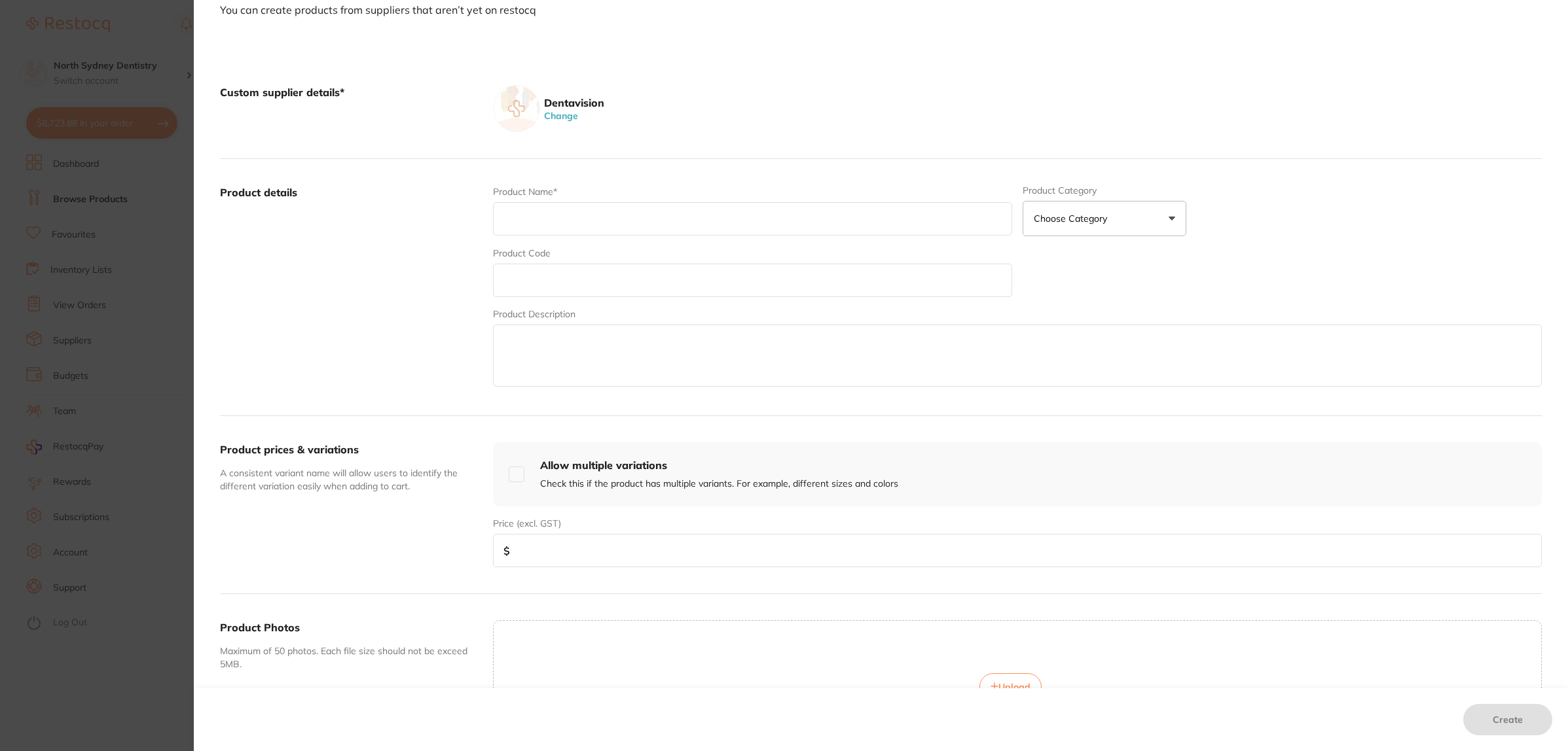
click at [544, 228] on input "text" at bounding box center [753, 218] width 519 height 33
paste input "IVOCLAR MONOBOND PLUS 5G"
type input "IVOCLAR MONOBOND PLUS 5G"
click at [567, 286] on input "text" at bounding box center [753, 280] width 519 height 33
paste input "VIV513"
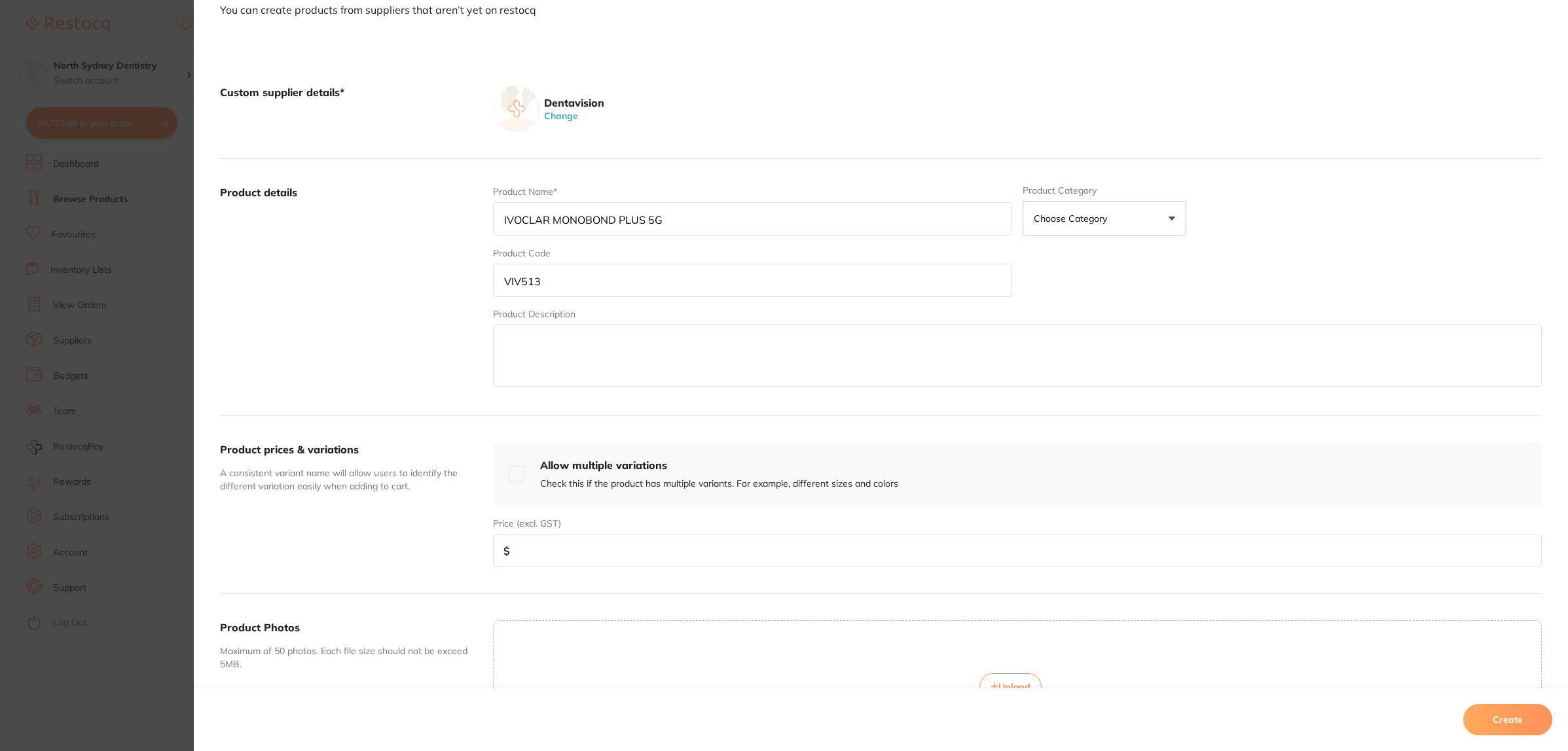
scroll to position [233, 0]
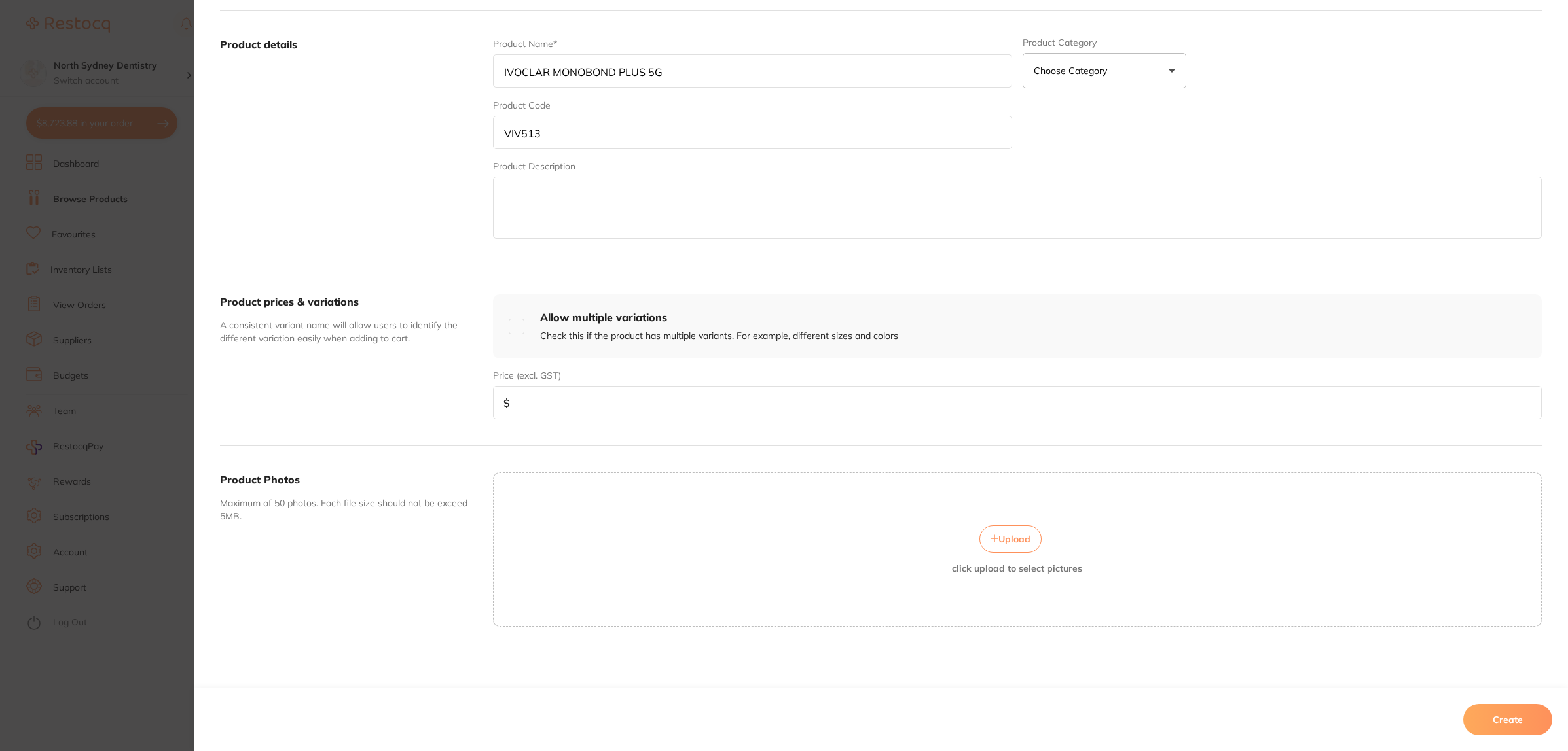
type input "VIV513"
click at [574, 403] on input "number" at bounding box center [1017, 403] width 1049 height 33
paste input "229.85"
click at [585, 544] on div "Upload click upload to select pictures" at bounding box center [1017, 550] width 1047 height 49
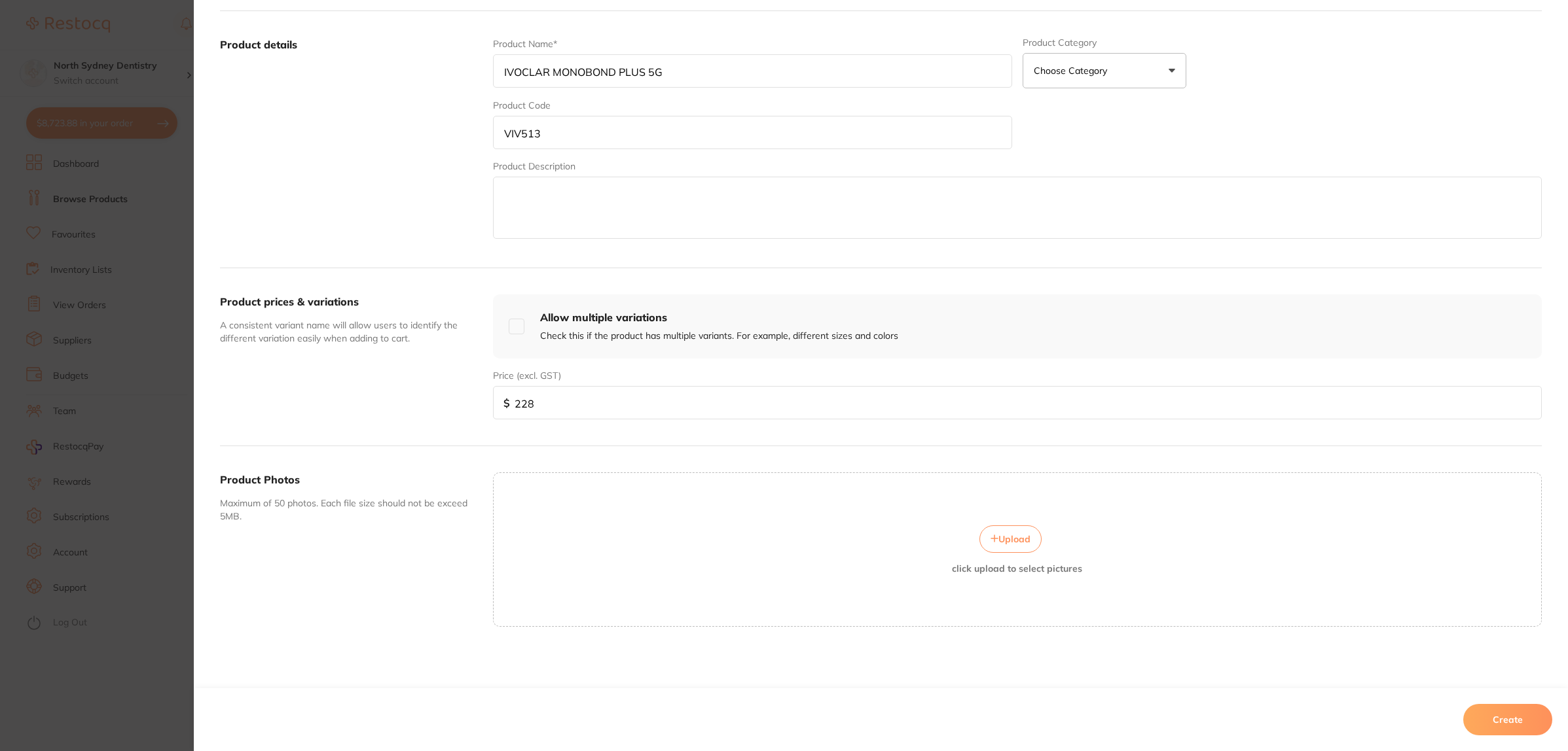
click at [578, 411] on input "228" at bounding box center [1017, 403] width 1049 height 33
type input "228.85"
click at [587, 521] on div "Upload click upload to select pictures" at bounding box center [1017, 550] width 1049 height 154
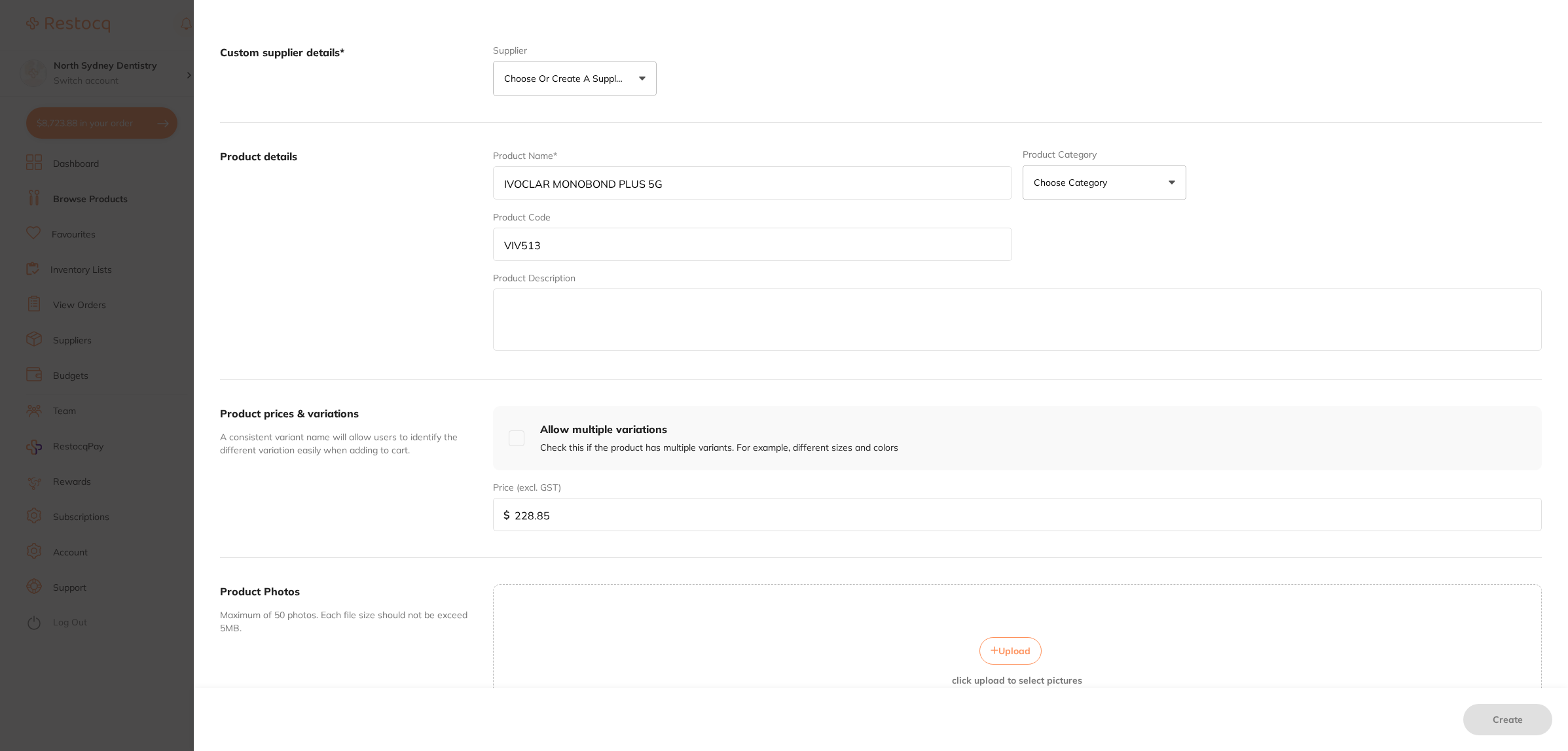
scroll to position [0, 0]
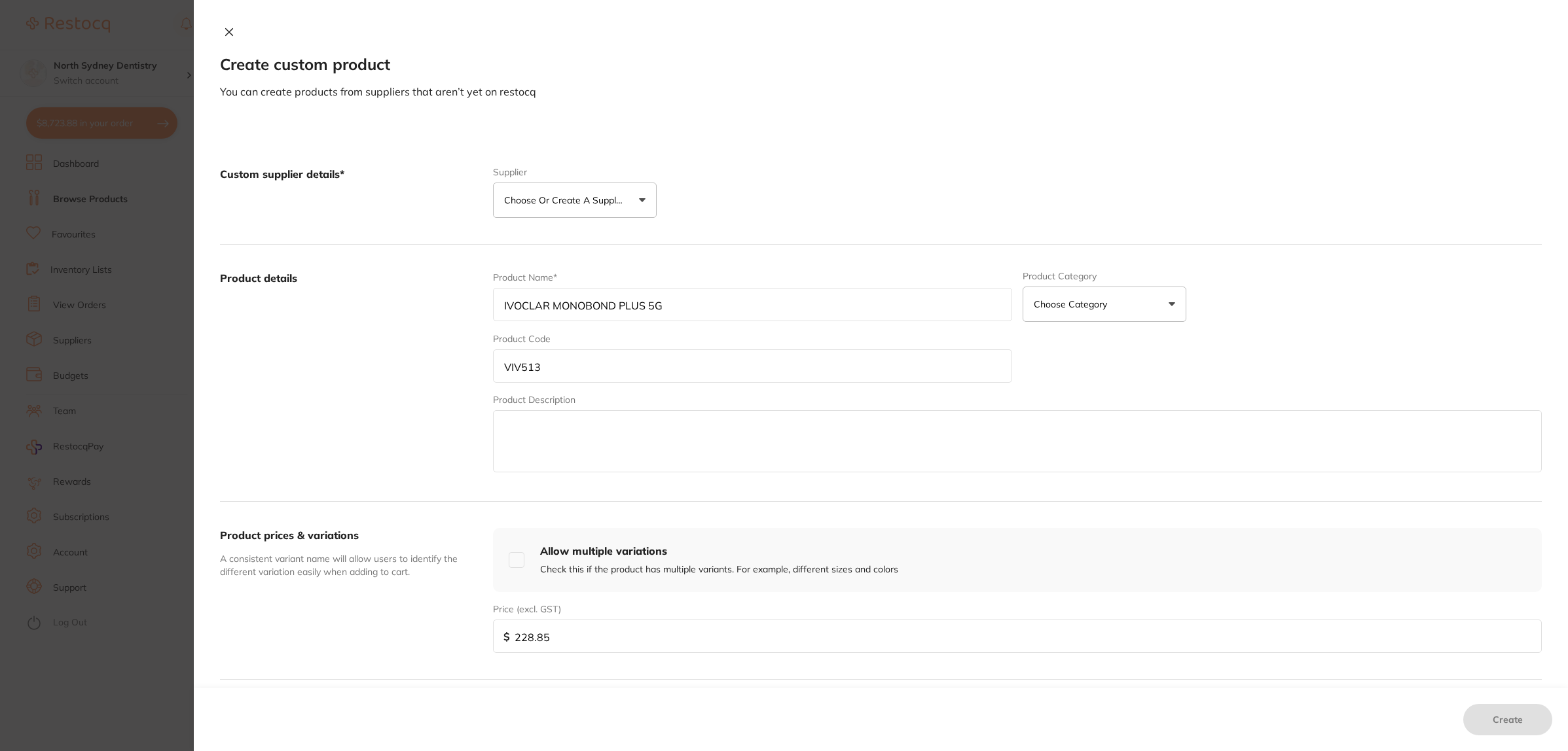
click at [1124, 313] on button "Choose Category" at bounding box center [1105, 304] width 164 height 35
click at [1110, 504] on li "Crown & Bridge" at bounding box center [1105, 503] width 164 height 47
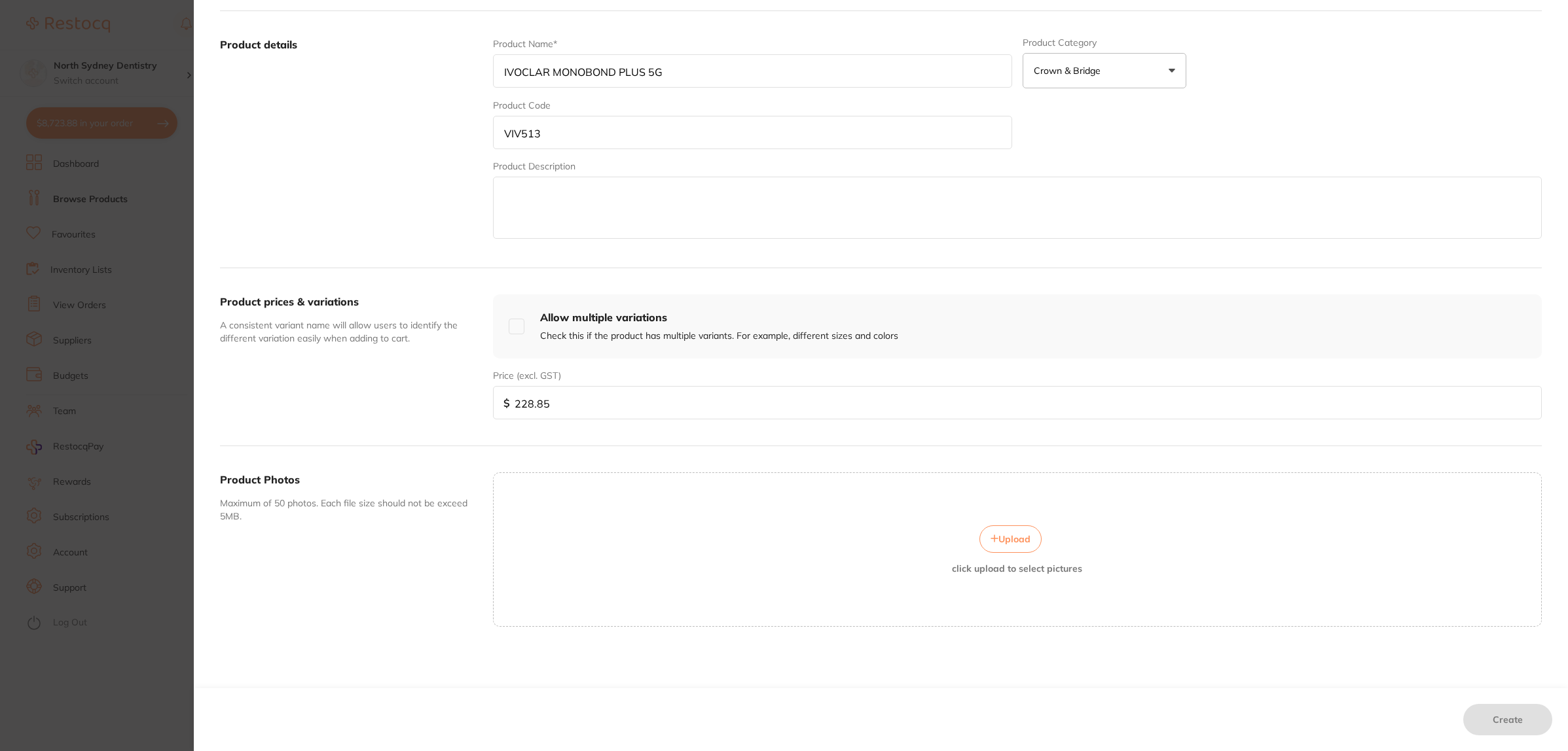
scroll to position [237, 0]
click at [1000, 423] on div "Product prices & variations A consistent variant name will allow users to ident…" at bounding box center [881, 357] width 1322 height 178
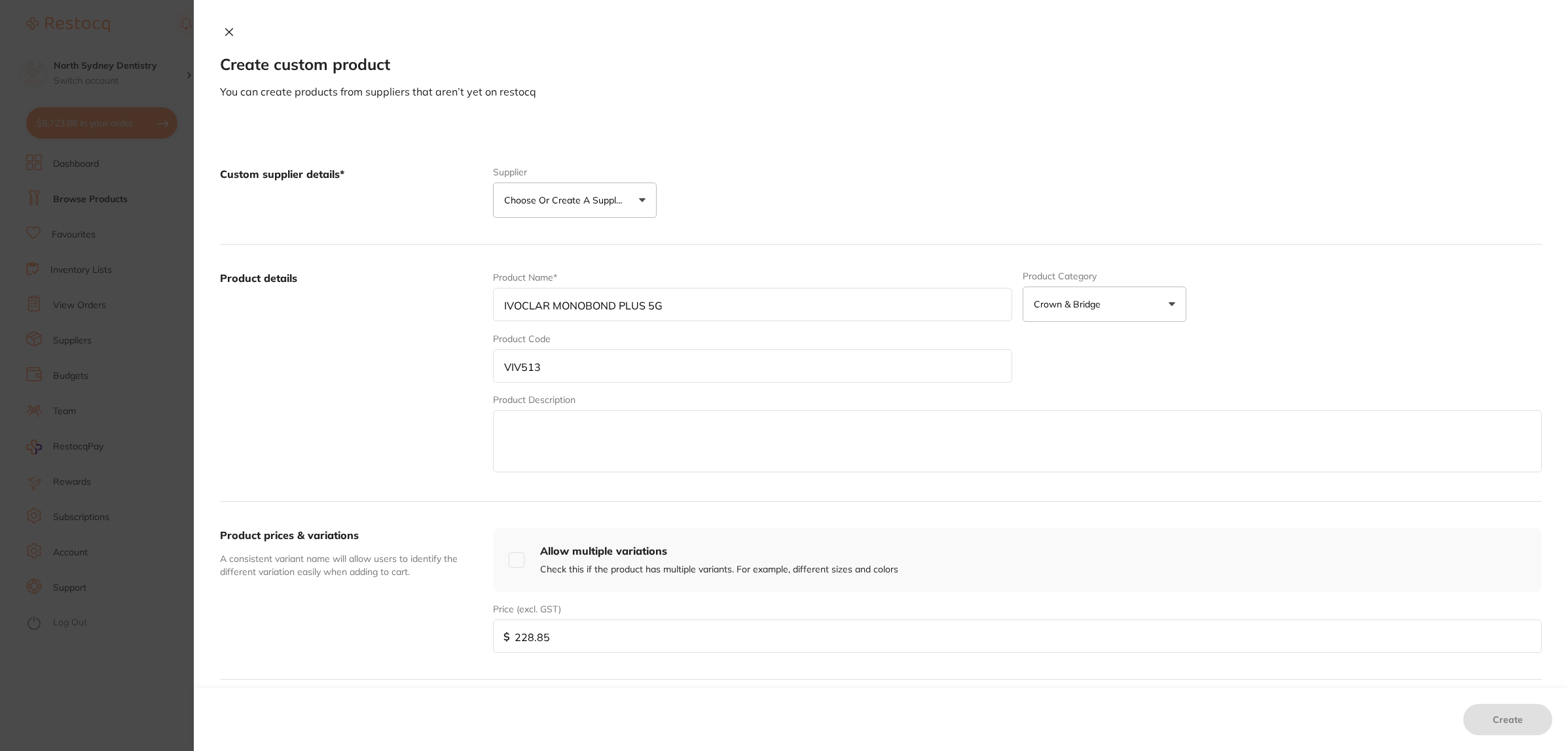
click at [597, 209] on button "Choose or create a supplier" at bounding box center [575, 200] width 164 height 35
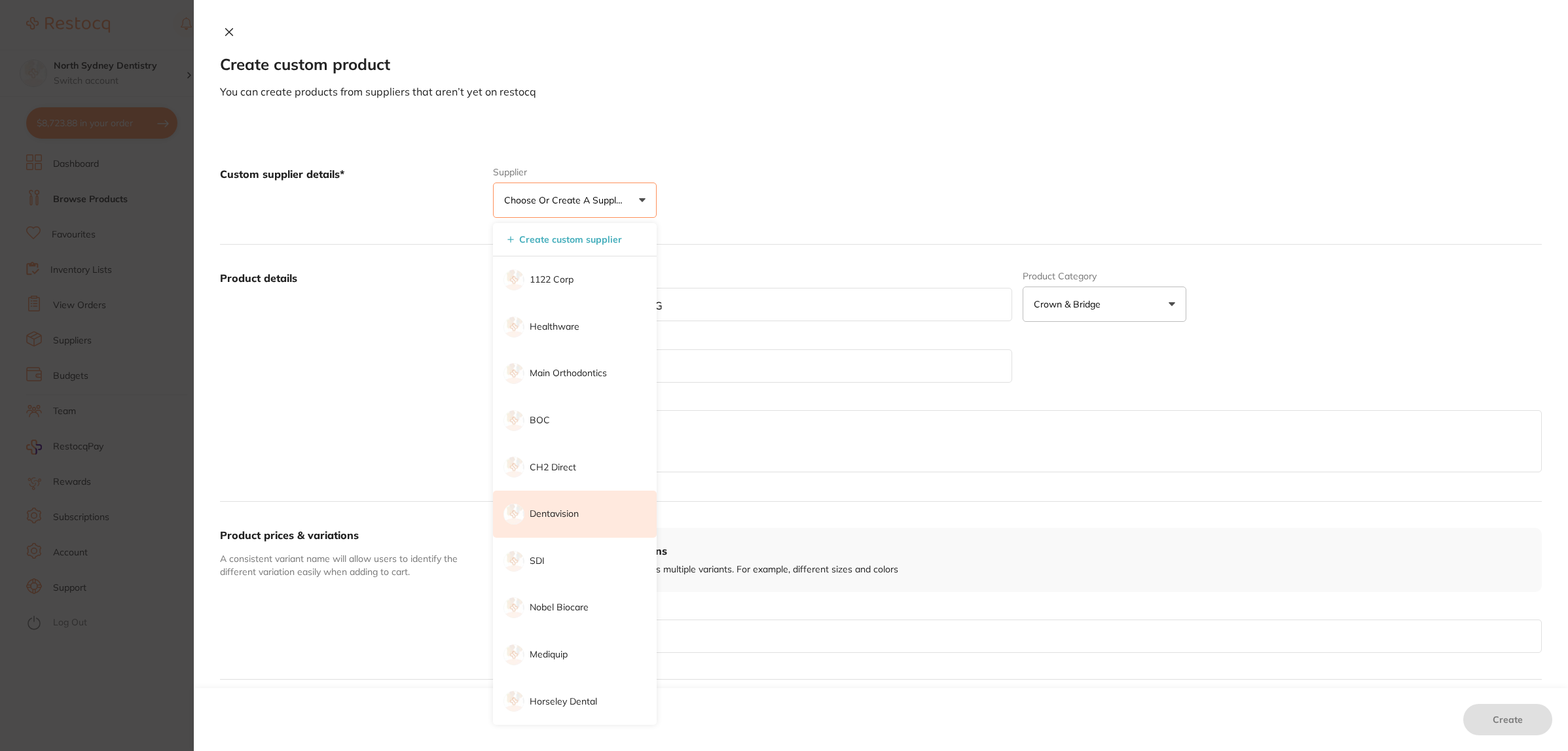
click at [562, 515] on p "Dentavision" at bounding box center [554, 514] width 50 height 13
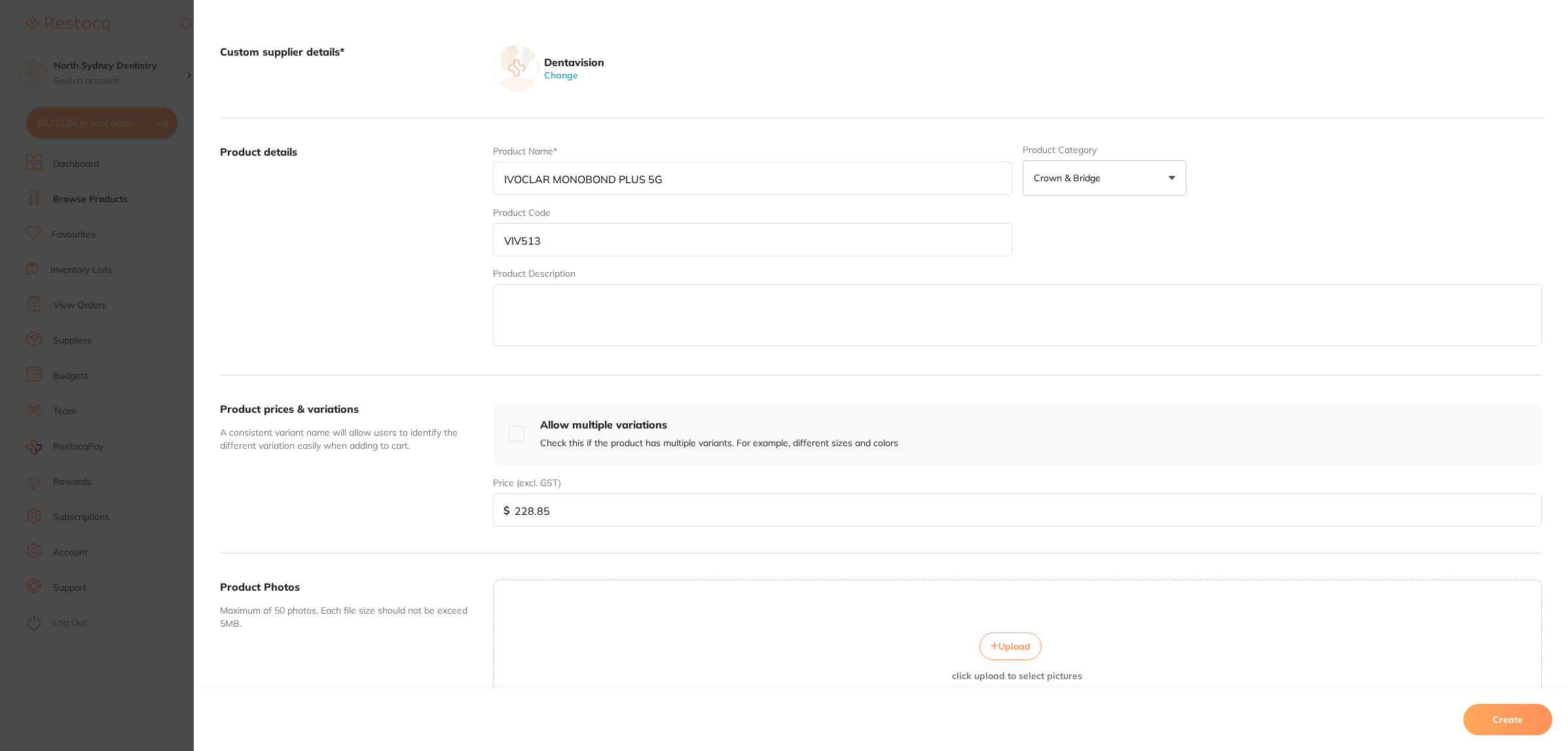
scroll to position [233, 0]
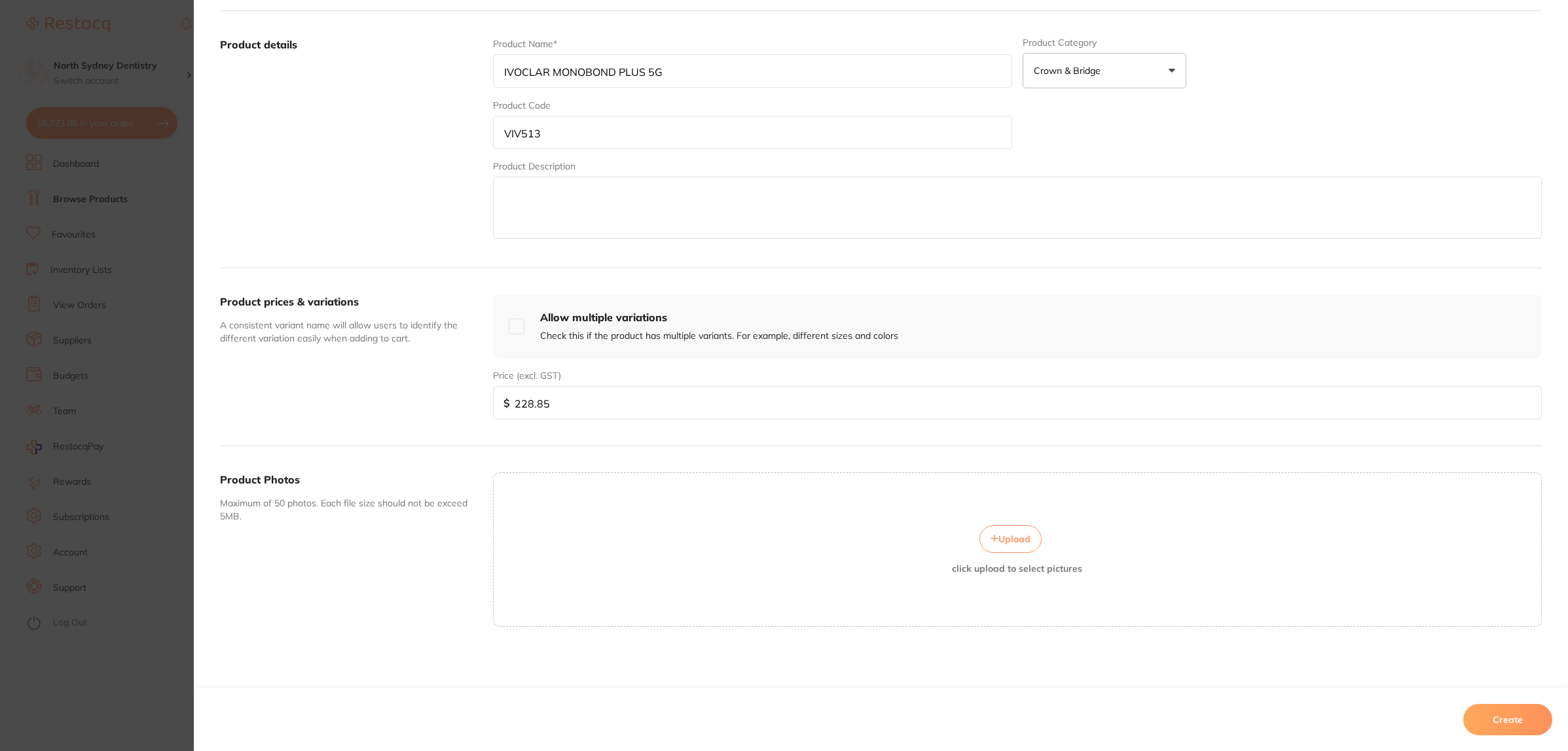
drag, startPoint x: 1536, startPoint y: 726, endPoint x: 1533, endPoint y: 718, distance: 8.5
click at [1536, 725] on button "Create" at bounding box center [1507, 719] width 89 height 32
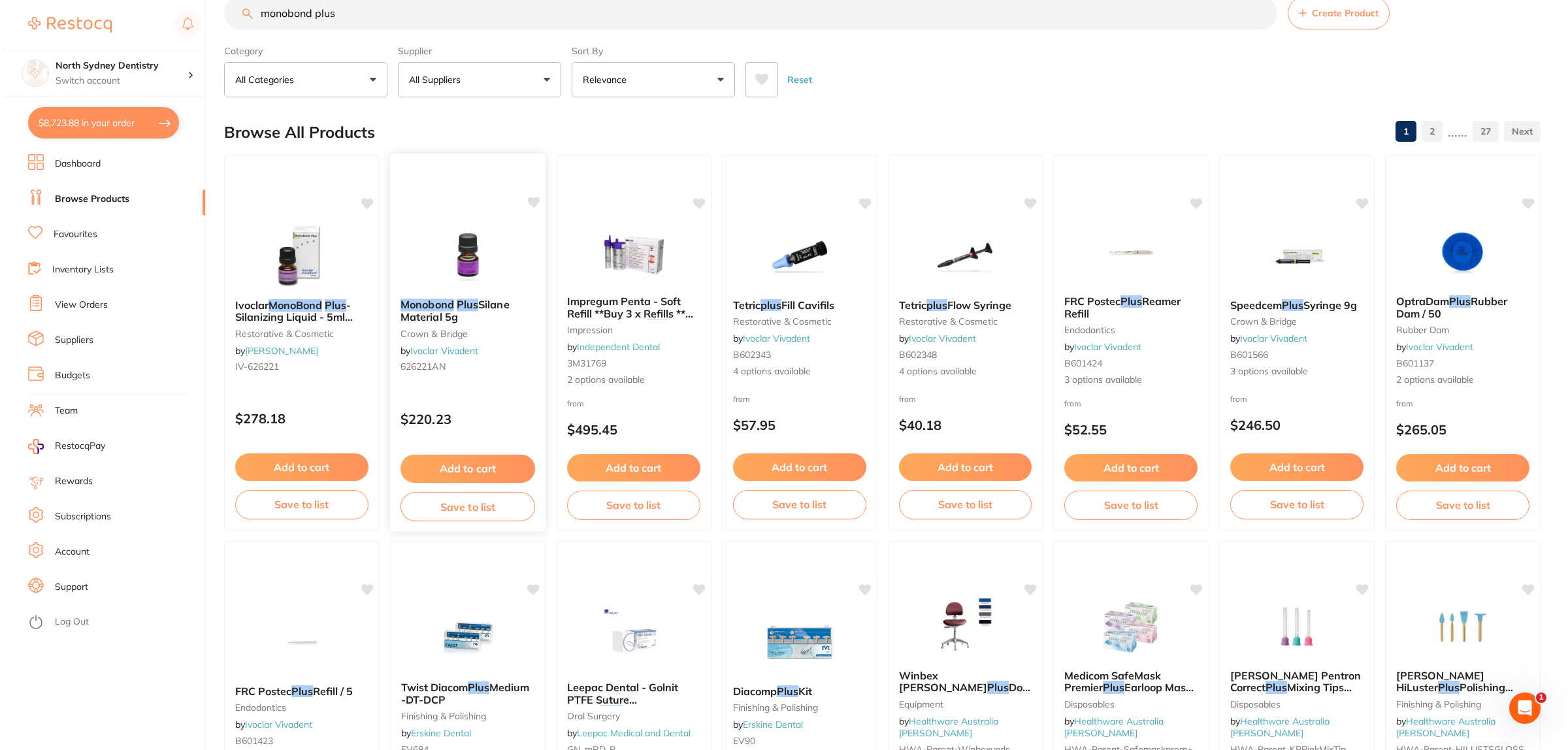
scroll to position [0, 0]
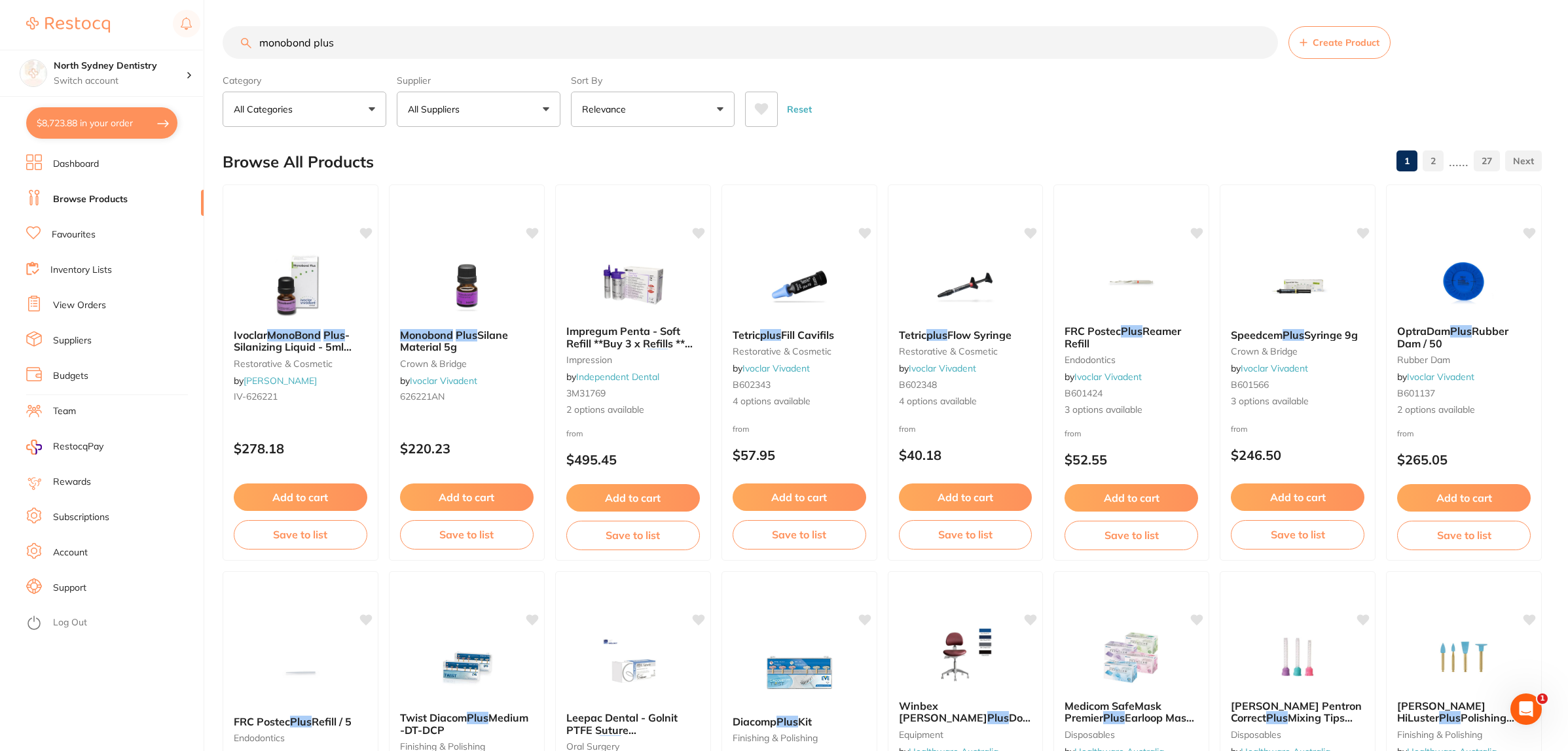
click at [392, 50] on input "monobond plus" at bounding box center [750, 43] width 1055 height 32
click at [722, 105] on button "Relevance" at bounding box center [653, 108] width 164 height 35
click at [439, 97] on button "All Suppliers" at bounding box center [479, 108] width 164 height 35
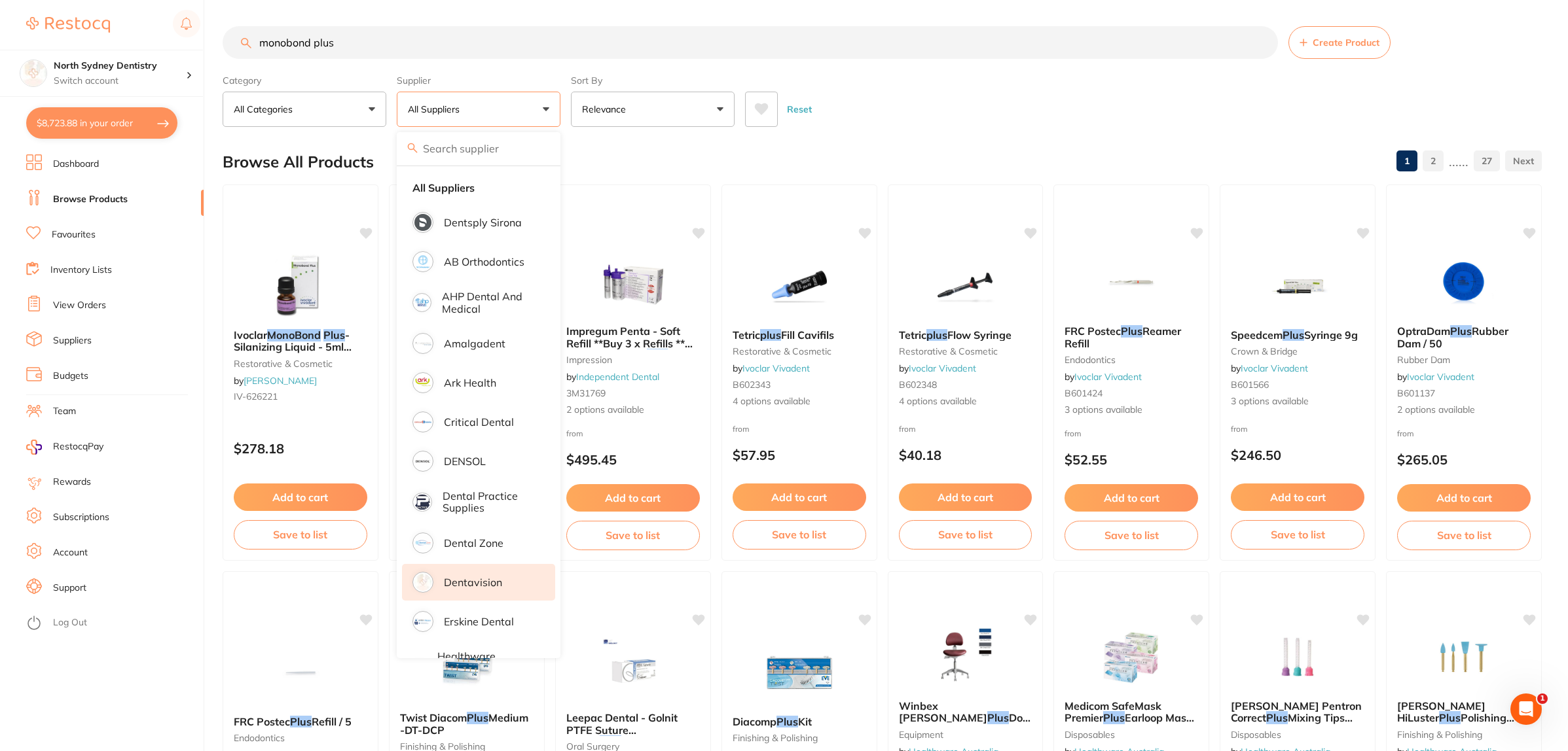
click at [483, 574] on li "Dentavision" at bounding box center [478, 582] width 153 height 37
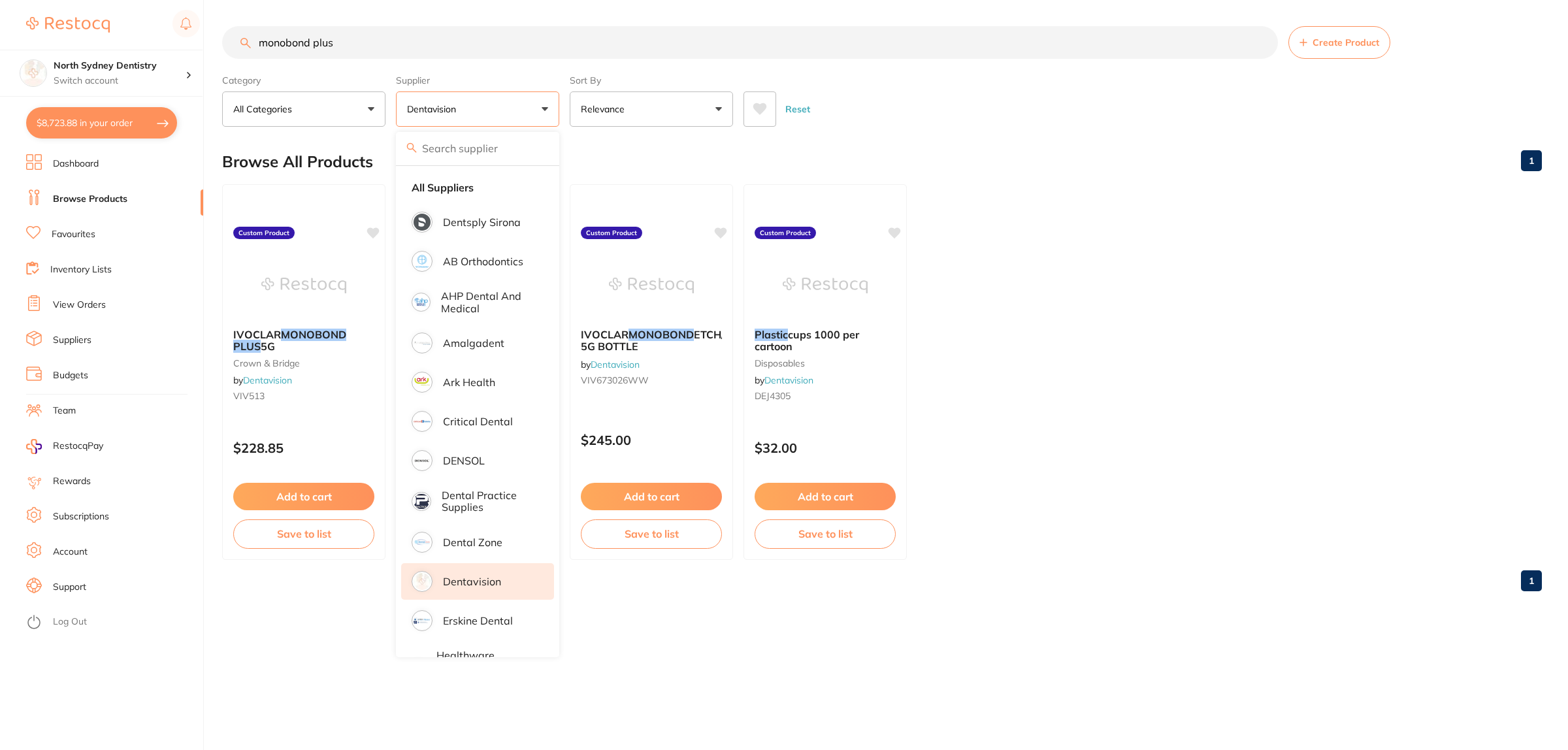
click at [1245, 239] on ul "IVOCLAR MONOBOND PLUS 5G crown & bridge by Dentavision VIV513 Custom Product $2…" at bounding box center [882, 372] width 1319 height 376
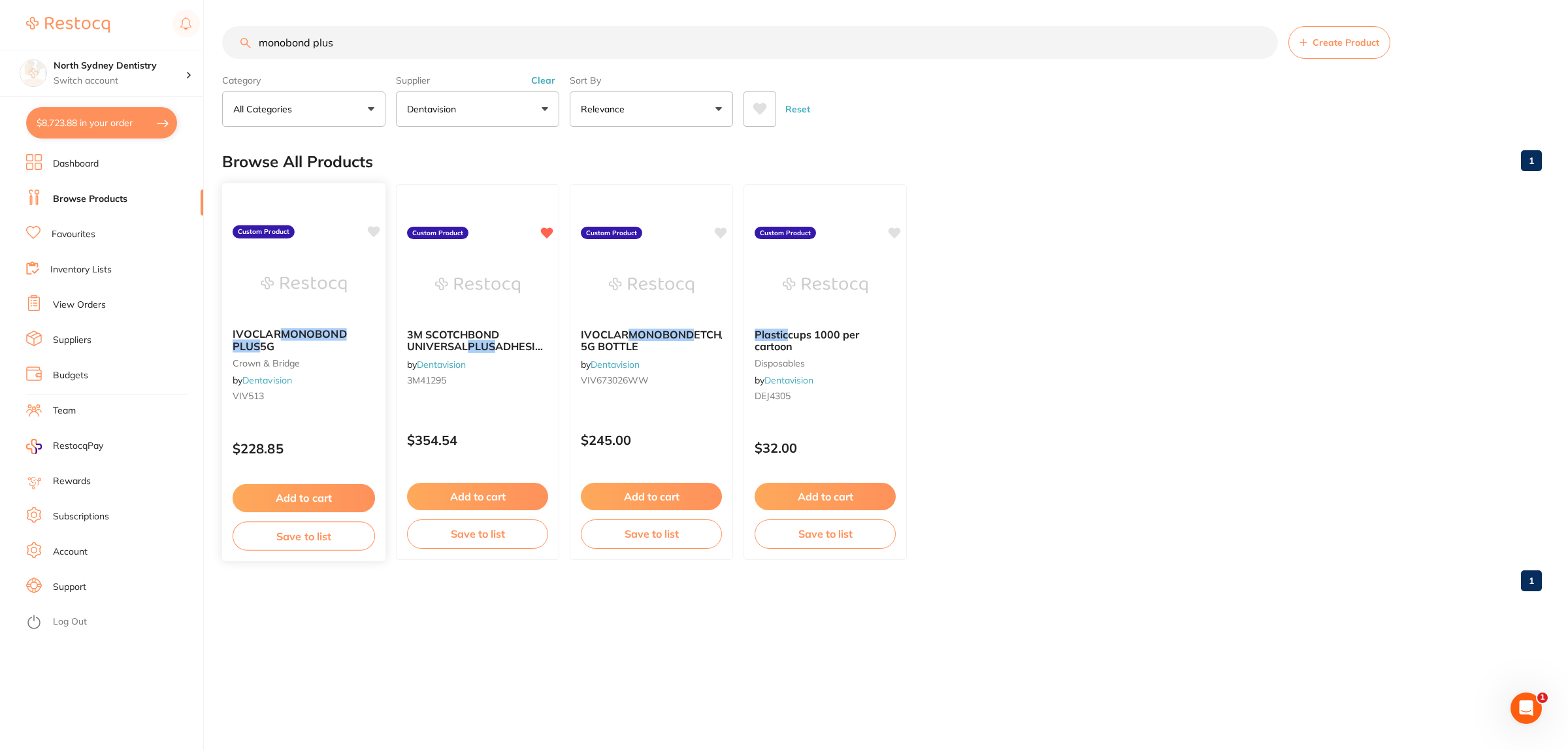
click at [290, 257] on img at bounding box center [303, 284] width 85 height 66
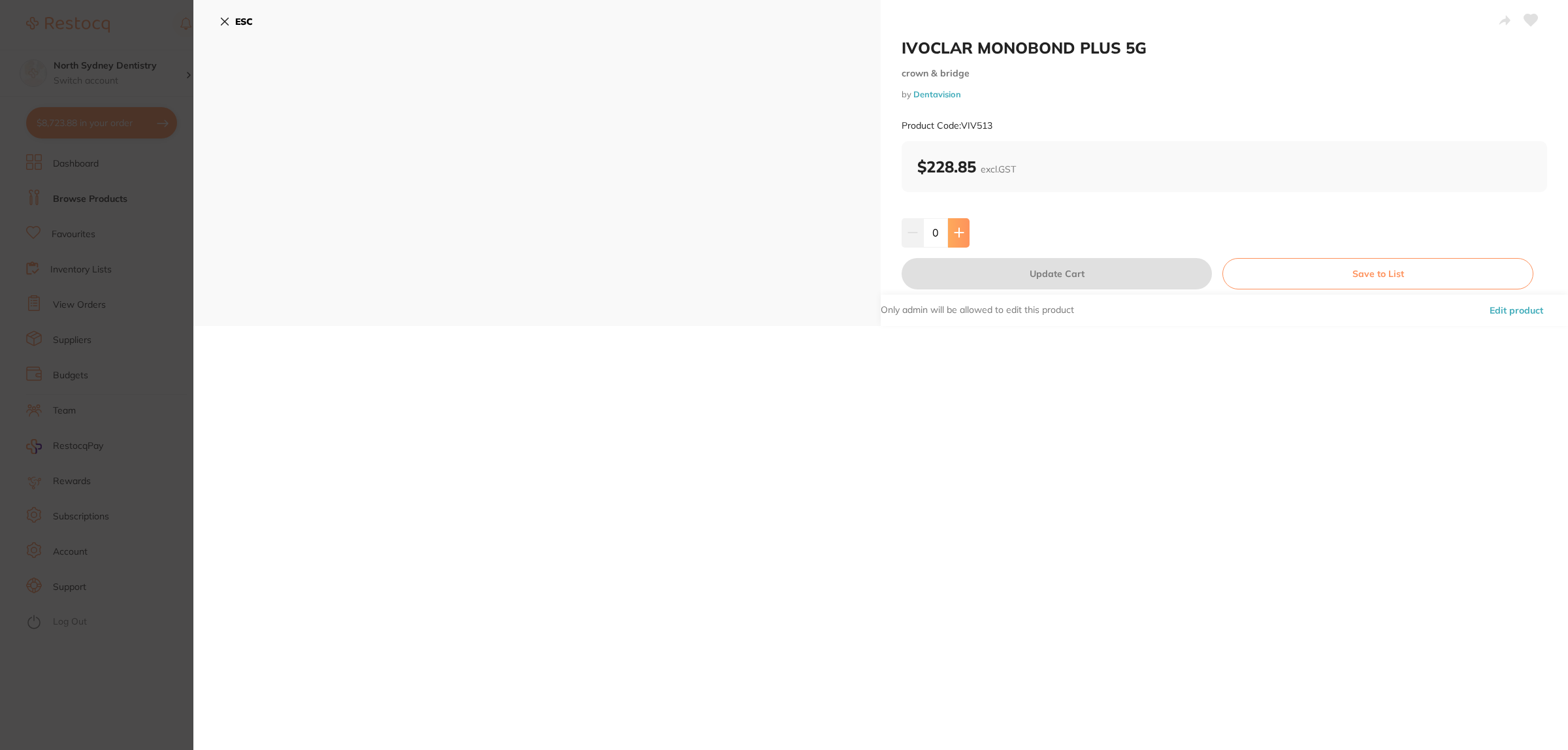
click at [957, 243] on button at bounding box center [958, 233] width 21 height 29
type input "2"
drag, startPoint x: 1052, startPoint y: 270, endPoint x: 0, endPoint y: 287, distance: 1052.1
click at [1049, 270] on button "Update Cart" at bounding box center [1056, 274] width 310 height 32
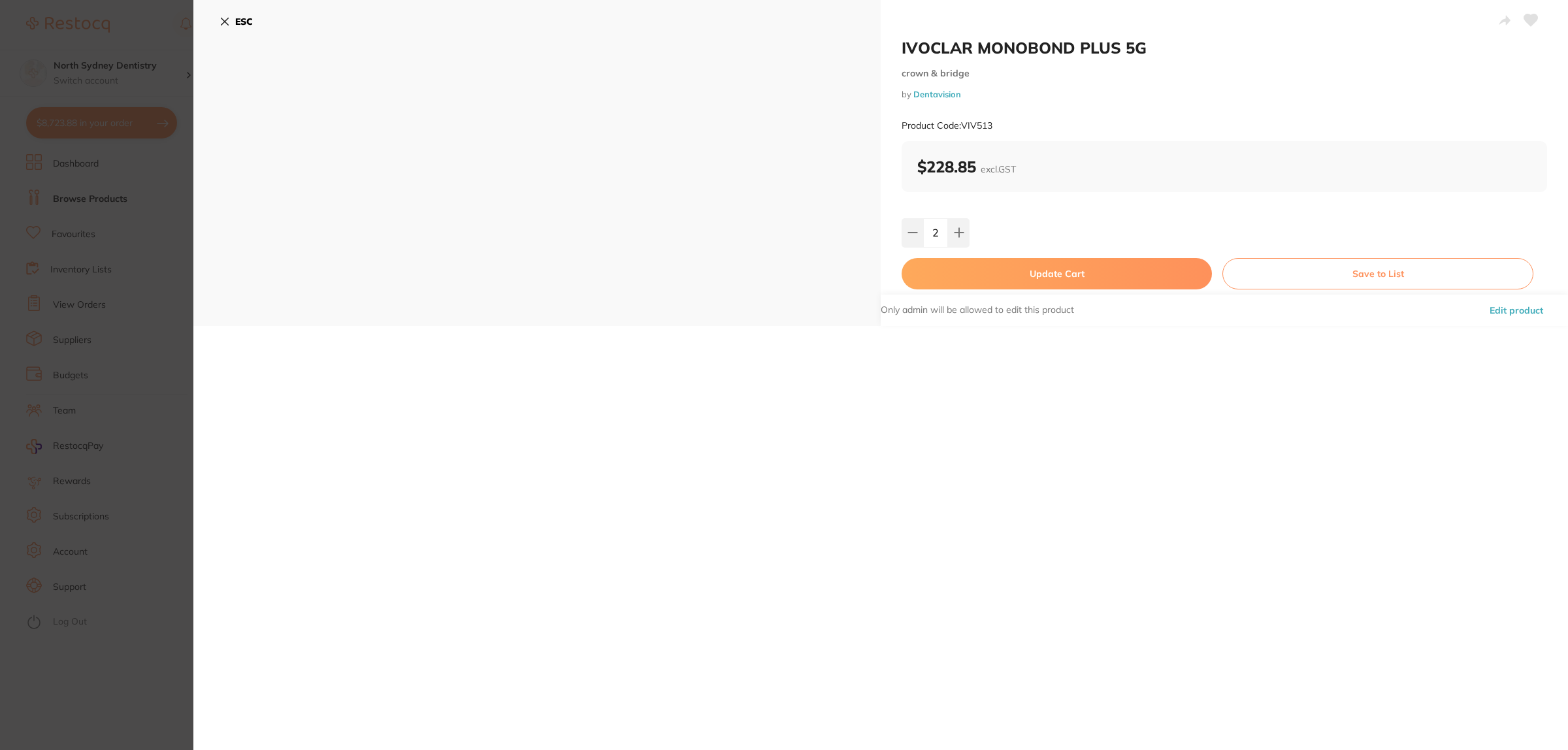
checkbox input "false"
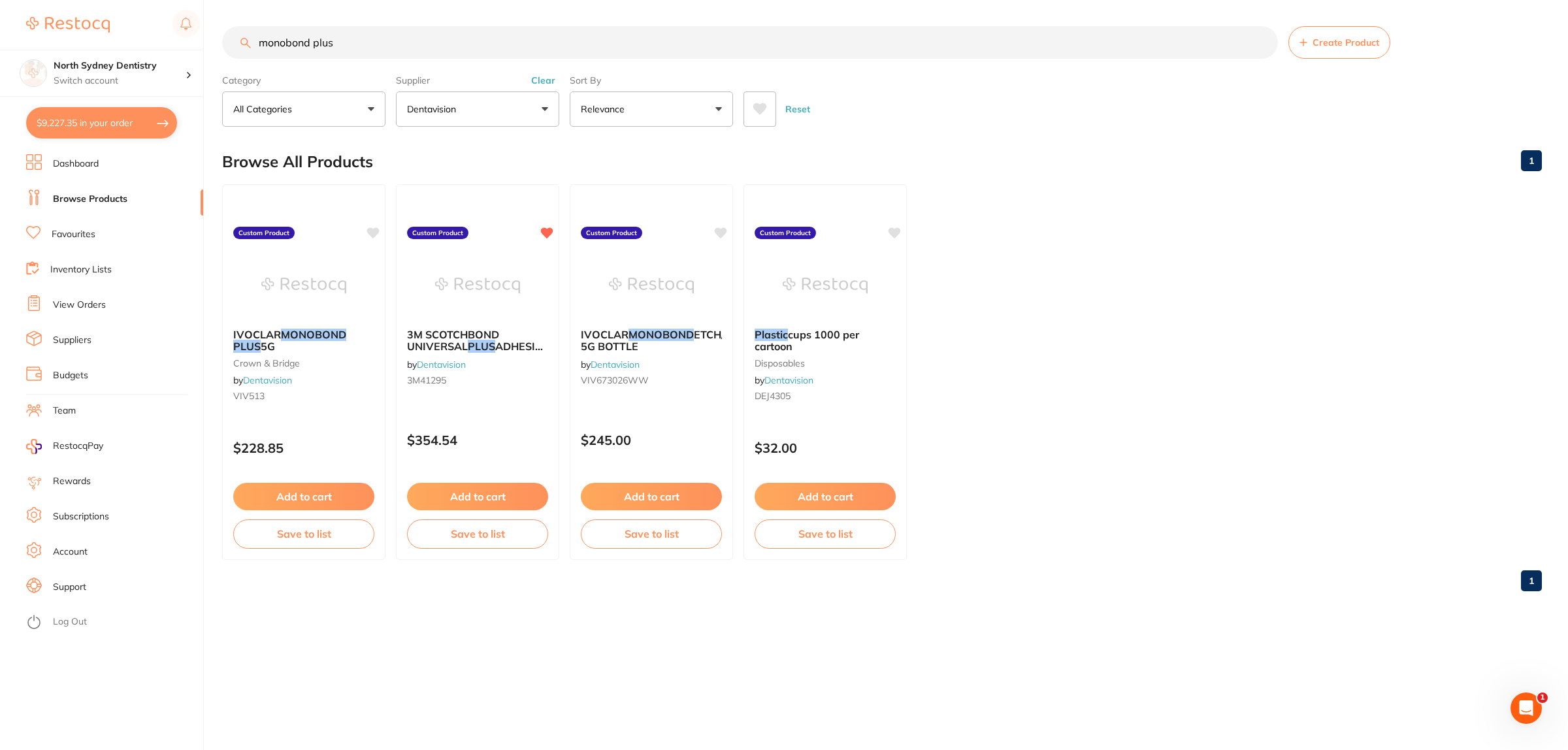
click at [125, 126] on button "$9,227.35 in your order" at bounding box center [101, 123] width 151 height 32
checkbox input "true"
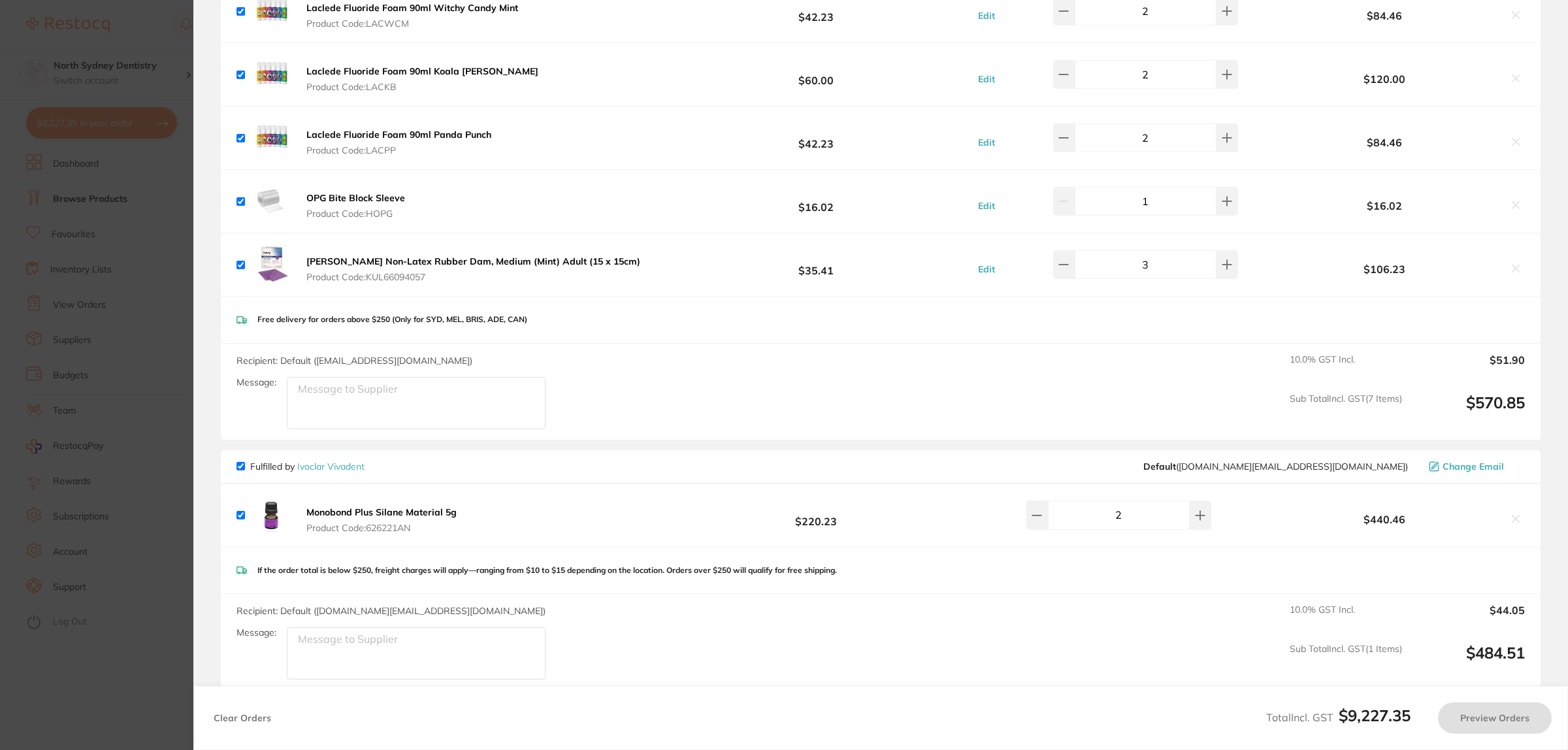
checkbox input "false"
checkbox input "true"
click at [1515, 520] on icon at bounding box center [1515, 519] width 10 height 10
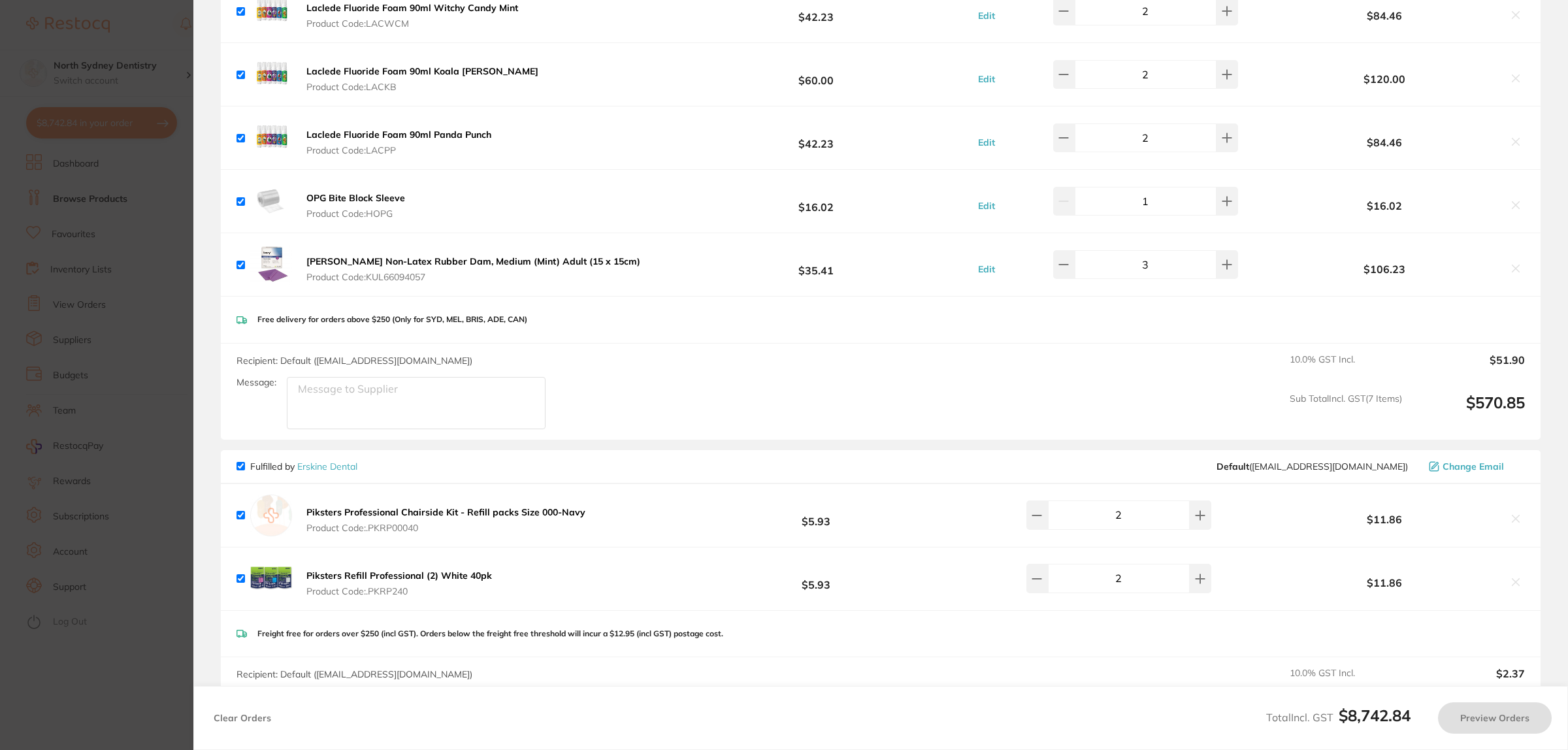
checkbox input "true"
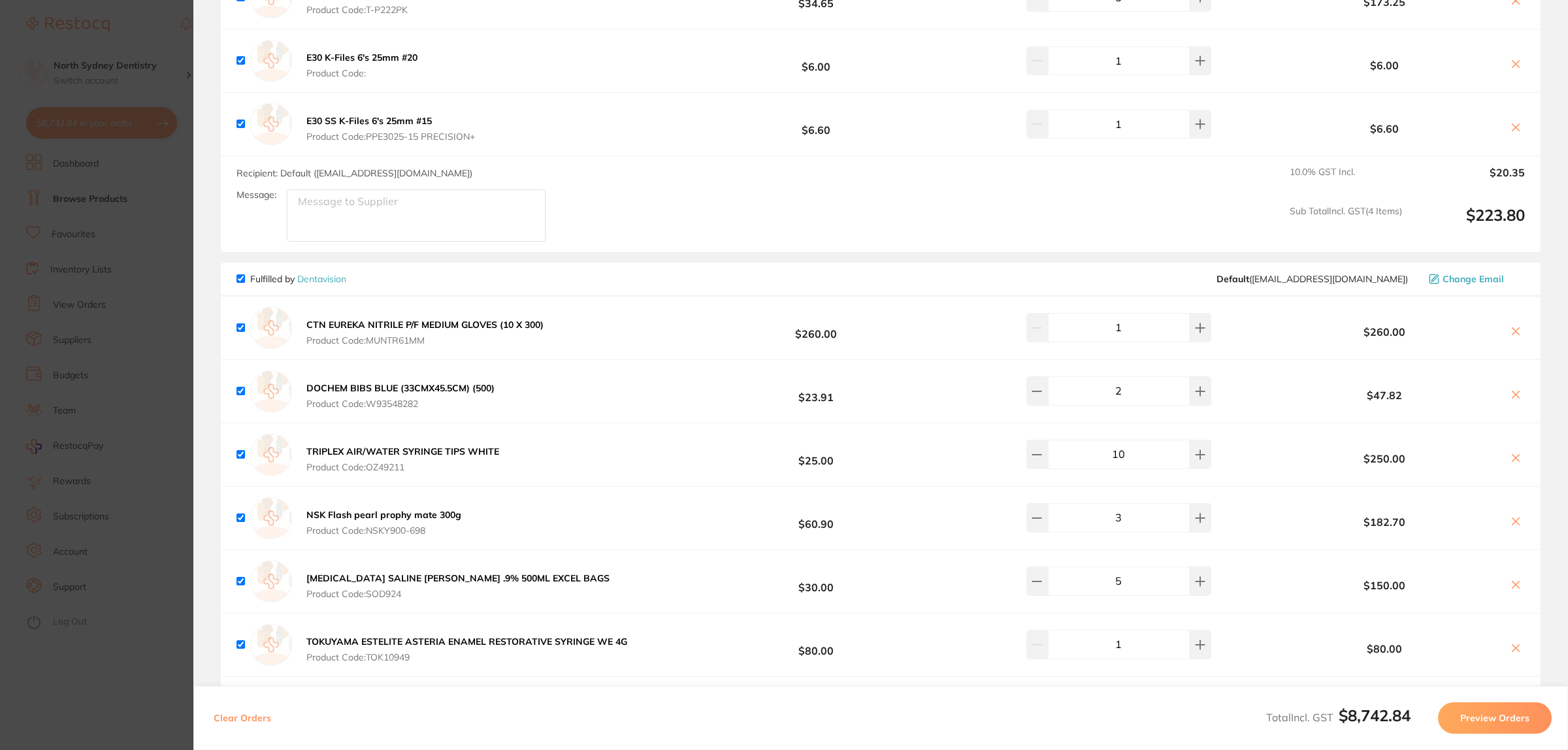
scroll to position [3367, 0]
click at [185, 360] on section "Update RRP Set your pre negotiated price for this item. Item Agreed RRP (excl. …" at bounding box center [784, 375] width 1568 height 750
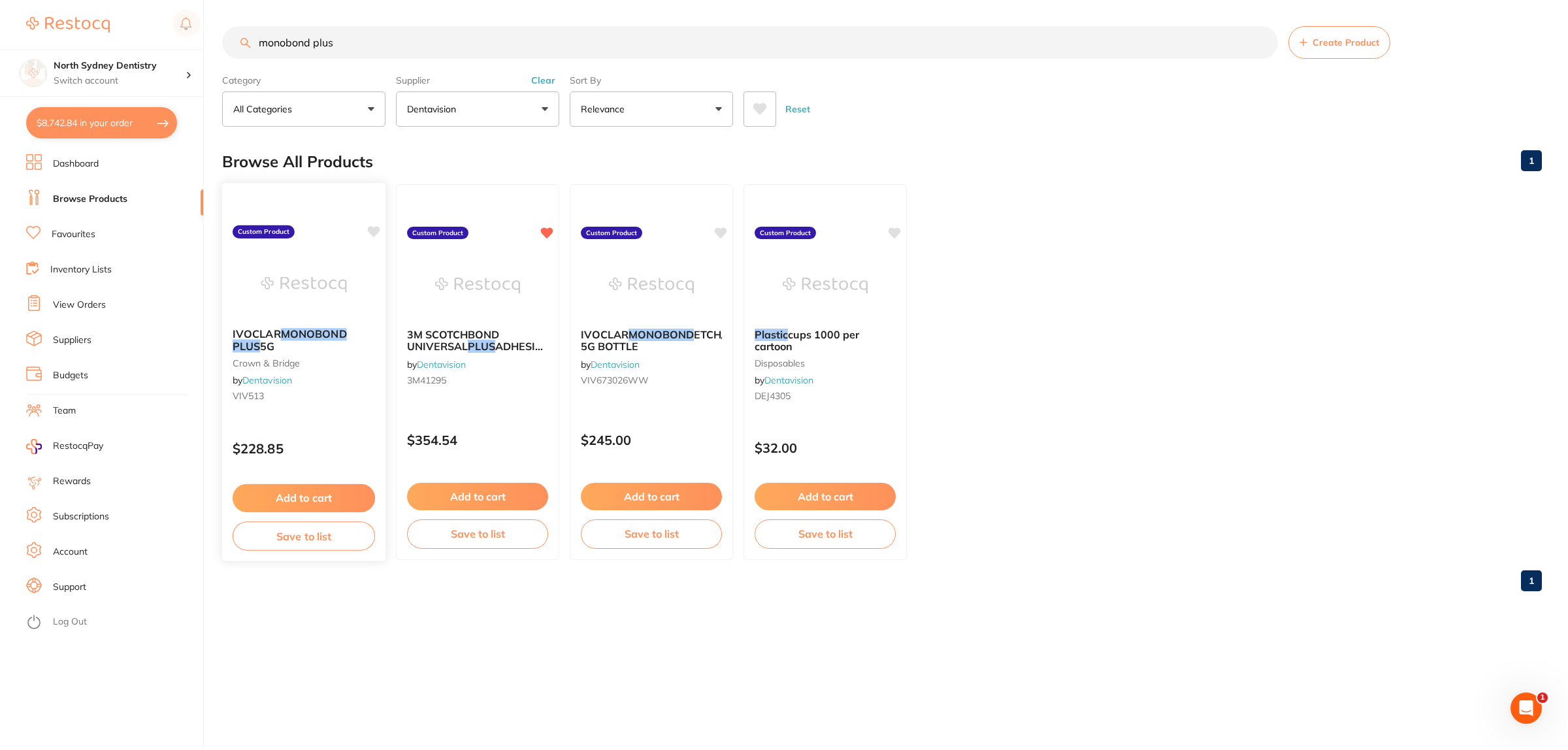
click at [283, 286] on img at bounding box center [303, 284] width 85 height 66
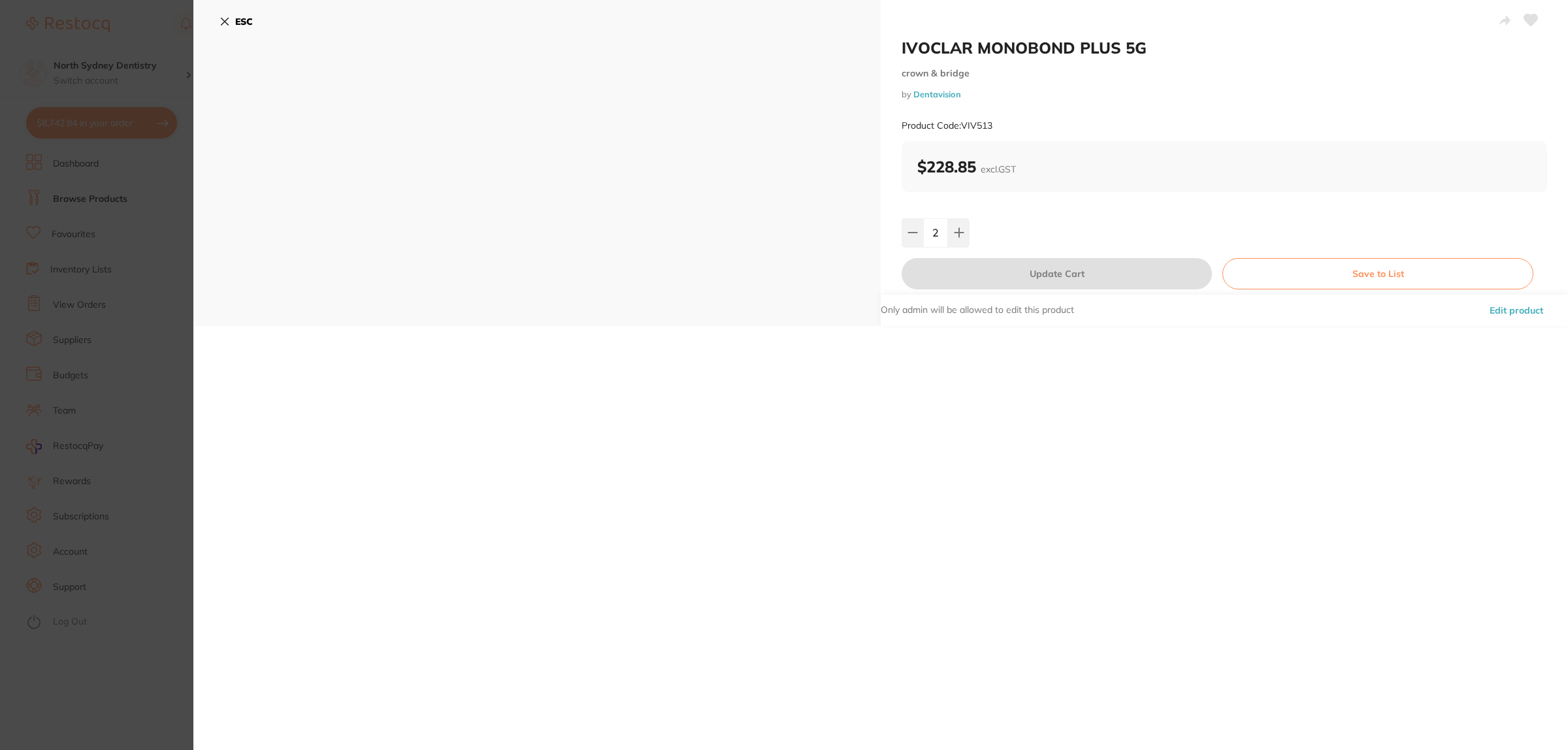
click at [123, 216] on section "IVOCLAR MONOBOND PLUS 5G crown & bridge by Dentavision Product Code: VIV513 ESC…" at bounding box center [784, 375] width 1568 height 750
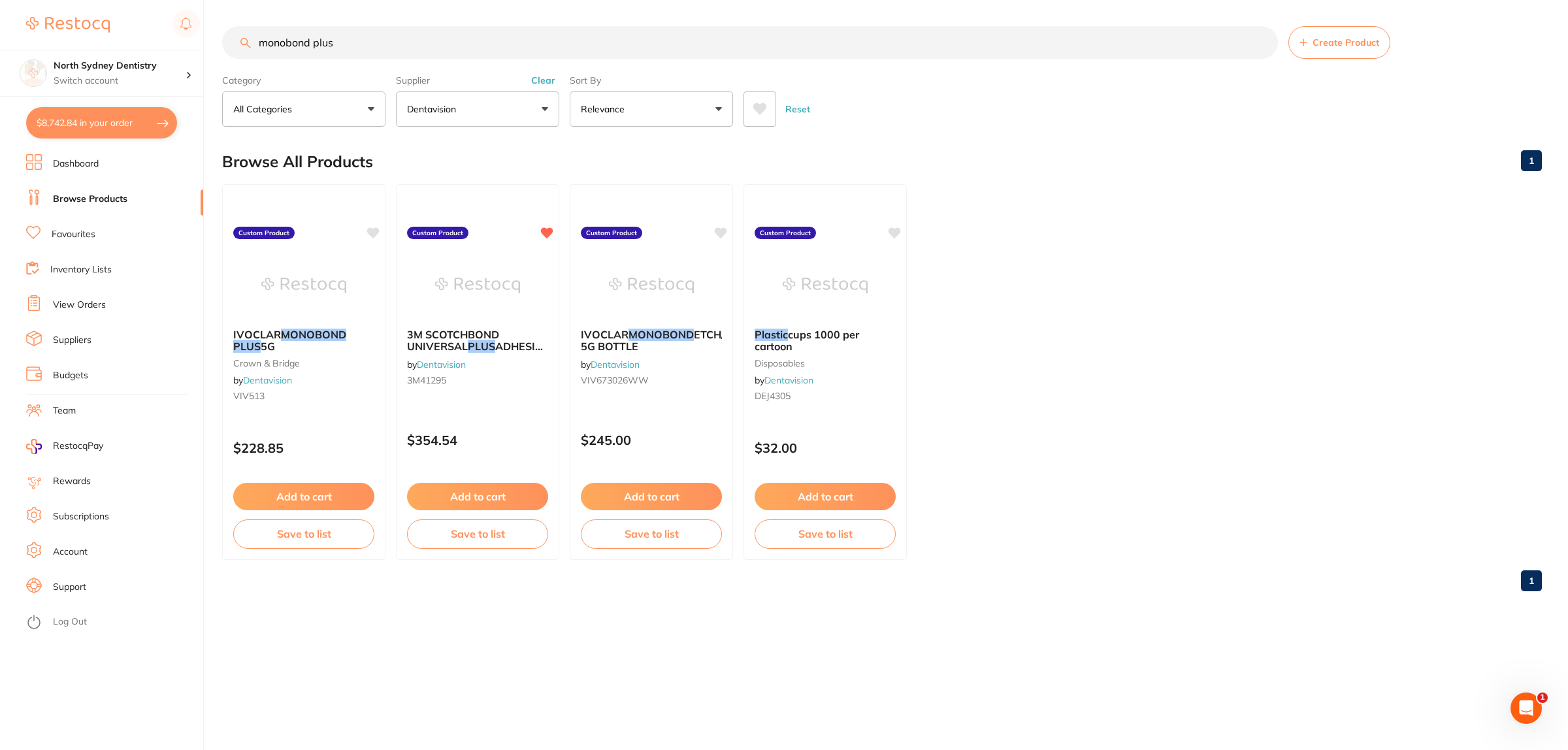
click at [83, 128] on button "$8,742.84 in your order" at bounding box center [101, 123] width 151 height 32
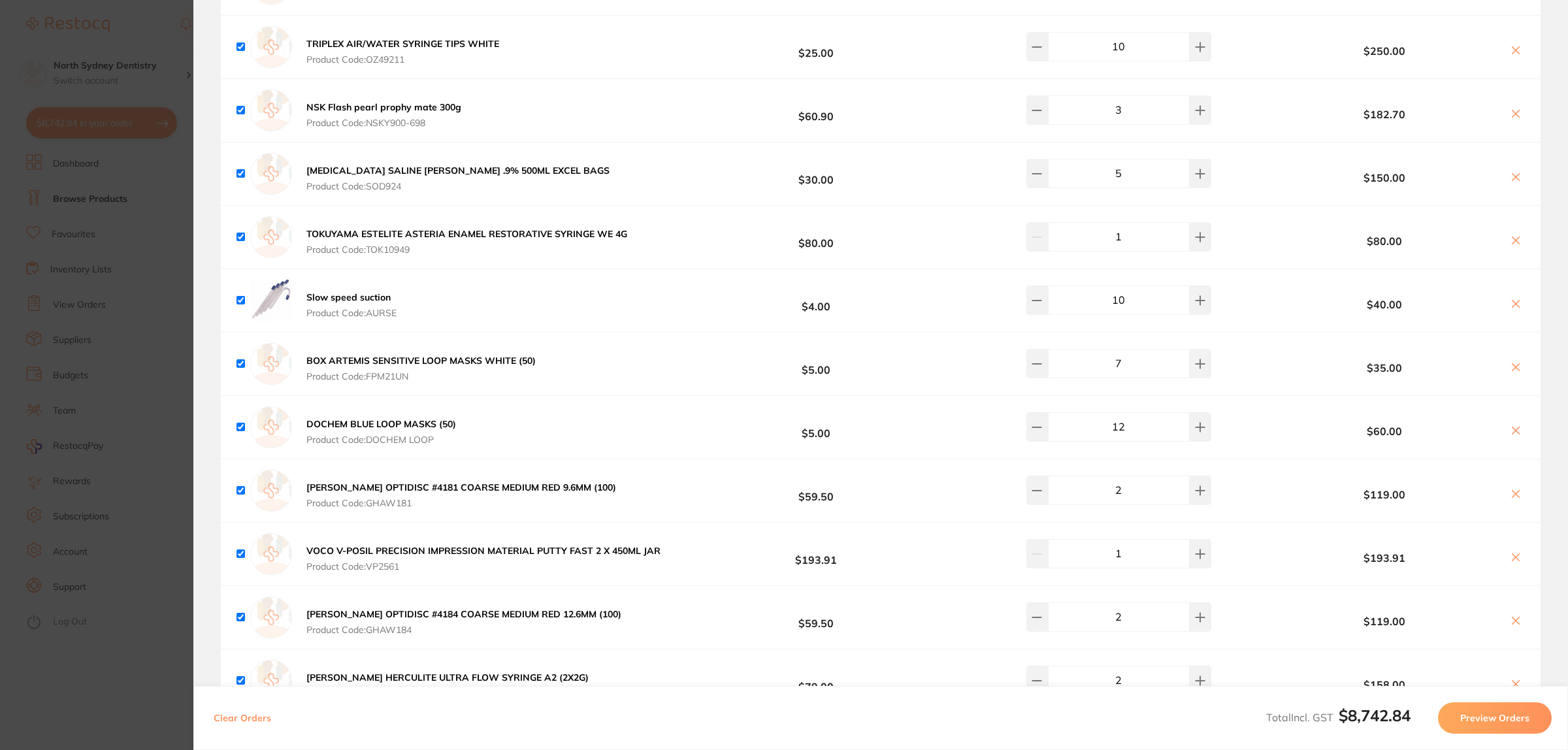
scroll to position [4429, 0]
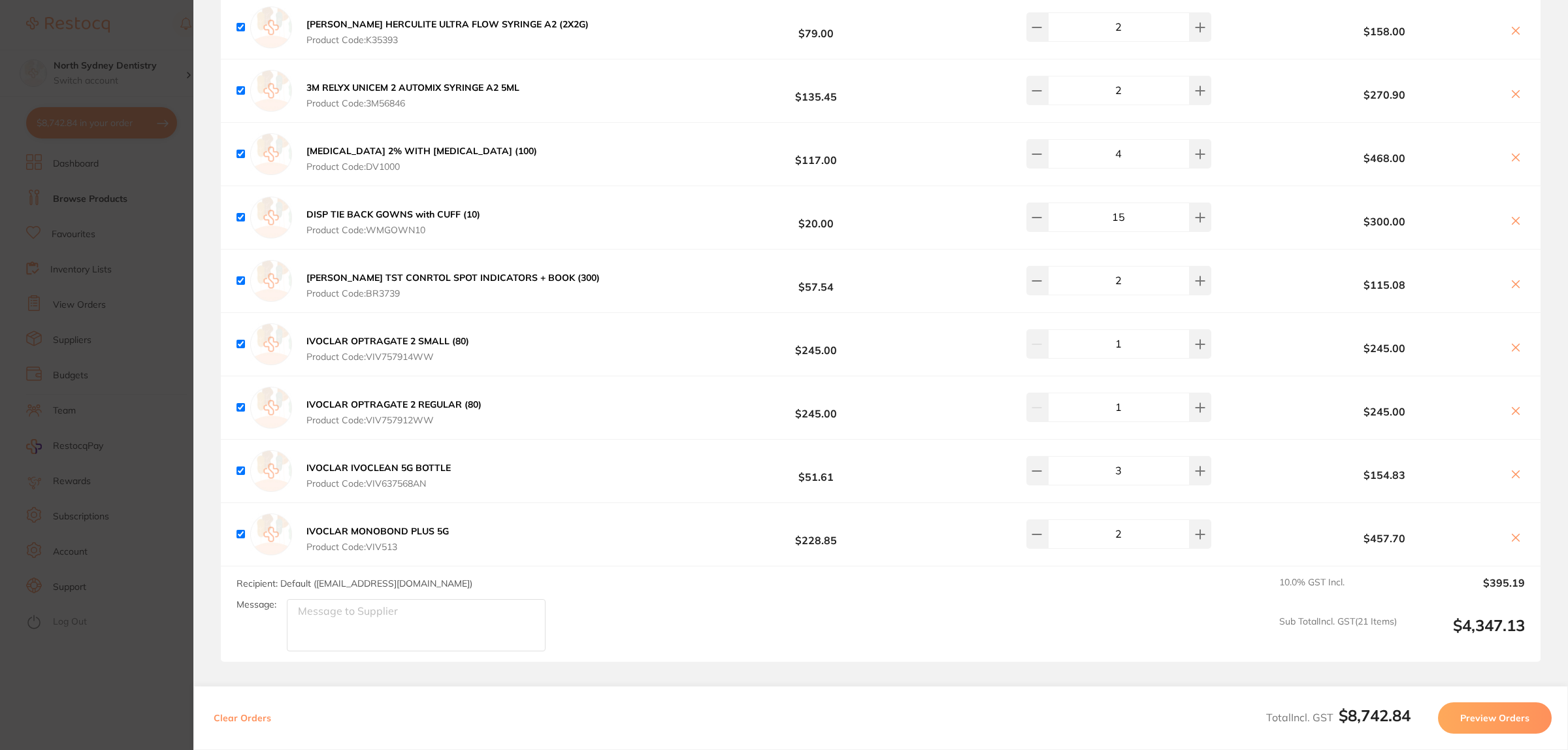
click at [78, 394] on section "Update RRP Set your pre negotiated price for this item. Item Agreed RRP (excl. …" at bounding box center [784, 375] width 1568 height 750
